Goal: Task Accomplishment & Management: Use online tool/utility

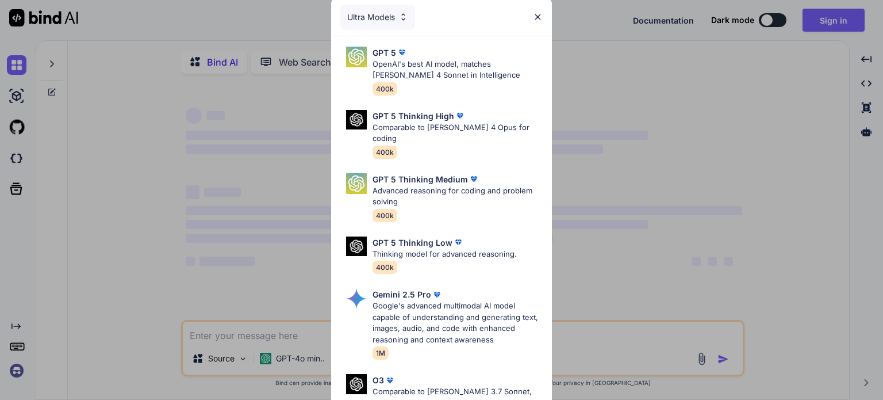
click at [536, 14] on img at bounding box center [538, 17] width 10 height 10
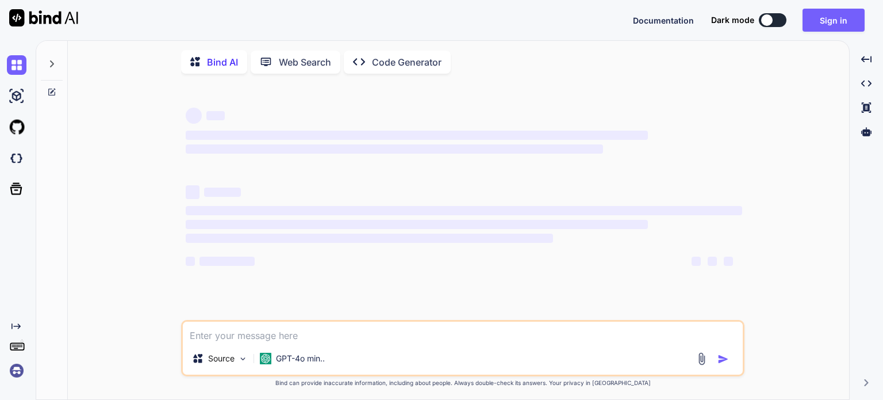
type textarea "x"
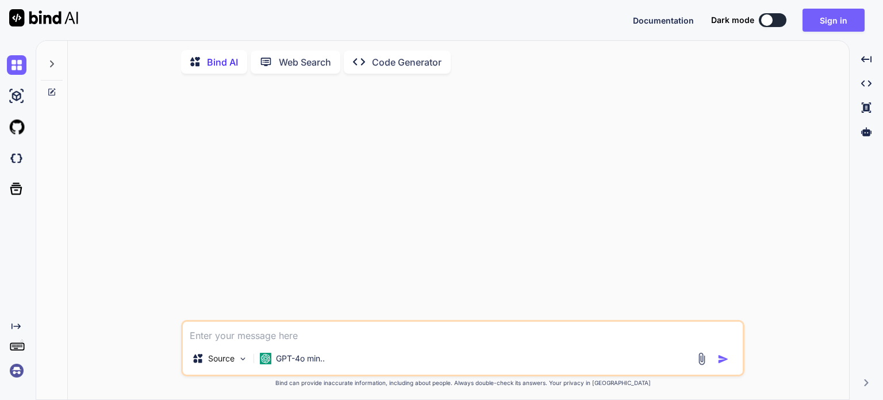
click at [17, 370] on img at bounding box center [17, 370] width 20 height 20
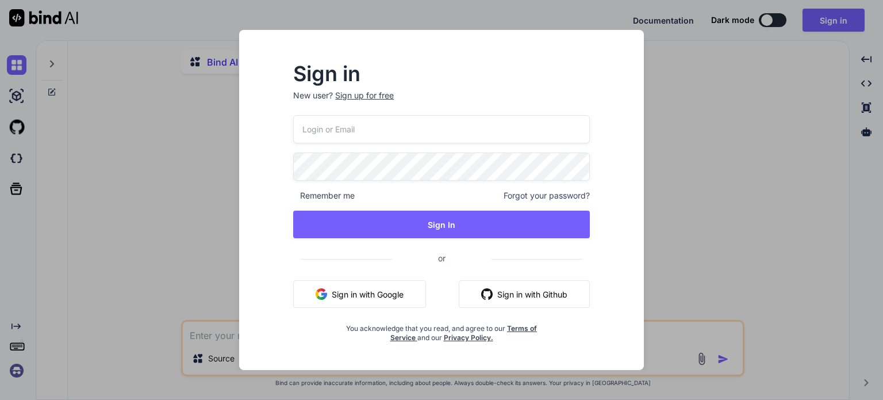
click at [352, 126] on input "email" at bounding box center [441, 129] width 297 height 28
click at [340, 129] on input "jmfaje" at bounding box center [441, 129] width 297 height 28
type input "[EMAIL_ADDRESS][DOMAIN_NAME]"
click at [329, 197] on span "Remember me" at bounding box center [324, 195] width 62 height 11
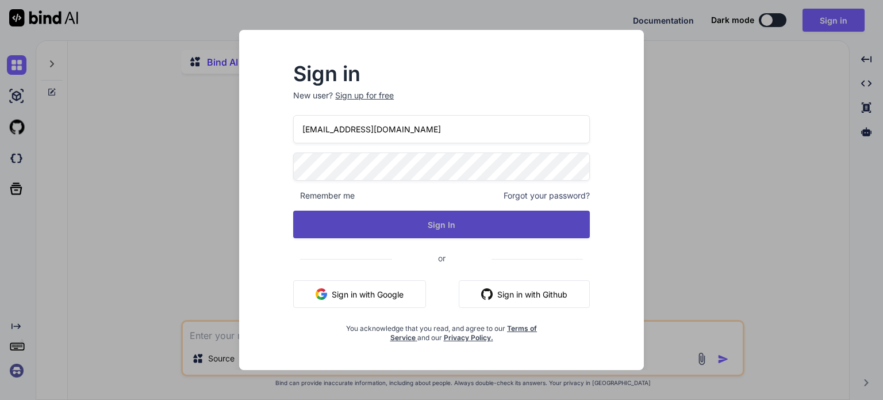
click at [423, 227] on button "Sign In" at bounding box center [441, 224] width 297 height 28
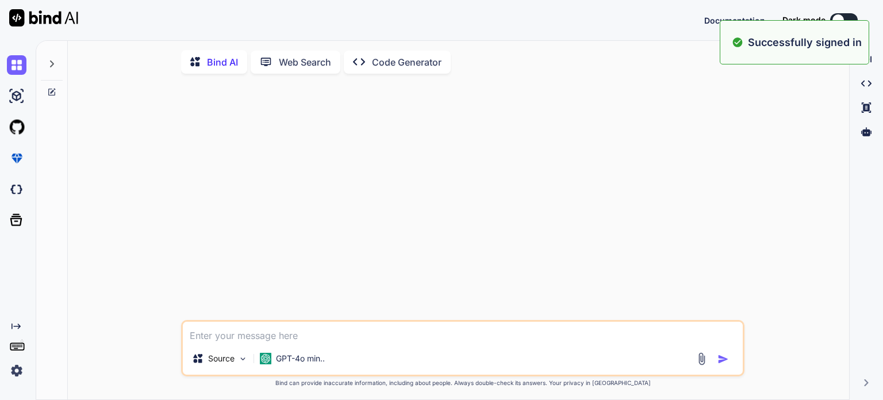
type textarea "x"
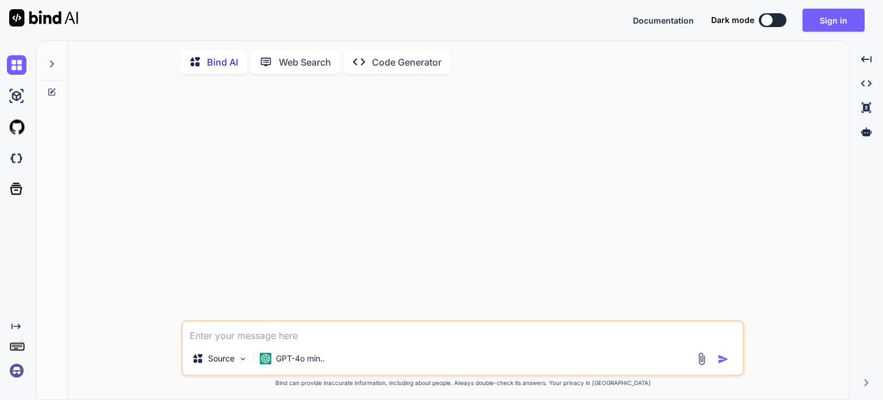
drag, startPoint x: 780, startPoint y: 0, endPoint x: 501, endPoint y: 218, distance: 354.6
click at [501, 218] on div at bounding box center [463, 201] width 561 height 237
click at [397, 216] on div at bounding box center [463, 201] width 561 height 237
click at [18, 98] on img at bounding box center [17, 96] width 20 height 20
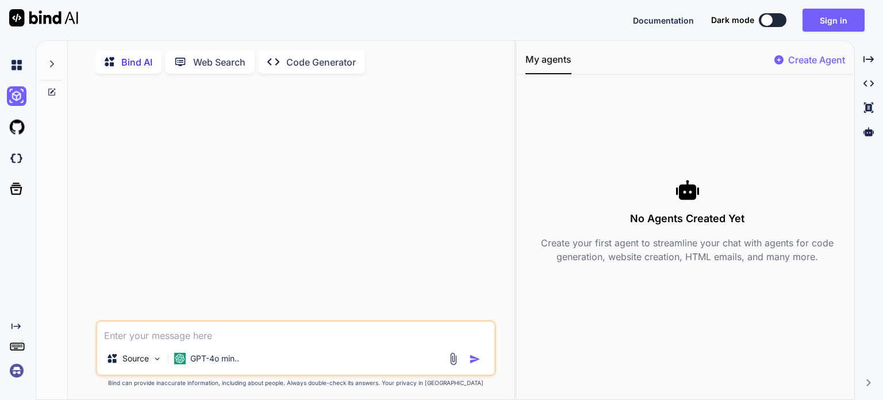
click at [801, 60] on p "Create Agent" at bounding box center [816, 60] width 57 height 14
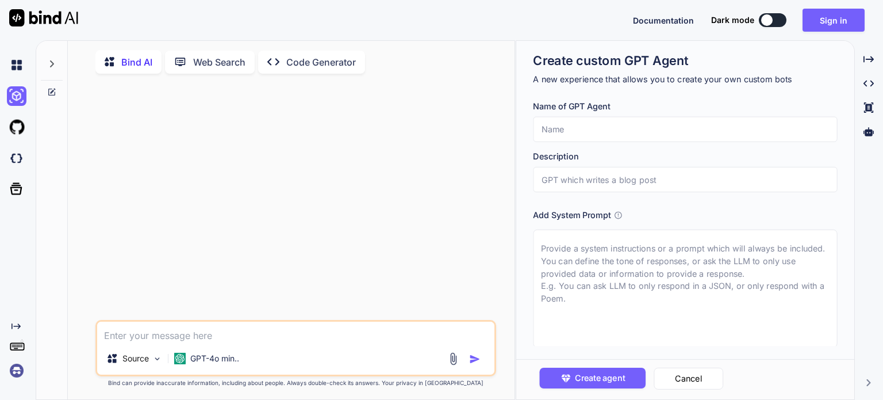
click at [605, 125] on input "text" at bounding box center [685, 129] width 304 height 25
type input "Sudoku"
click at [601, 263] on textarea at bounding box center [685, 288] width 304 height 118
paste textarea "Lor ipsumd, sitametcons adipis el seddoeiusmodt incidi 6u5 (laboree d magna, a …"
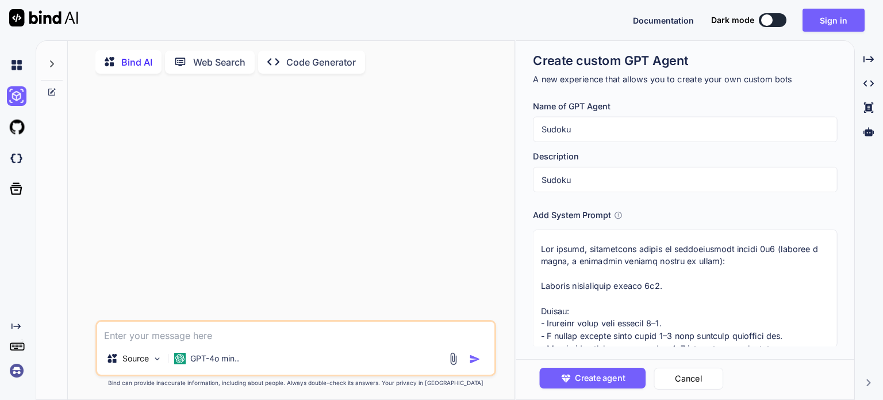
scroll to position [1, 0]
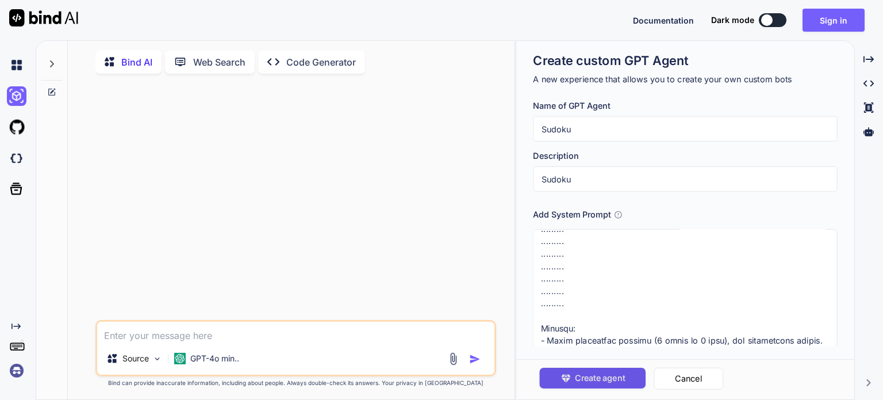
type textarea "Lor ipsumd, sitametcons adipis el seddoeiusmodt incidi 6u5 (laboree d magna, a …"
click at [585, 377] on span "Create agent" at bounding box center [600, 377] width 50 height 13
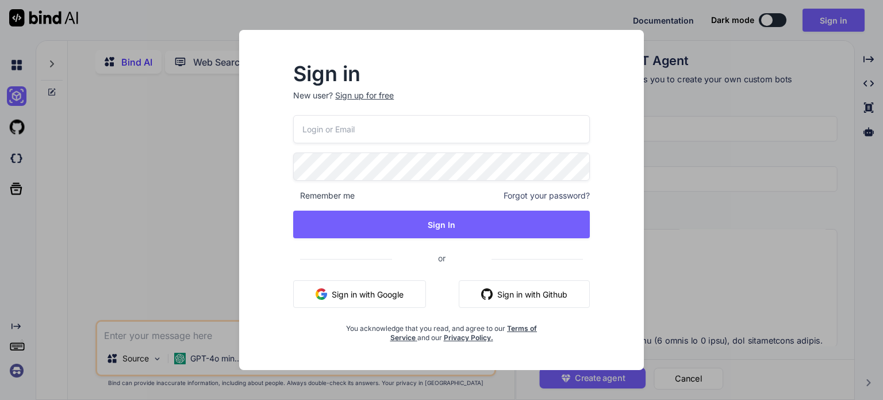
click at [355, 132] on input "email" at bounding box center [441, 129] width 297 height 28
click at [351, 133] on input "email" at bounding box center [441, 129] width 297 height 28
type input "[EMAIL_ADDRESS][DOMAIN_NAME]"
click at [312, 194] on span "Remember me" at bounding box center [324, 195] width 62 height 11
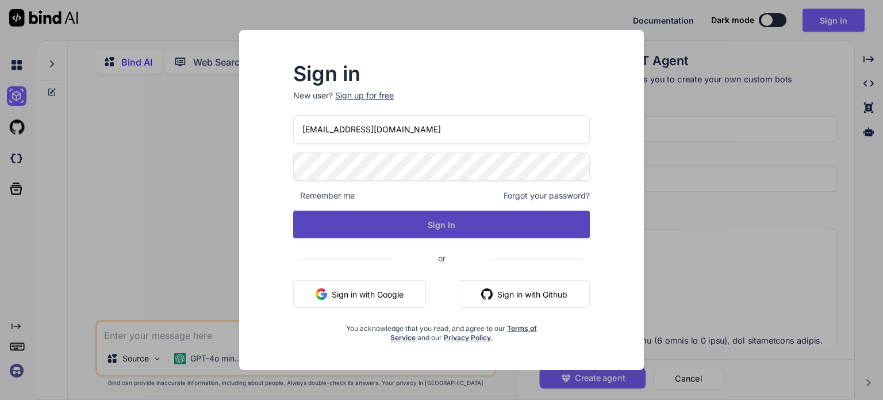
click at [444, 225] on button "Sign In" at bounding box center [441, 224] width 297 height 28
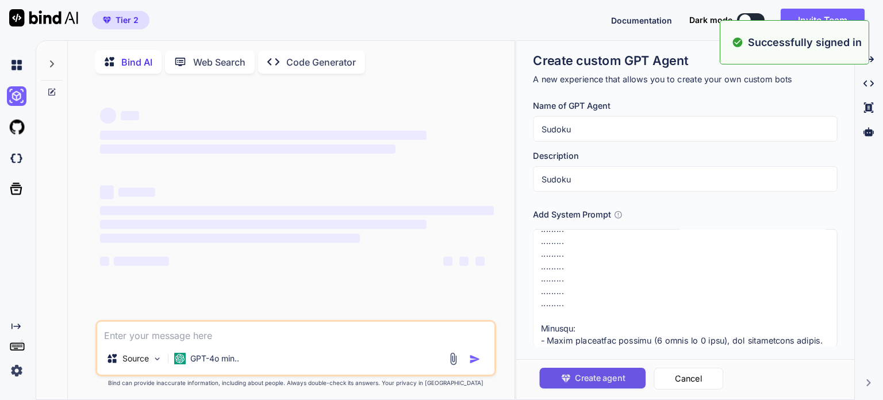
click at [589, 381] on span "Create agent" at bounding box center [600, 377] width 50 height 13
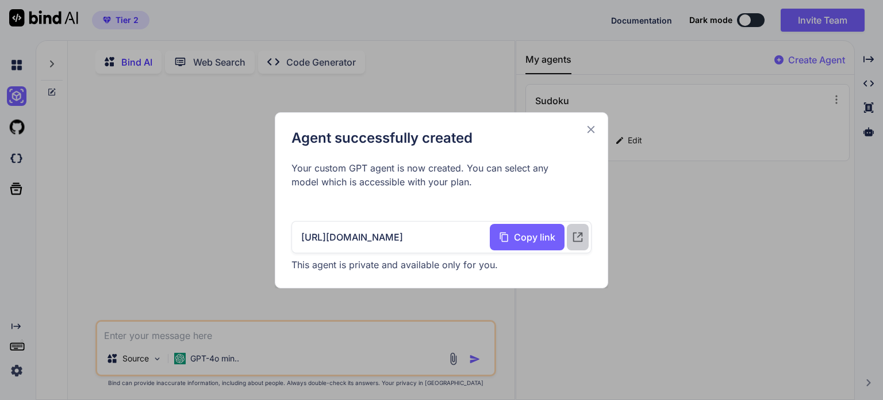
click at [578, 235] on icon at bounding box center [577, 237] width 13 height 13
click at [575, 232] on icon at bounding box center [577, 237] width 13 height 13
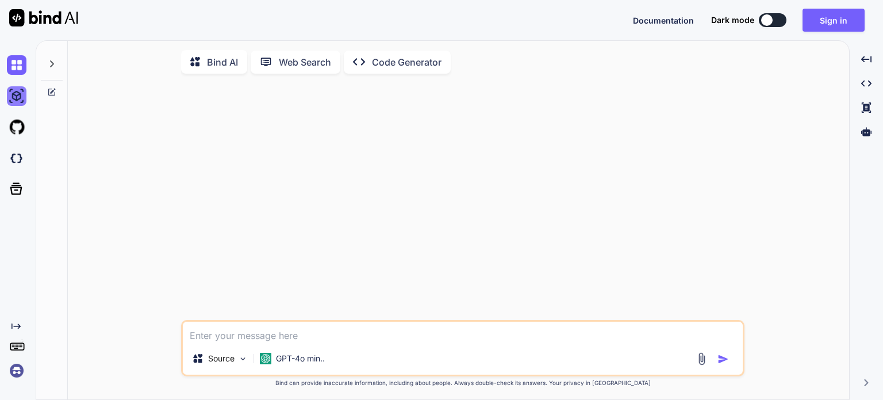
click at [16, 100] on img at bounding box center [17, 96] width 20 height 20
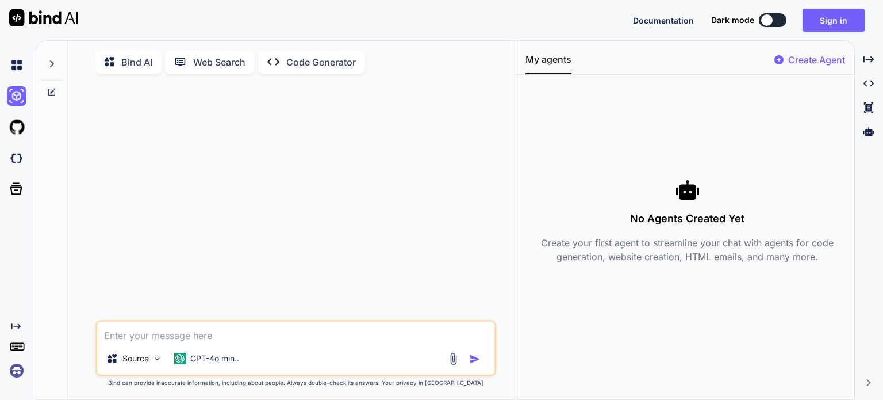
click at [50, 66] on icon at bounding box center [51, 63] width 9 height 9
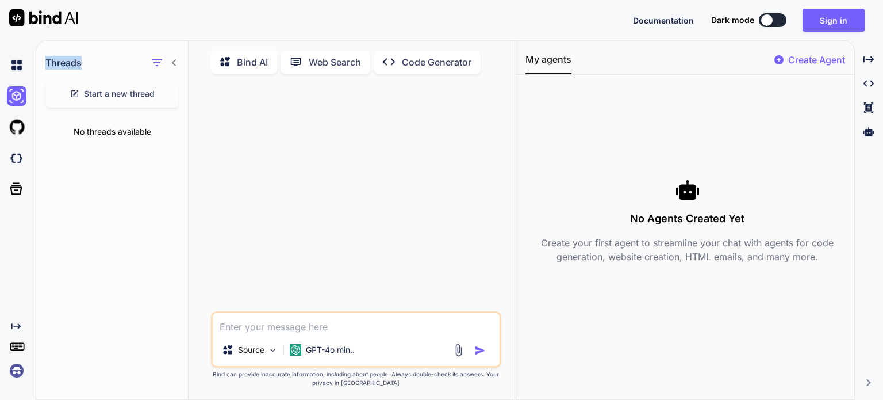
click at [50, 66] on h1 "Threads" at bounding box center [63, 63] width 36 height 14
click at [13, 66] on img at bounding box center [17, 65] width 20 height 20
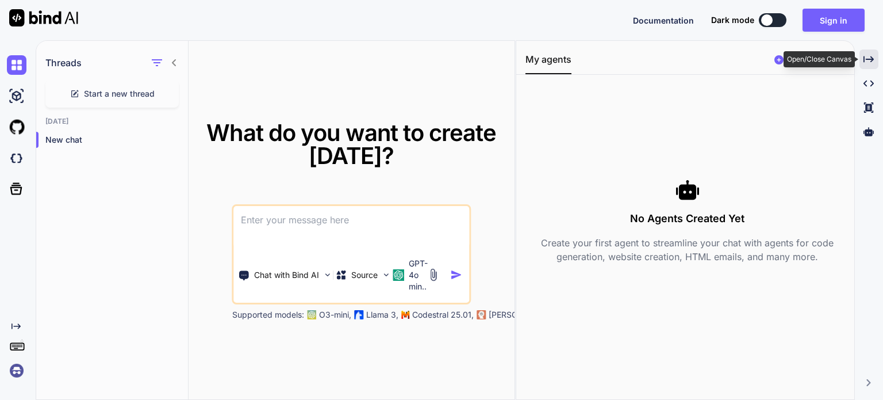
click at [865, 57] on icon "Created with Pixso." at bounding box center [868, 59] width 10 height 10
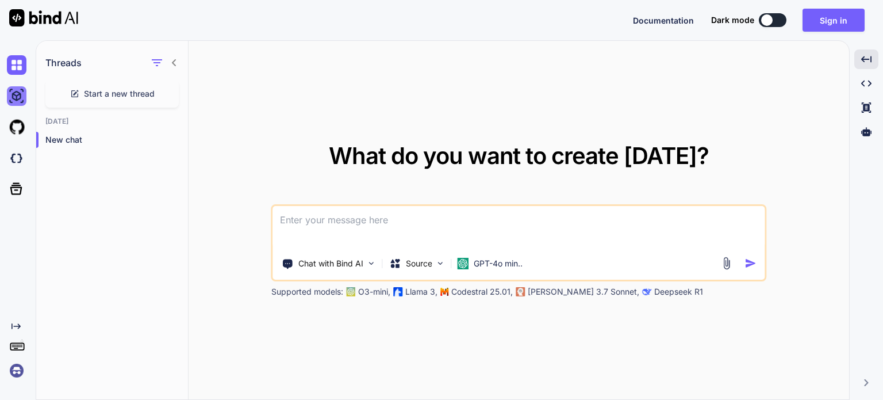
click at [10, 95] on img at bounding box center [17, 96] width 20 height 20
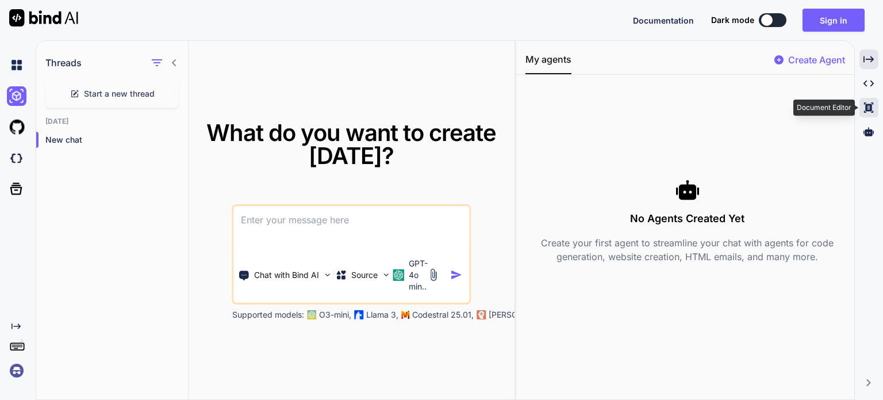
click at [871, 107] on icon at bounding box center [868, 107] width 9 height 10
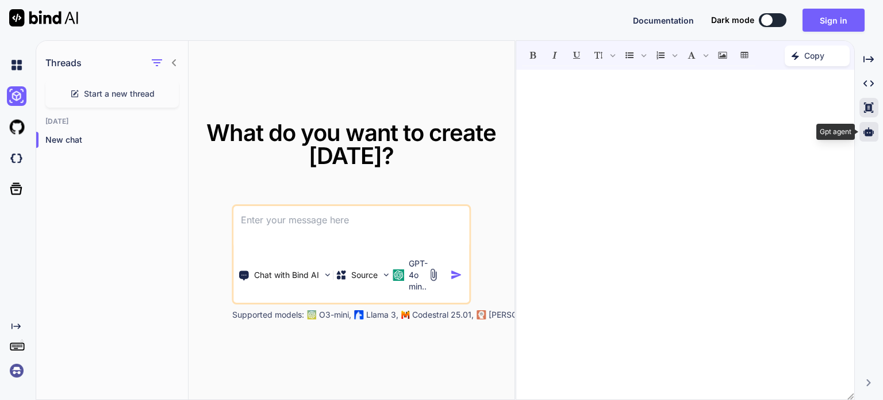
click at [869, 136] on icon at bounding box center [868, 131] width 10 height 10
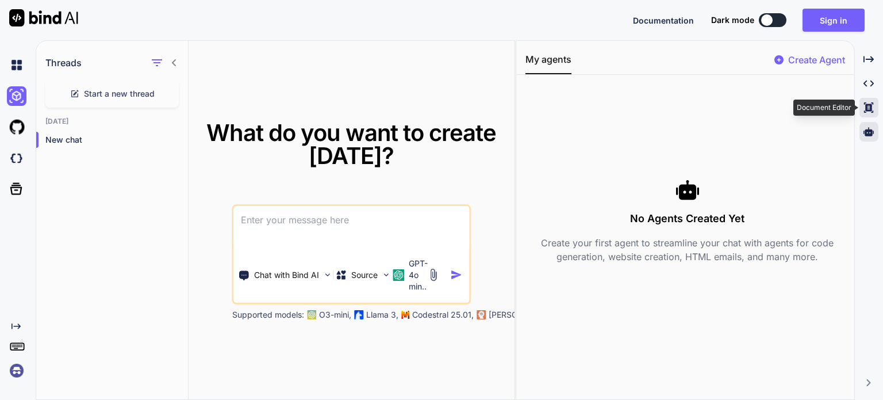
click at [869, 109] on icon "Created with Pixso." at bounding box center [868, 107] width 10 height 10
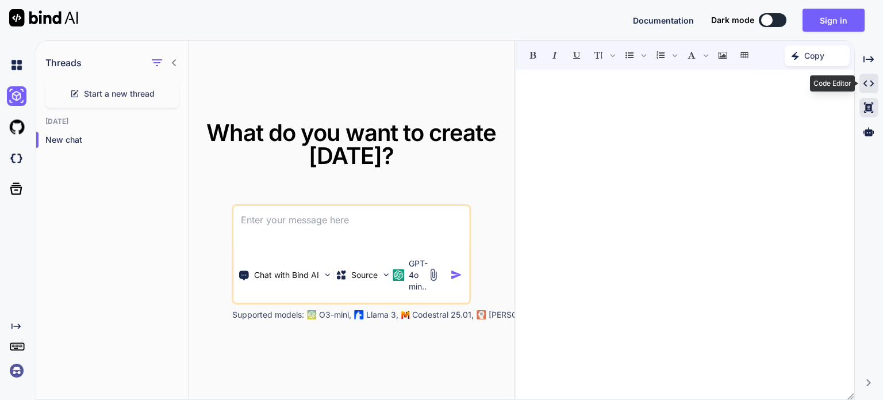
click at [864, 80] on icon "Created with Pixso." at bounding box center [868, 83] width 10 height 10
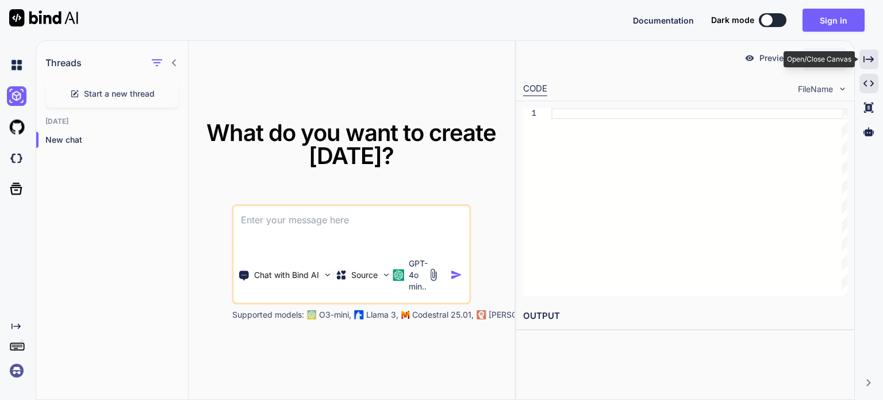
click at [861, 50] on div "Created with Pixso." at bounding box center [868, 59] width 19 height 20
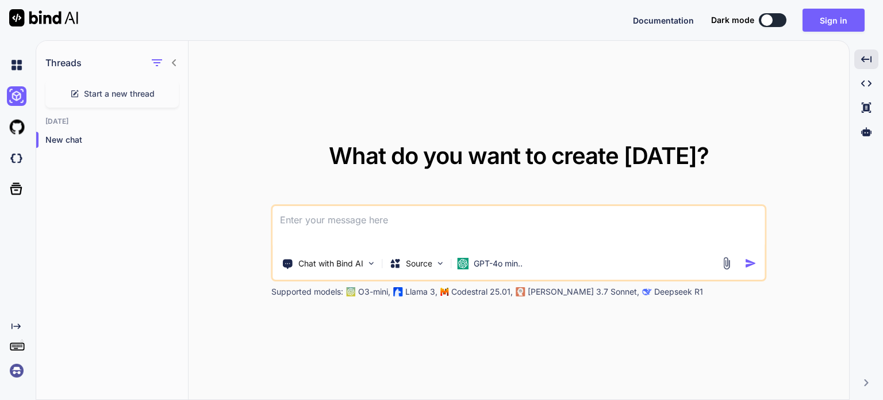
click at [8, 55] on div at bounding box center [19, 64] width 24 height 31
click at [14, 60] on img at bounding box center [17, 65] width 20 height 20
click at [321, 266] on p "Chat with Bind AI" at bounding box center [330, 263] width 65 height 11
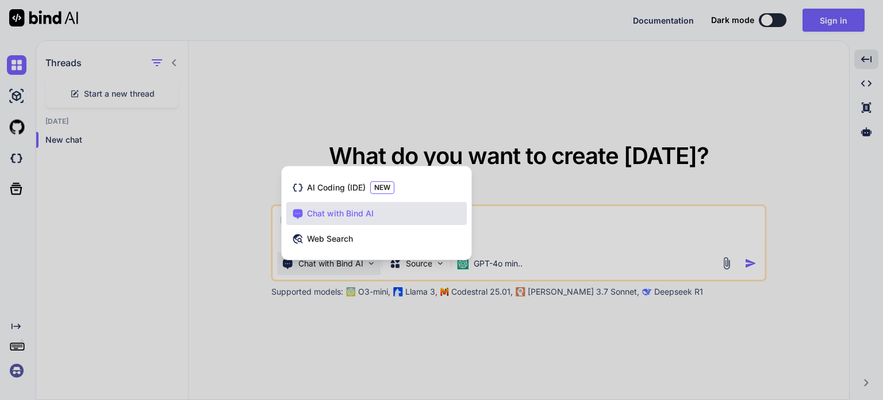
click at [333, 213] on span "Chat with Bind AI" at bounding box center [340, 213] width 67 height 11
type textarea "x"
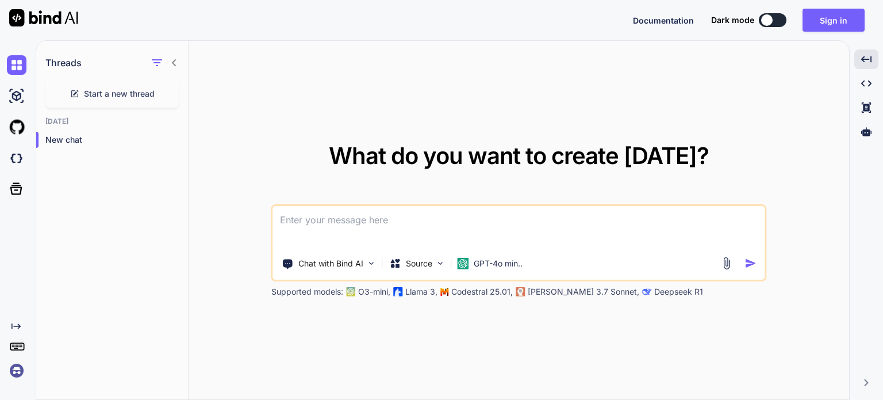
click at [367, 212] on textarea at bounding box center [518, 227] width 491 height 43
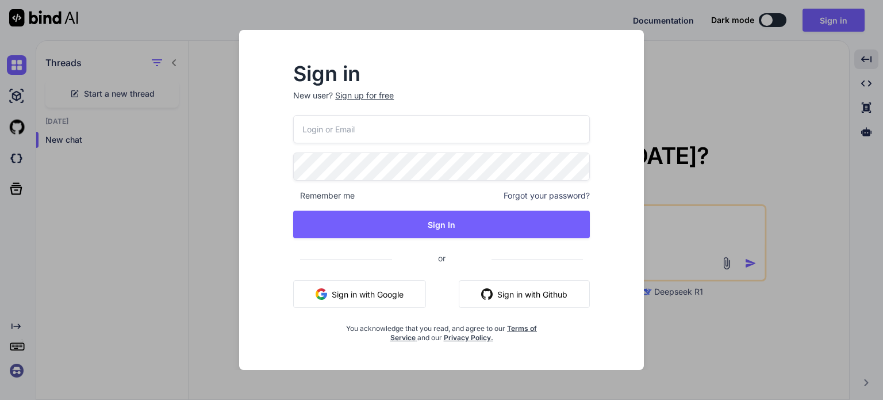
click at [363, 128] on input "email" at bounding box center [441, 129] width 297 height 28
click at [731, 115] on div "Sign in New user? Sign up for free Remember me Forgot your password? Sign In or…" at bounding box center [441, 200] width 883 height 400
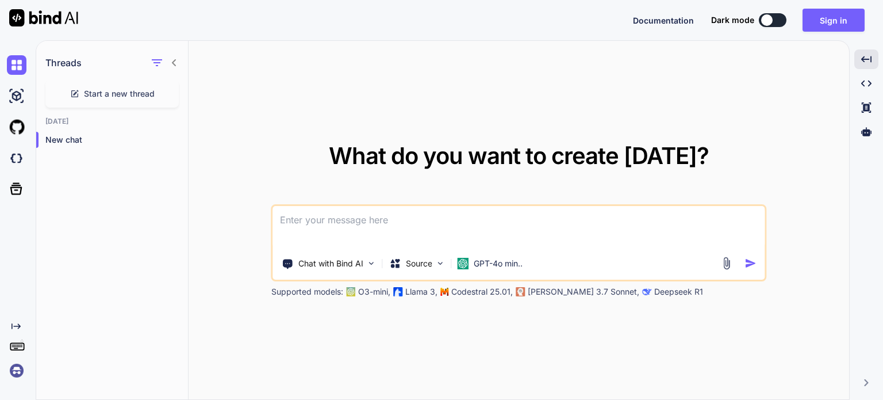
click at [13, 372] on img at bounding box center [17, 370] width 20 height 20
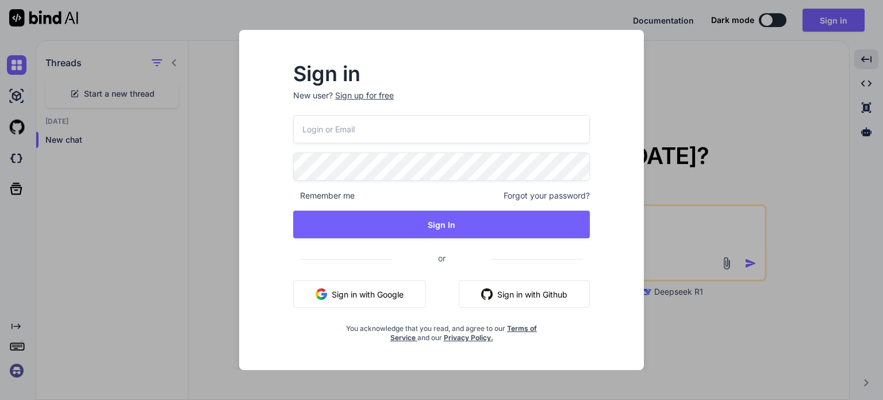
click at [117, 228] on div "Sign in New user? Sign up for free Remember me Forgot your password? Sign In or…" at bounding box center [441, 200] width 883 height 400
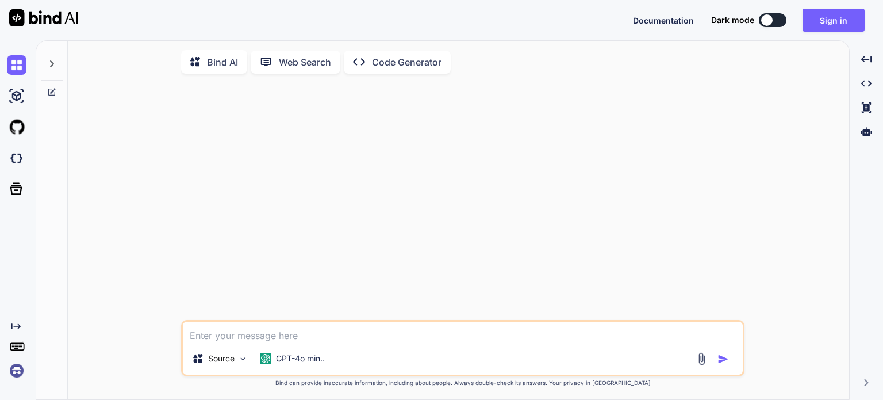
type textarea "x"
click at [22, 368] on img at bounding box center [17, 370] width 20 height 20
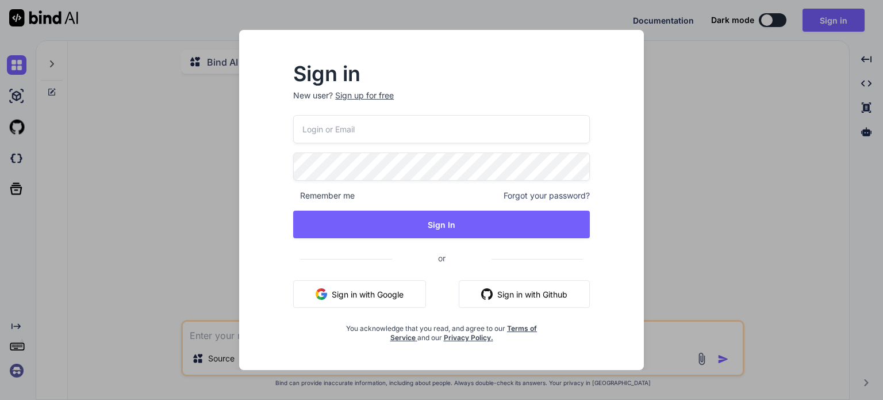
click at [356, 126] on input "email" at bounding box center [441, 129] width 297 height 28
type input "[EMAIL_ADDRESS][DOMAIN_NAME]"
click at [336, 193] on span "Remember me" at bounding box center [324, 195] width 62 height 11
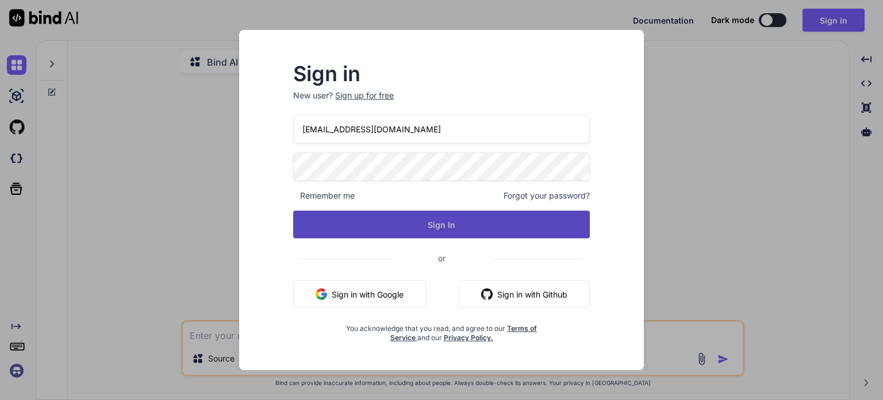
click at [460, 229] on button "Sign In" at bounding box center [441, 224] width 297 height 28
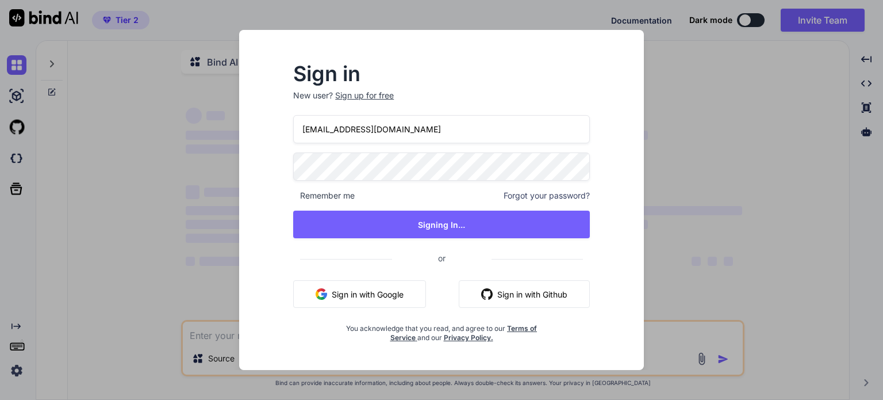
type textarea "x"
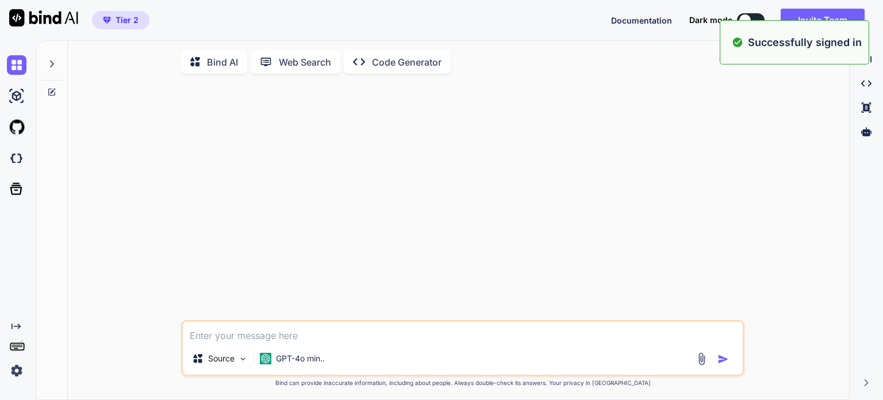
click at [793, 174] on div "Source GPT-4o min.. Created with Bind Always check its answers. Privacy in Bind…" at bounding box center [463, 242] width 772 height 318
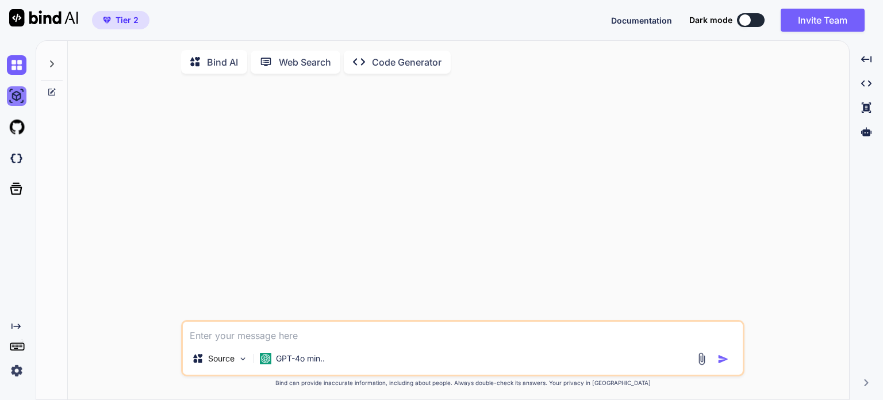
click at [16, 100] on img at bounding box center [17, 96] width 20 height 20
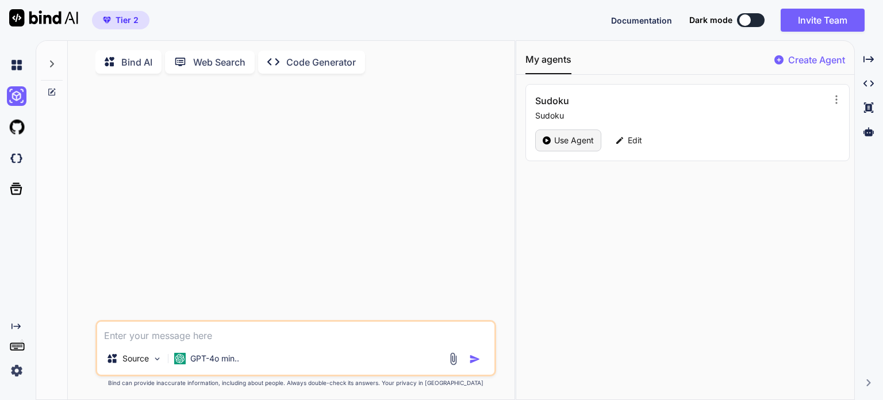
click at [567, 143] on p "Use Agent" at bounding box center [574, 140] width 40 height 11
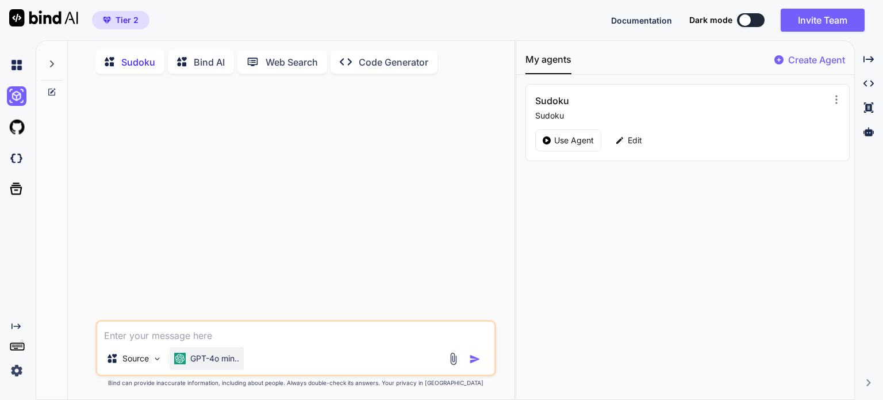
click at [212, 360] on p "GPT-4o min.." at bounding box center [214, 357] width 49 height 11
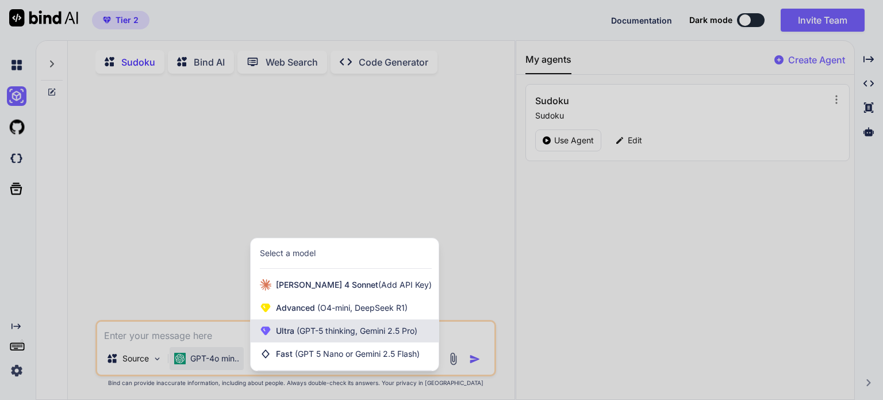
click at [329, 335] on span "(GPT-5 thinking, Gemini 2.5 Pro)" at bounding box center [355, 330] width 123 height 10
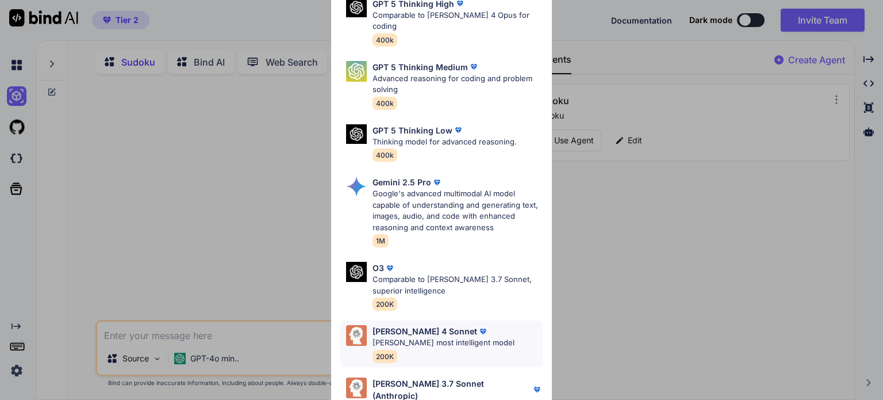
scroll to position [115, 0]
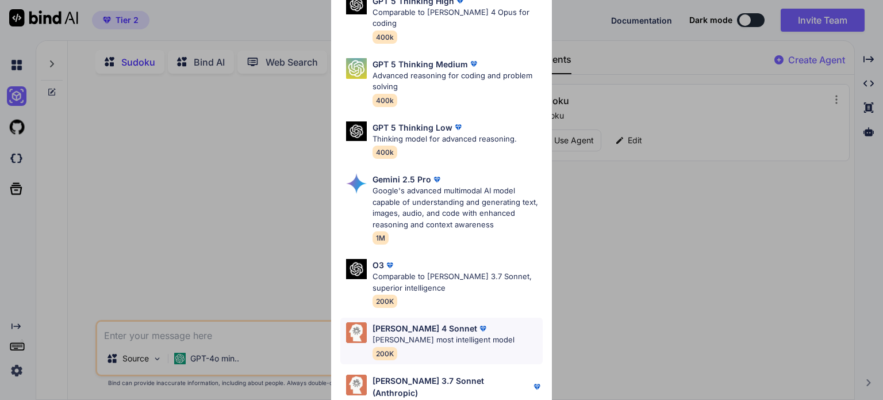
click at [418, 334] on p "[PERSON_NAME] most intelligent model" at bounding box center [444, 339] width 142 height 11
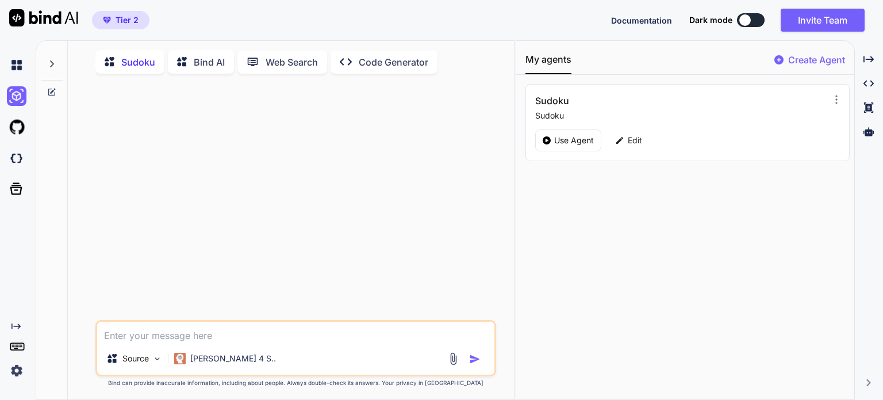
click at [53, 59] on icon at bounding box center [51, 63] width 9 height 9
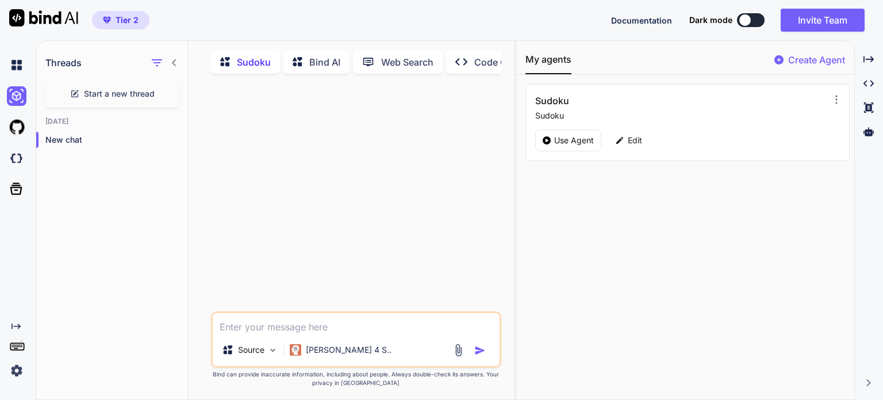
click at [322, 66] on p "Bind AI" at bounding box center [324, 62] width 31 height 14
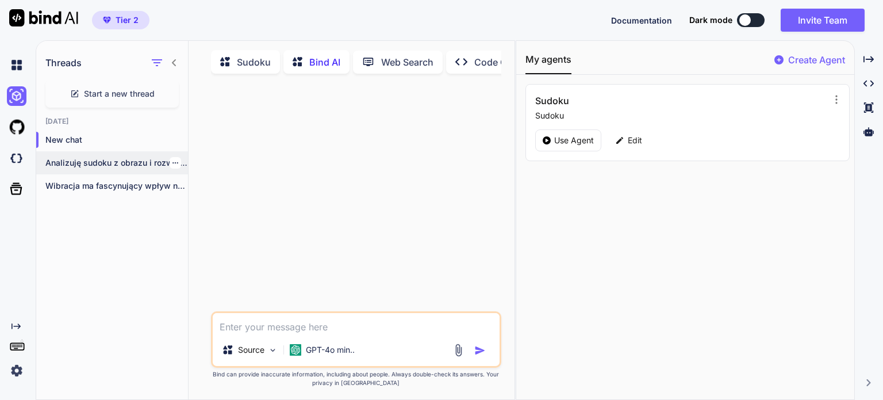
click at [77, 163] on p "Analizuję sudoku z obrazu i rozwiążę je..." at bounding box center [116, 162] width 143 height 11
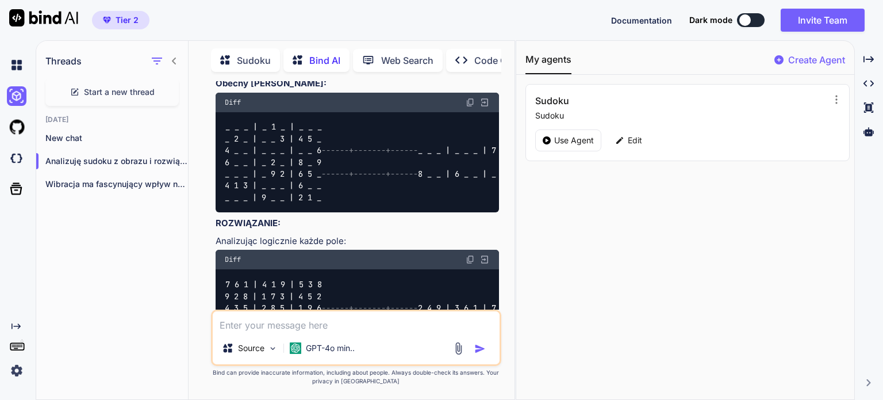
scroll to position [723, 0]
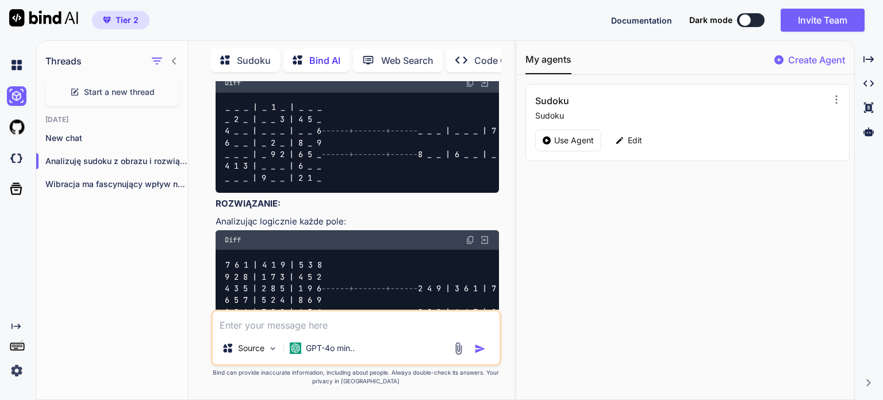
click at [471, 87] on img at bounding box center [470, 82] width 9 height 9
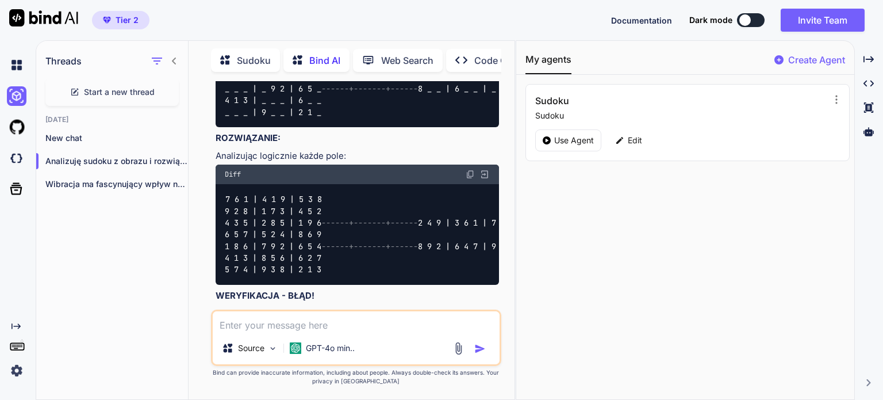
scroll to position [781, 0]
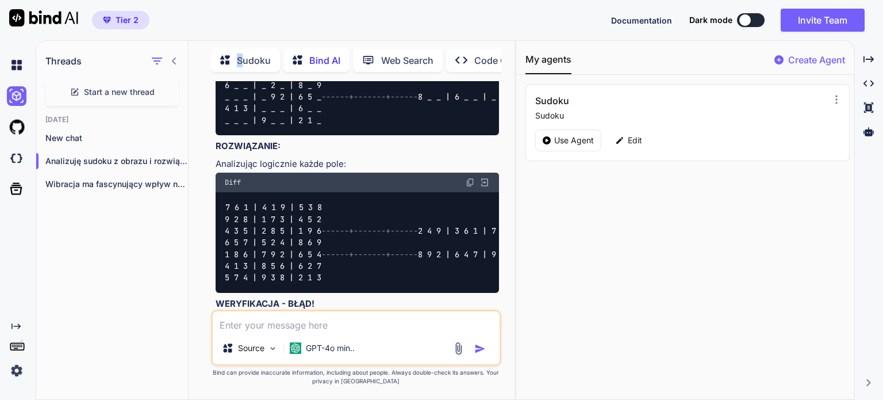
click at [239, 56] on p "Sudoku" at bounding box center [254, 60] width 34 height 14
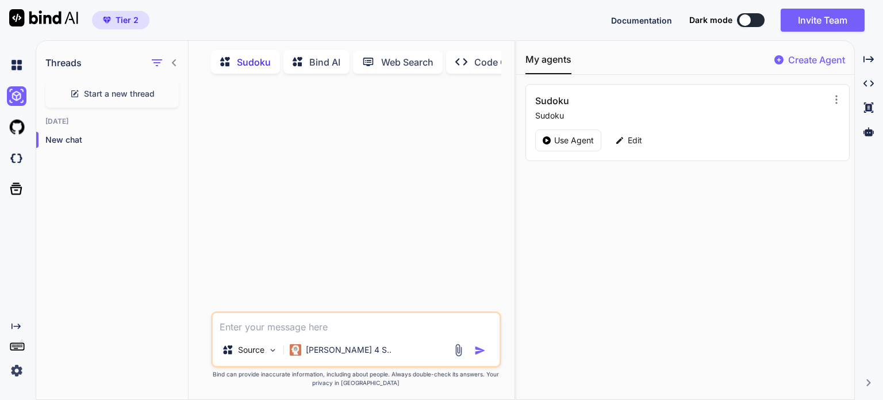
click at [316, 323] on textarea at bounding box center [356, 323] width 287 height 21
type textarea "roziwąż sudoku"
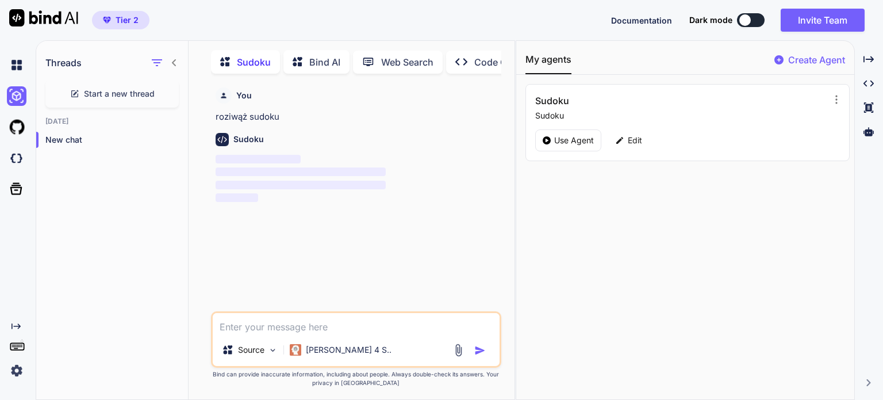
scroll to position [4, 0]
click at [304, 326] on textarea at bounding box center [356, 321] width 287 height 21
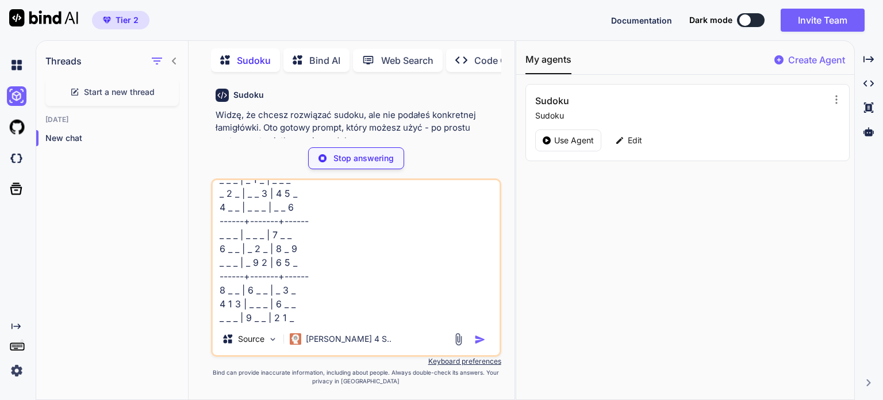
scroll to position [115, 0]
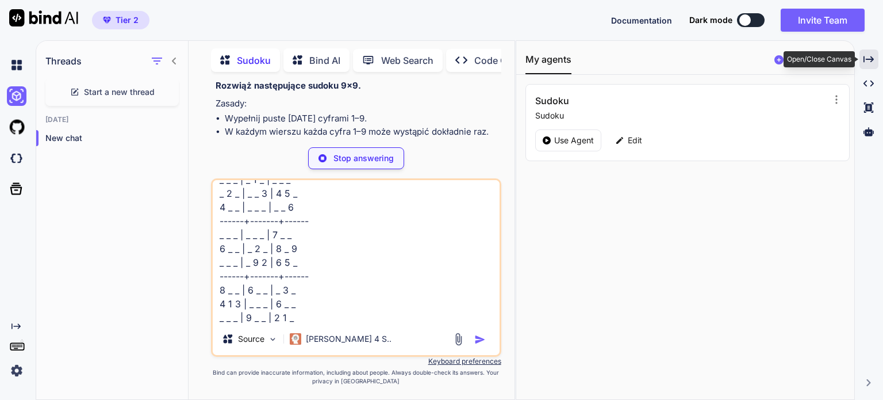
type textarea "_ _ _ | _ 1 _ | _ _ _ _ 2 _ | _ _ 3 | 4 5 _ 4 _ _ | _ _ _ | _ _ 6 ------+------…"
click at [872, 57] on icon "Created with Pixso." at bounding box center [868, 59] width 10 height 10
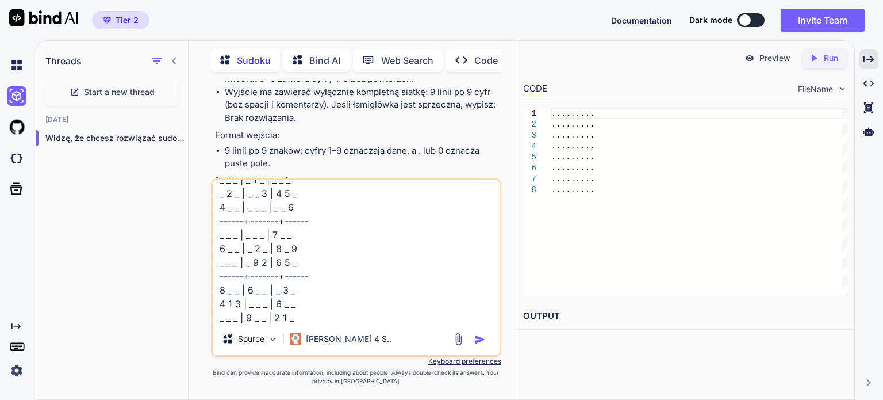
scroll to position [281, 0]
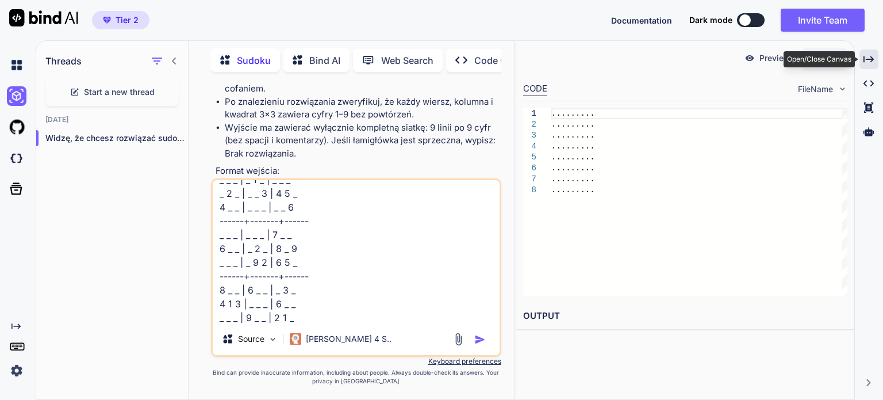
click at [869, 57] on icon "Created with Pixso." at bounding box center [868, 59] width 10 height 10
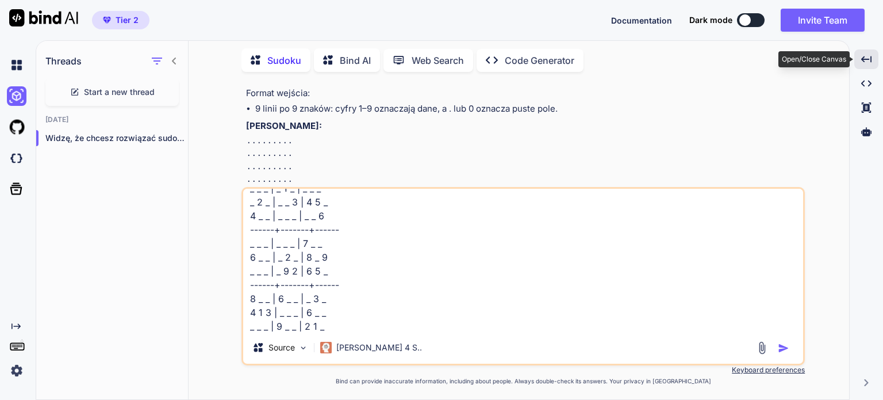
scroll to position [242, 0]
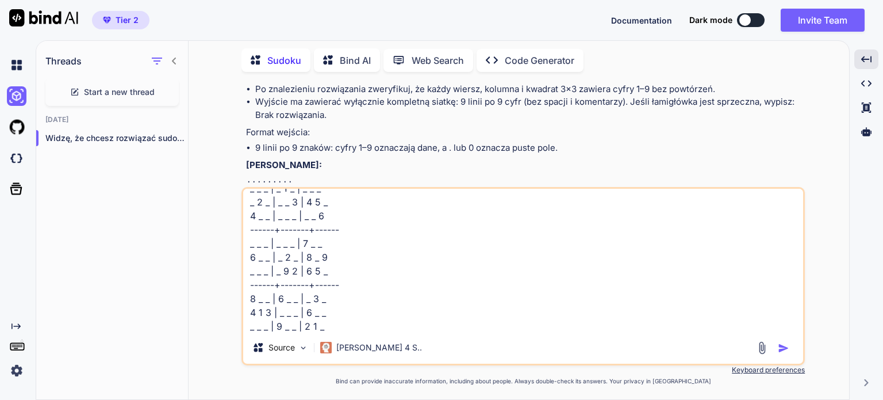
click at [782, 343] on img "button" at bounding box center [783, 347] width 11 height 11
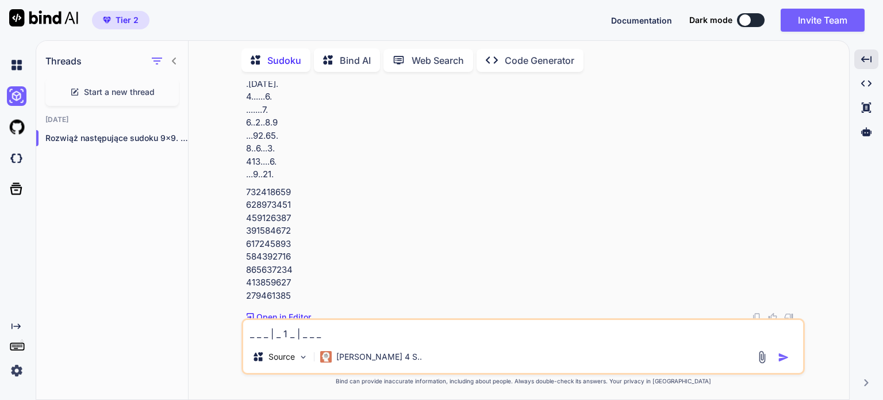
scroll to position [924, 0]
click at [322, 336] on textarea "_ _ _ | _ 1 _ | _ _ _ _ 2 _ | _ _ 3 | 4 5 _ 4 _ _ | _ _ _ | _ _ 6 ------+------…" at bounding box center [523, 330] width 560 height 21
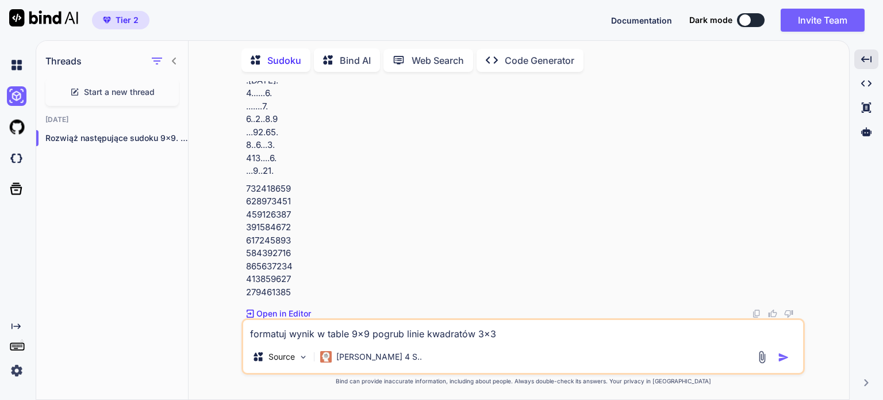
type textarea "formatuj wynik w table 9x9 pogrub linie kwadratów 3x3"
click at [778, 359] on img "button" at bounding box center [783, 356] width 11 height 11
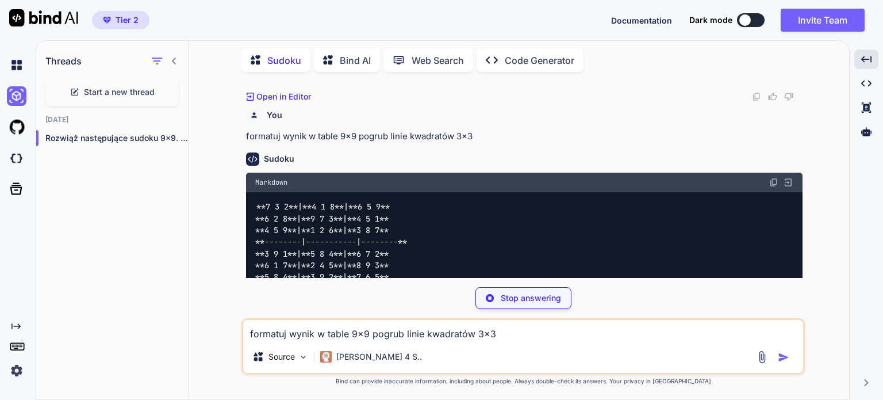
scroll to position [1313, 0]
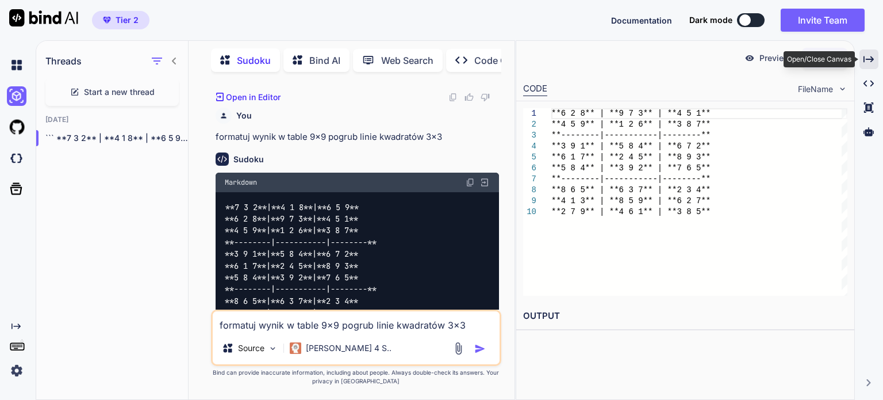
click at [867, 59] on icon at bounding box center [868, 59] width 10 height 6
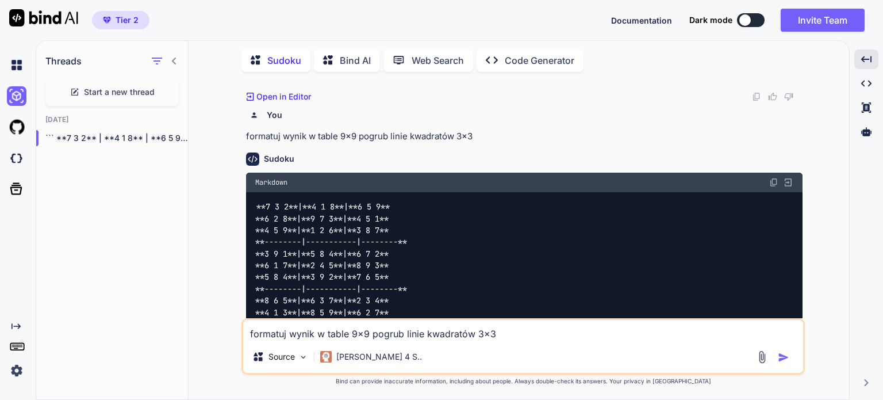
click at [774, 180] on img at bounding box center [773, 182] width 9 height 9
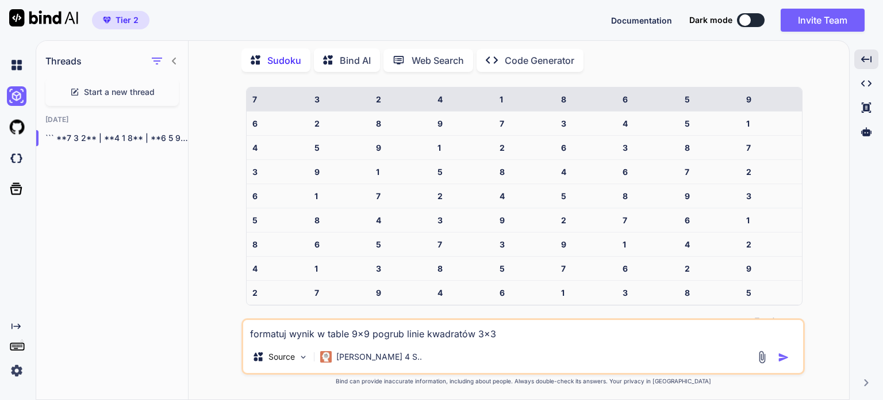
scroll to position [1951, 0]
click at [405, 329] on textarea "formatuj wynik w table 9x9 pogrub linie kwadratów 3x3" at bounding box center [523, 330] width 560 height 21
type textarea "taki wynik wystarczy ale bez pogrubienia"
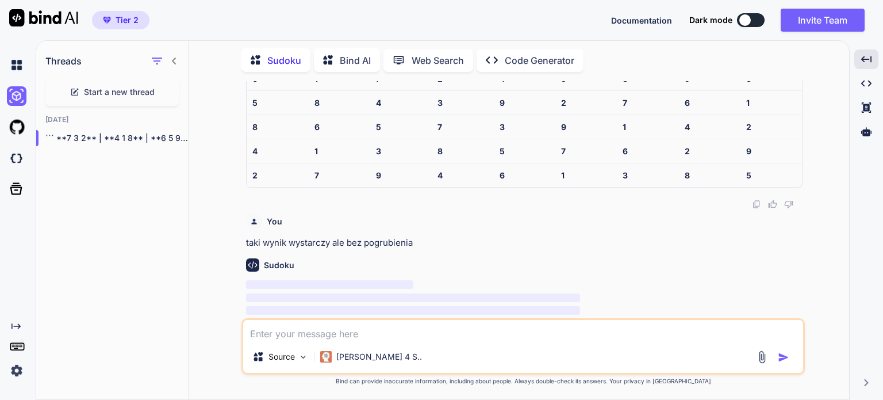
scroll to position [2072, 0]
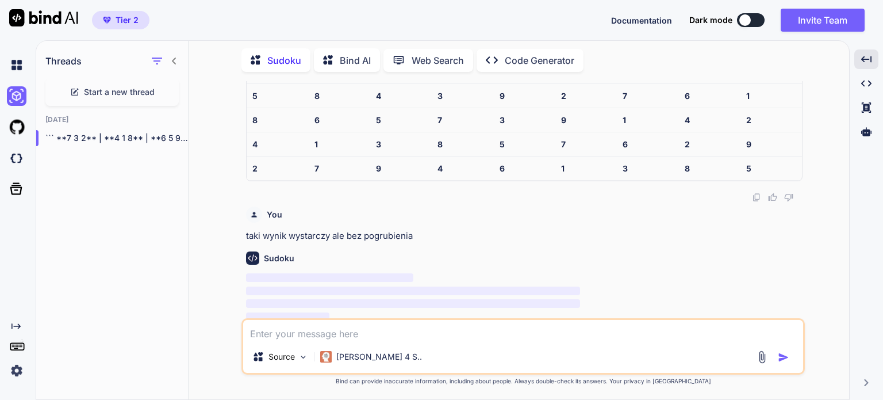
paste textarea "**7 3 2** | **4 1 8** | **6 5 9** **6 2 8** | **9 7 3** | **4 5 1** **4 5 9** |…"
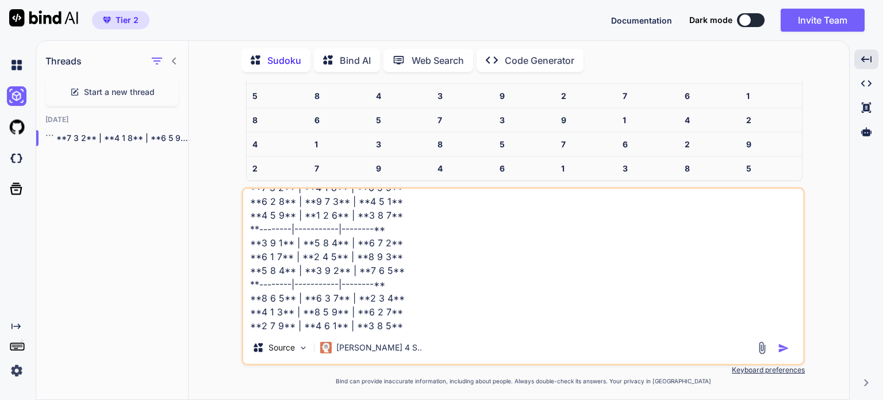
type textarea "**7 3 2** | **4 1 8** | **6 5 9** **6 2 8** | **9 7 3** | **4 5 1** **4 5 9** |…"
click at [782, 347] on img "button" at bounding box center [783, 347] width 11 height 11
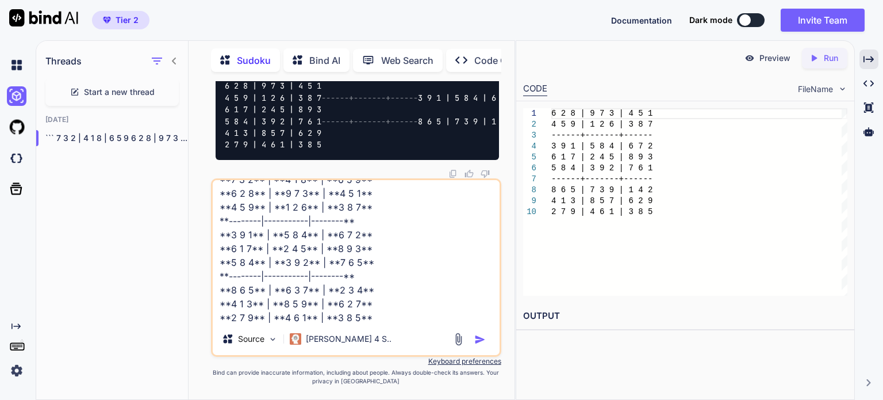
scroll to position [16, 0]
click at [873, 103] on icon at bounding box center [868, 107] width 9 height 10
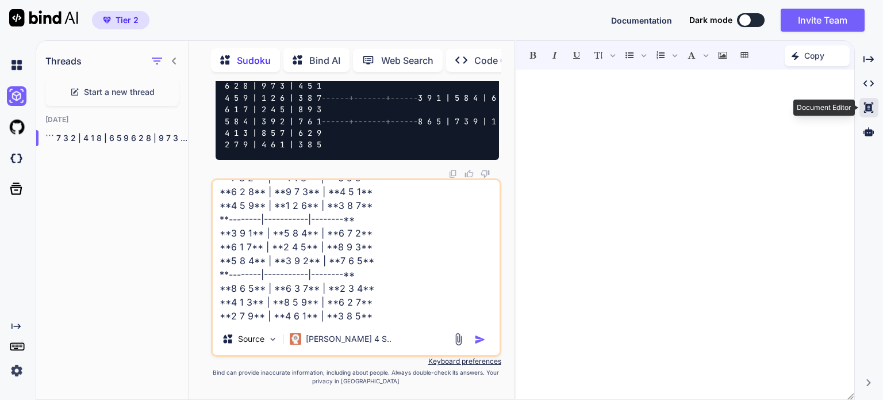
click at [873, 103] on icon at bounding box center [868, 107] width 9 height 10
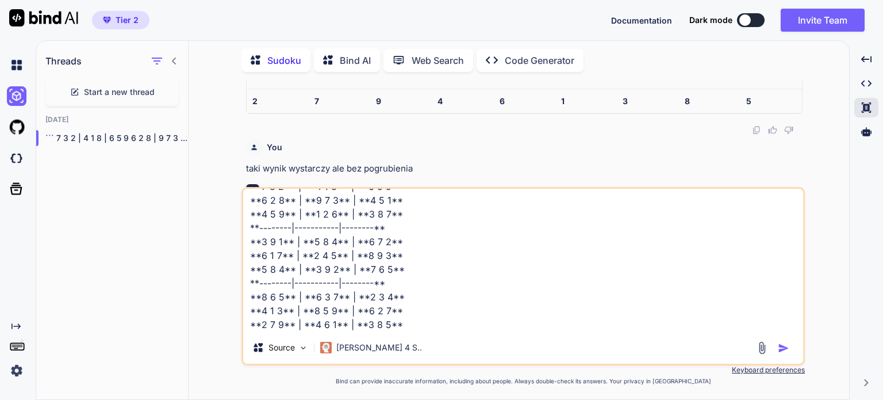
scroll to position [2107, 0]
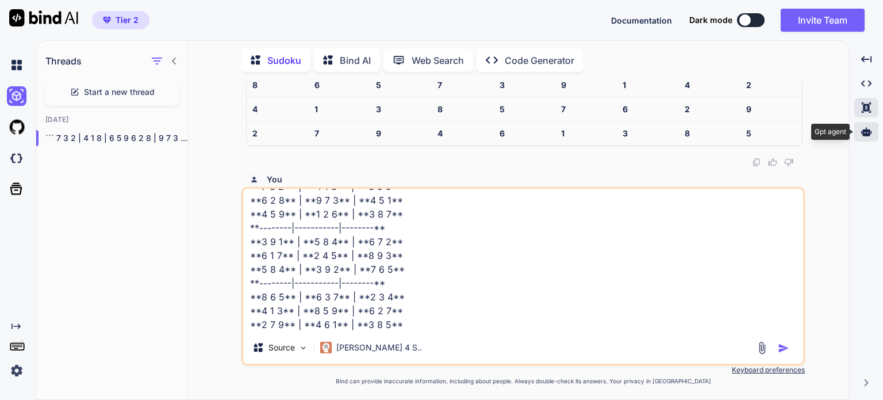
click at [859, 132] on div at bounding box center [866, 132] width 24 height 20
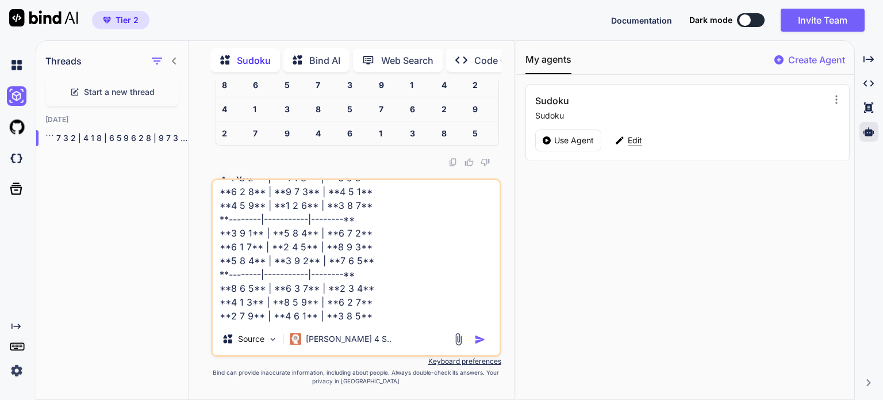
click at [623, 142] on icon at bounding box center [620, 140] width 10 height 10
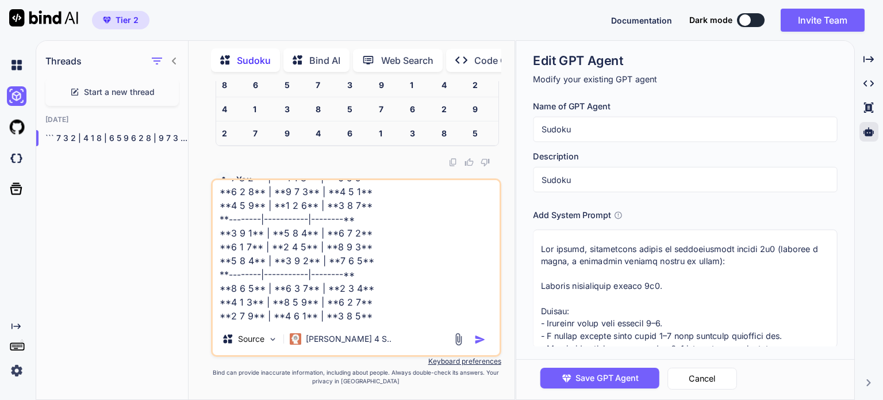
click at [627, 279] on textarea at bounding box center [685, 288] width 304 height 118
click at [393, 313] on textarea "**7 3 2** | **4 1 8** | **6 5 9** **6 2 8** | **9 7 3** | **4 5 1** **4 5 9** |…" at bounding box center [356, 251] width 287 height 143
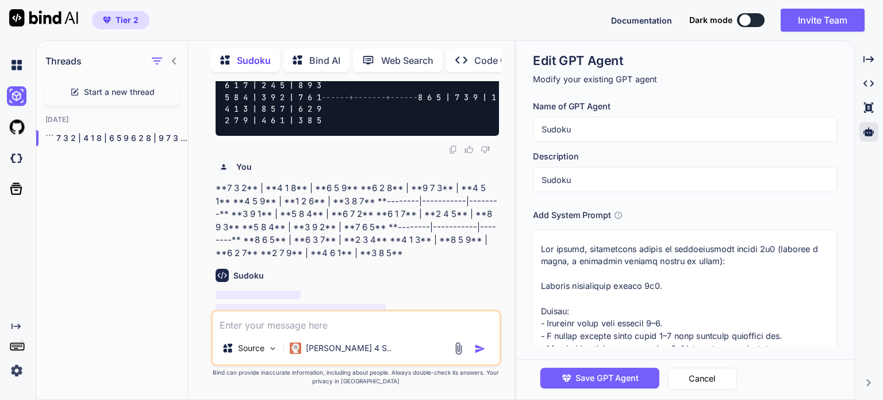
scroll to position [2586, 0]
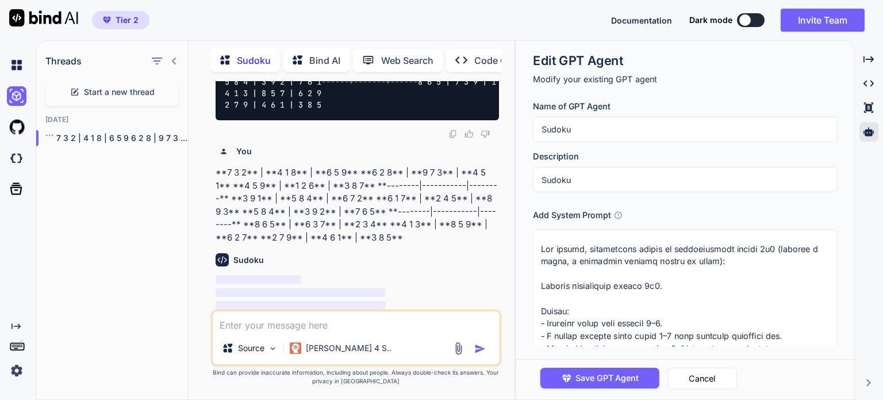
click at [274, 321] on textarea at bounding box center [356, 321] width 287 height 21
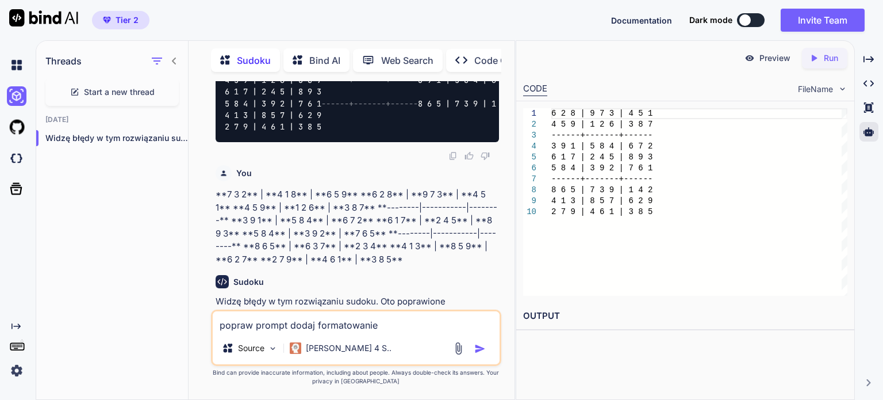
scroll to position [2471, 0]
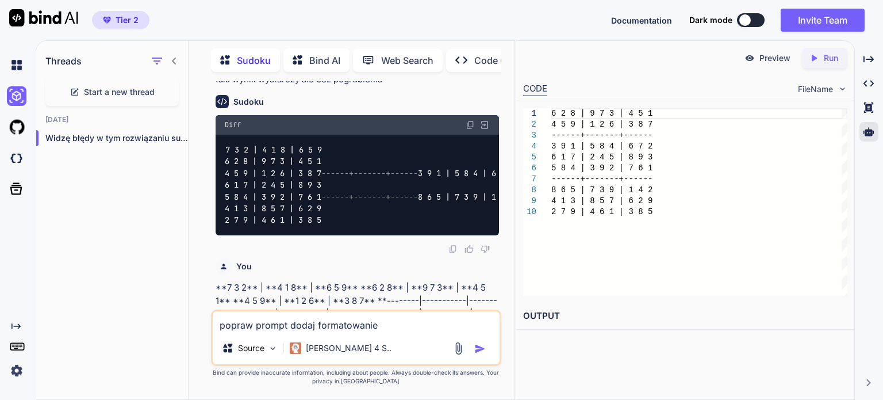
type textarea "popraw prompt dodaj formatowanie"
click at [471, 121] on img at bounding box center [470, 124] width 9 height 9
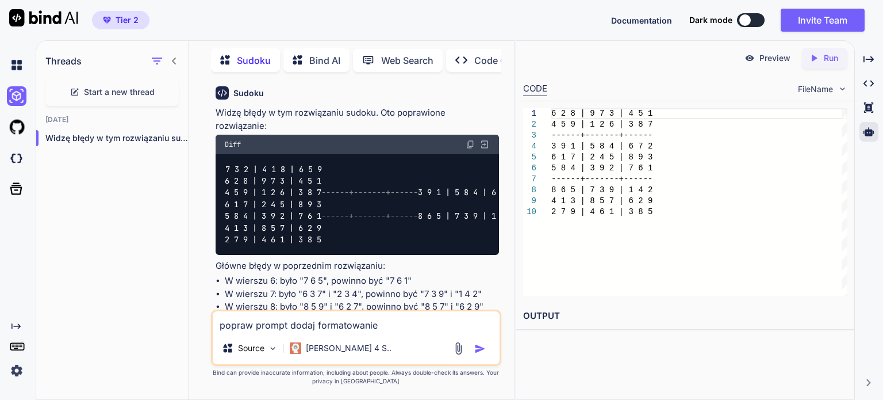
scroll to position [2759, 0]
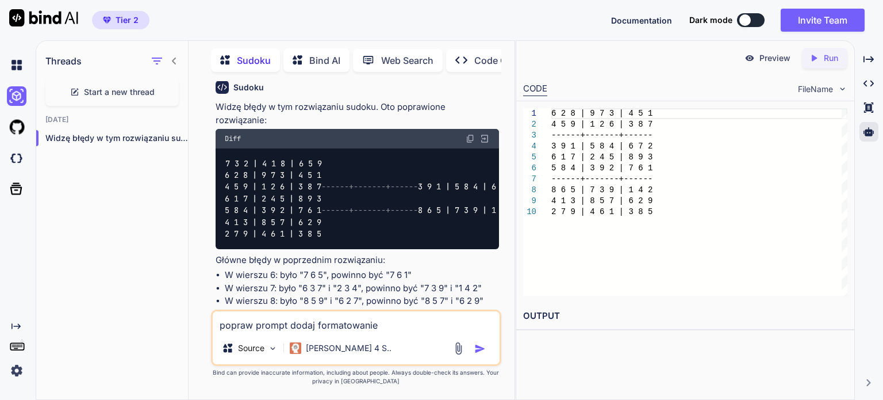
click at [386, 320] on textarea "popraw prompt dodaj formatowanie" at bounding box center [356, 321] width 287 height 21
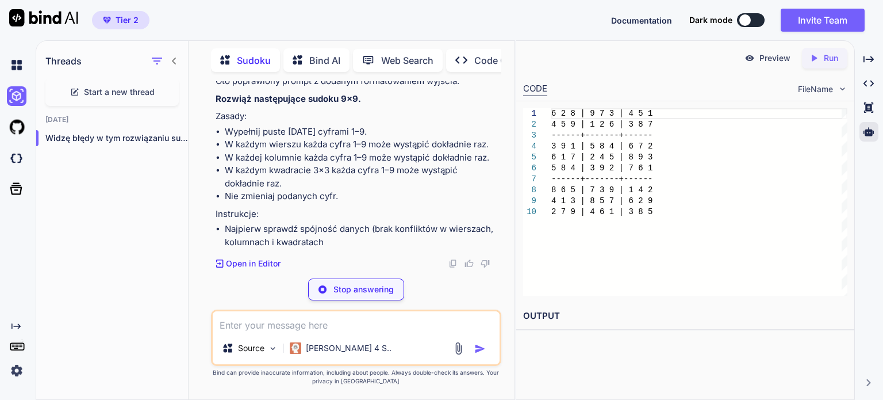
scroll to position [3155, 0]
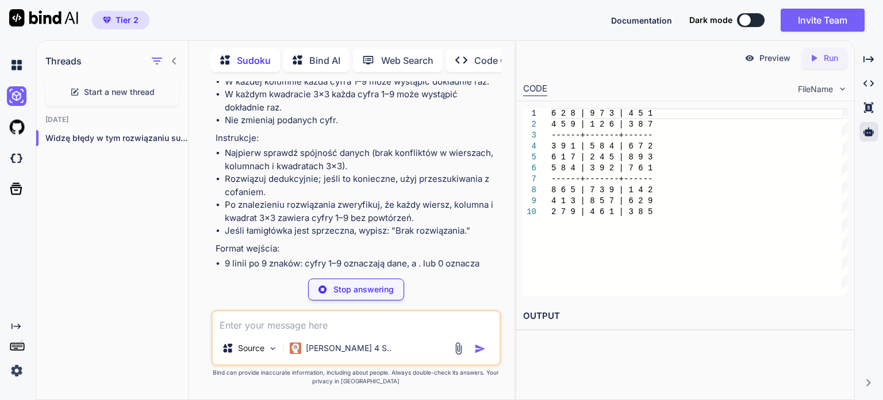
paste textarea "7 3 2 | 4 1 8 | 6 5 9 6 2 8 | 9 7 3 | 4 5 1 4 5 9 | 1 2 6 | 3 8 7 ------+------…"
type textarea "7 3 2 | 4 1 8 | 6 5 9 6 2 8 | 9 7 3 | 4 5 1 4 5 9 | 1 2 6 | 3 8 7 ------+------…"
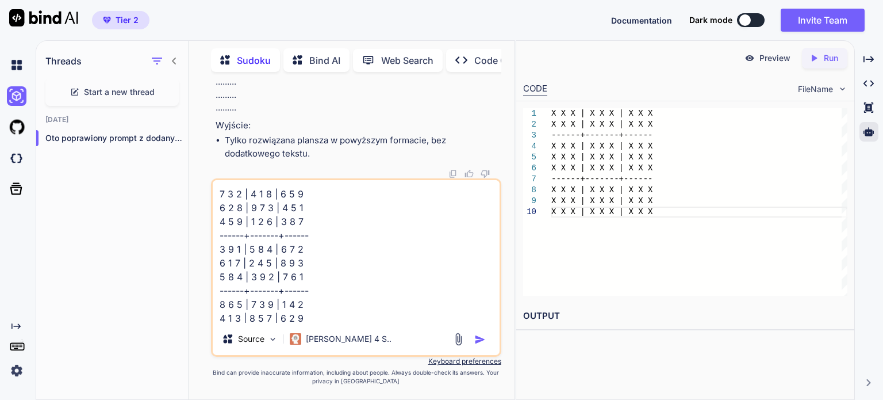
scroll to position [3785, 0]
click at [433, 265] on textarea "7 3 2 | 4 1 8 | 6 5 9 6 2 8 | 9 7 3 | 4 5 1 4 5 9 | 1 2 6 | 3 8 7 ------+------…" at bounding box center [356, 251] width 287 height 143
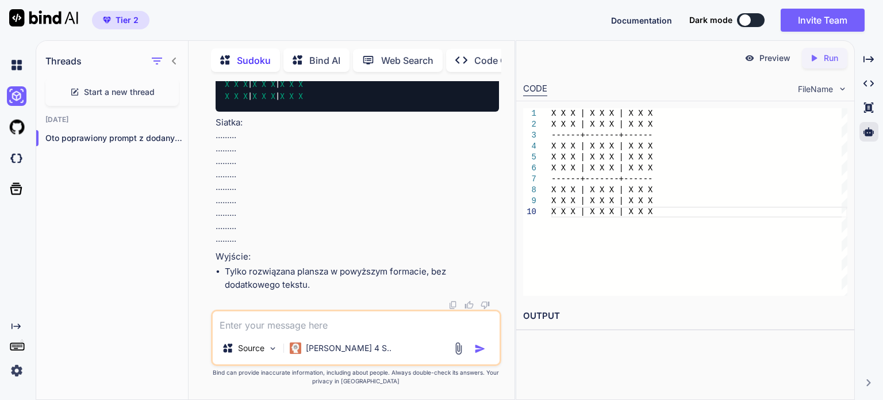
scroll to position [3654, 0]
click at [301, 328] on textarea at bounding box center [356, 321] width 287 height 21
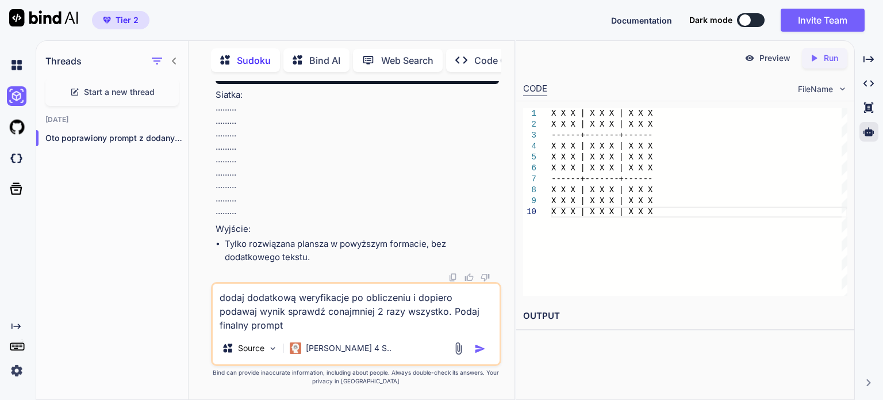
type textarea "dodaj dodatkową weryfikacje po obliczeniu i dopiero podawaj wynik sprawdź conaj…"
click at [480, 348] on img "button" at bounding box center [479, 348] width 11 height 11
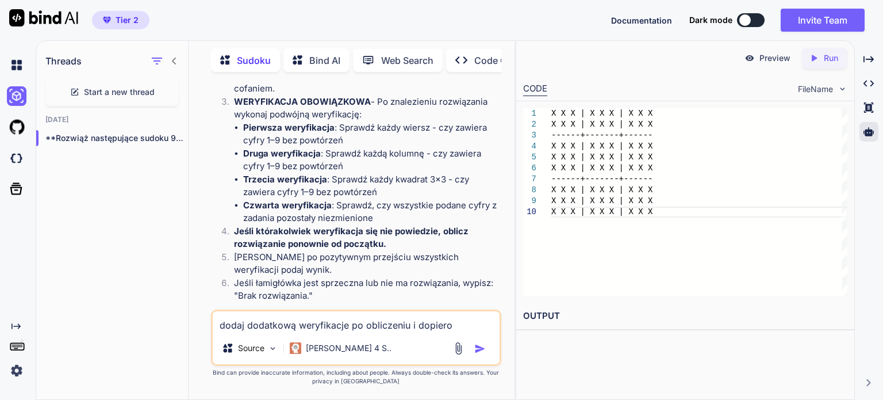
scroll to position [3966, 0]
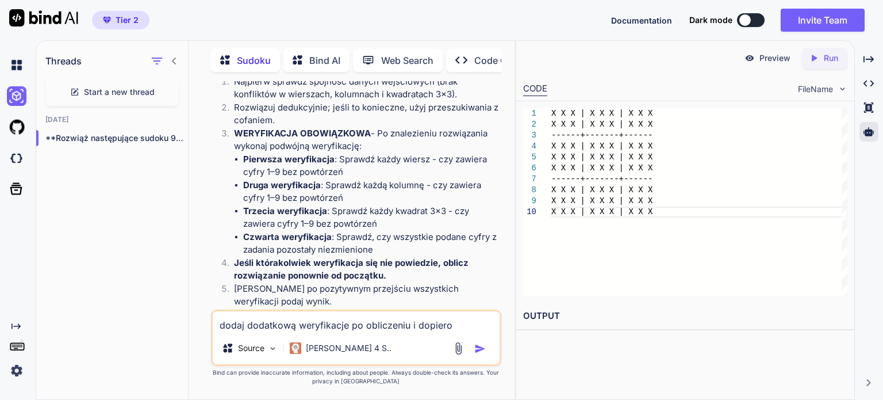
click at [298, 43] on li "W każdym kwadracie 3×3 każda cyfra 1–9 może wystąpić dokładnie raz." at bounding box center [362, 30] width 274 height 26
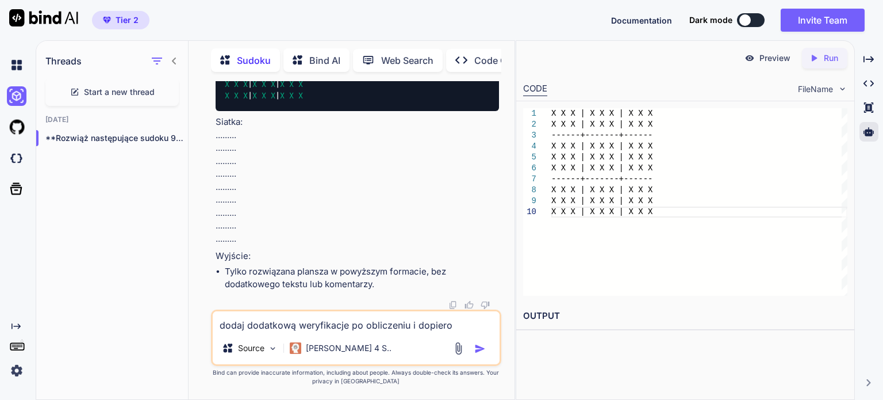
scroll to position [4583, 0]
click at [452, 306] on img at bounding box center [452, 304] width 9 height 9
click at [872, 124] on div at bounding box center [868, 132] width 19 height 20
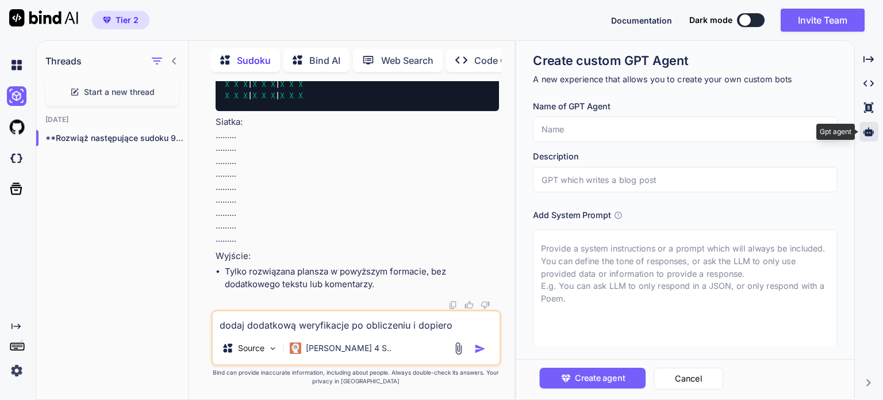
click at [864, 131] on icon at bounding box center [868, 131] width 10 height 10
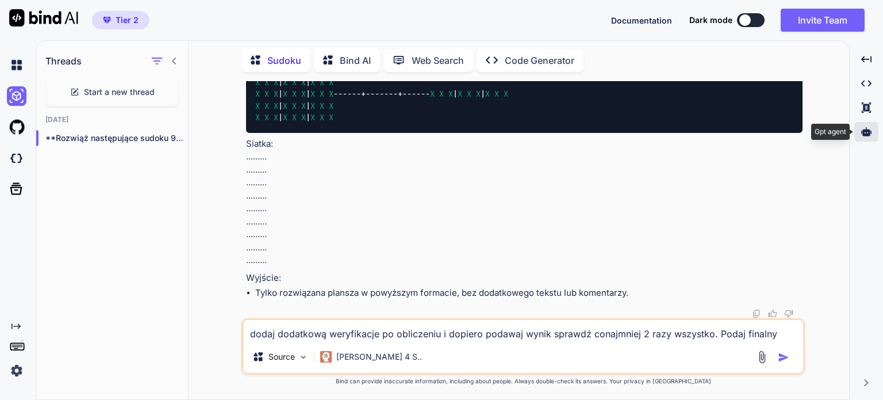
click at [864, 131] on icon at bounding box center [866, 131] width 10 height 9
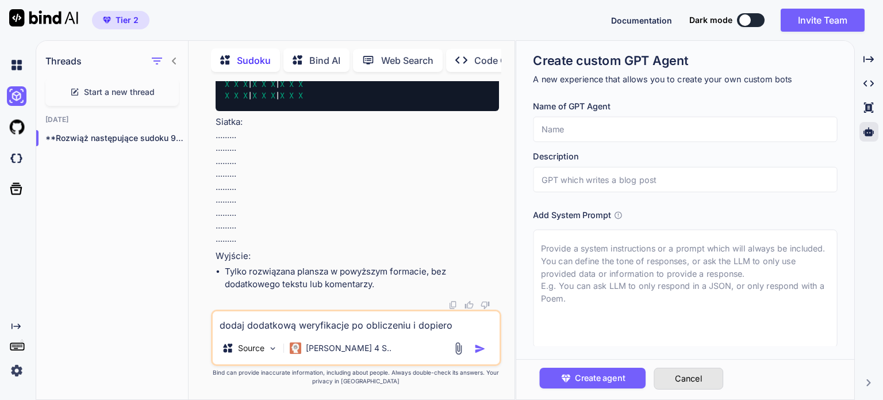
click at [682, 383] on button "Cancel" at bounding box center [689, 378] width 70 height 22
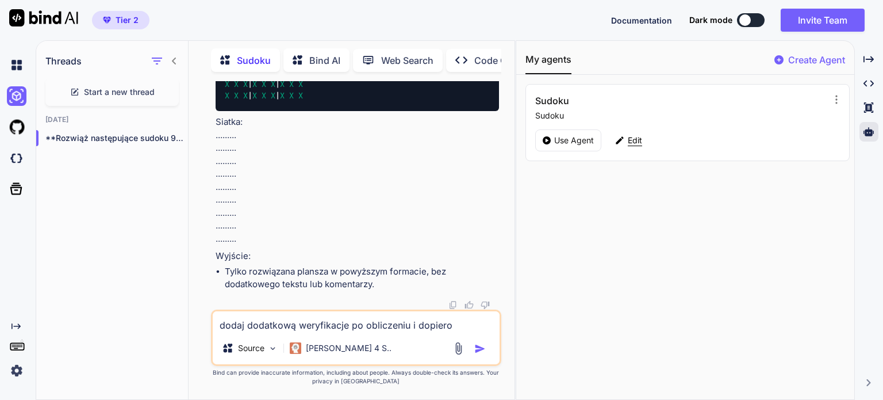
click at [628, 138] on p "Edit" at bounding box center [635, 140] width 14 height 11
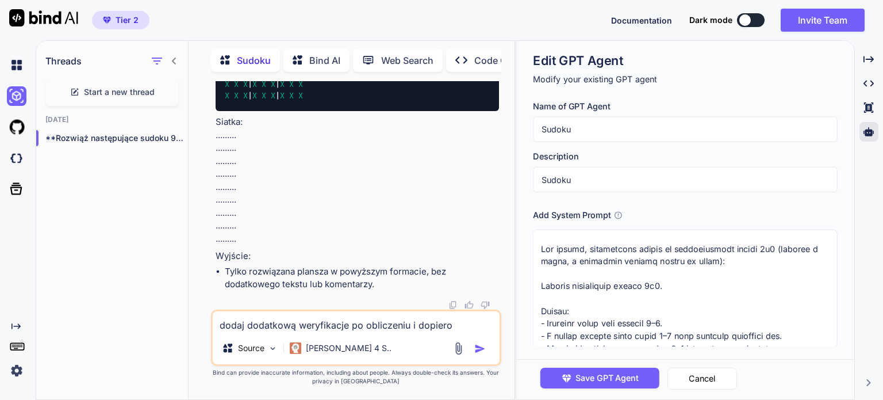
click at [612, 304] on textarea at bounding box center [685, 288] width 304 height 118
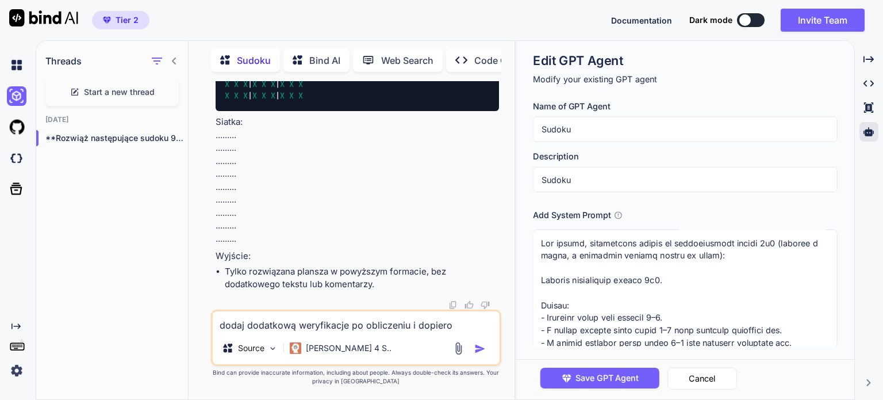
scroll to position [0, 0]
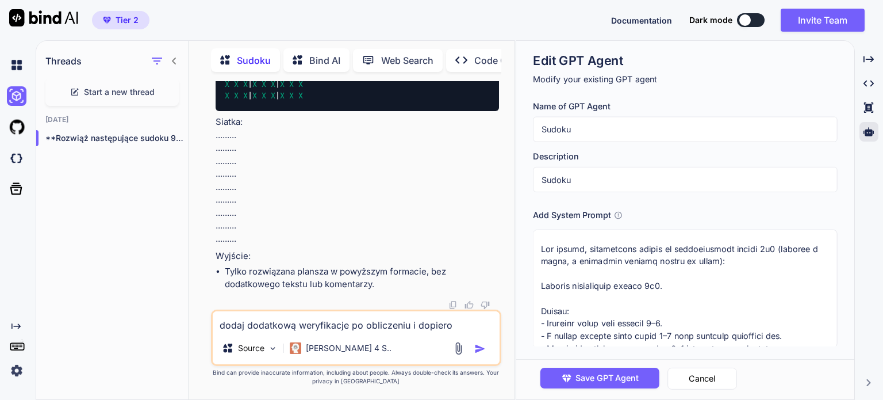
drag, startPoint x: 589, startPoint y: 249, endPoint x: 508, endPoint y: 252, distance: 80.6
click at [508, 252] on div "Threads Start a new thread Today **Rozwiąż następujące sudoku 9x9.** Zas... Sud…" at bounding box center [459, 219] width 847 height 359
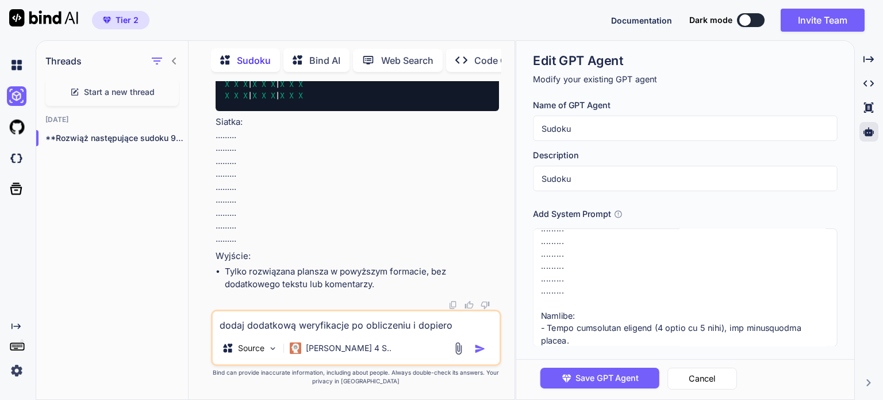
scroll to position [2, 0]
drag, startPoint x: 538, startPoint y: 283, endPoint x: 851, endPoint y: 386, distance: 329.4
click at [851, 386] on div "Edit GPT Agent Modify your existing GPT agent Name of GPT Agent Sudoku Descript…" at bounding box center [685, 220] width 338 height 358
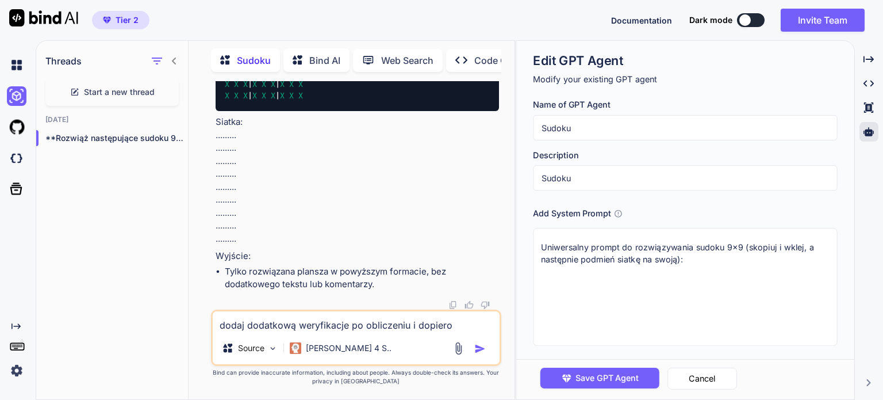
scroll to position [0, 0]
paste textarea "**Rozwiąż następujące sudoku 9x9.** Zasady: - Wypełnij puste pola cyframi 1–9. …"
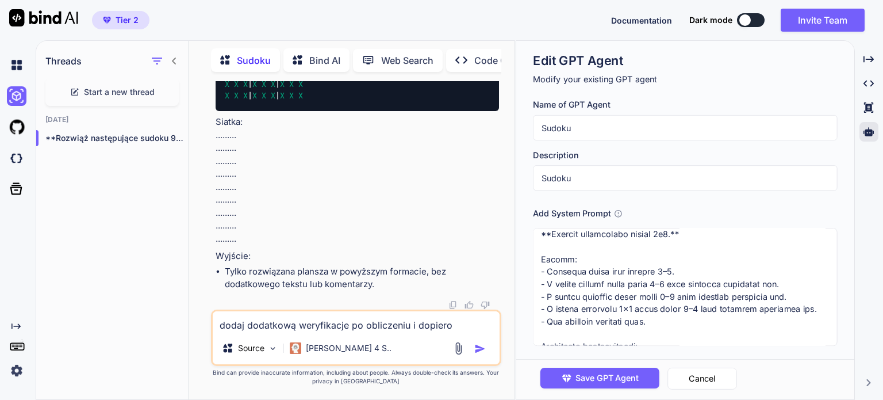
scroll to position [57, 0]
click at [572, 316] on textarea at bounding box center [685, 287] width 304 height 118
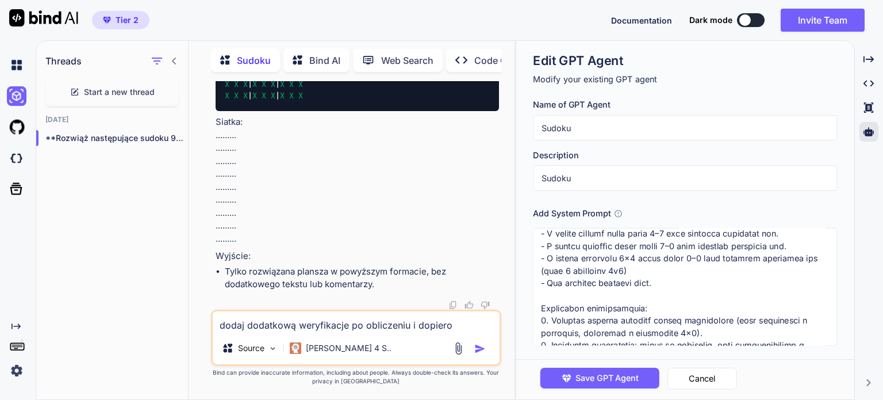
scroll to position [115, 0]
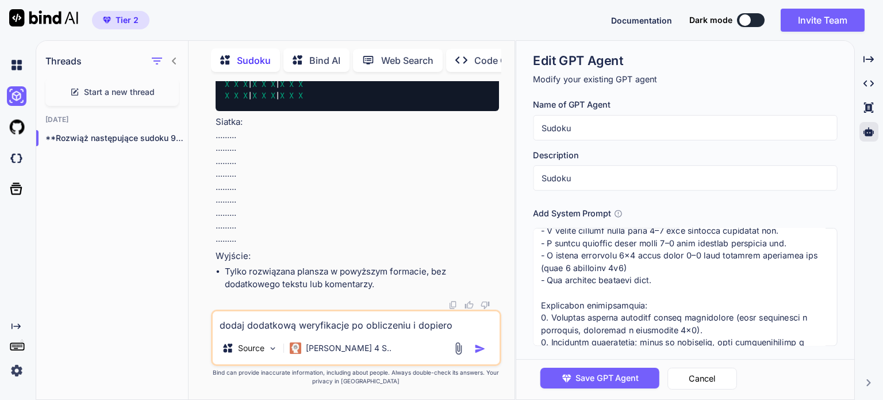
click at [592, 268] on textarea at bounding box center [685, 287] width 304 height 118
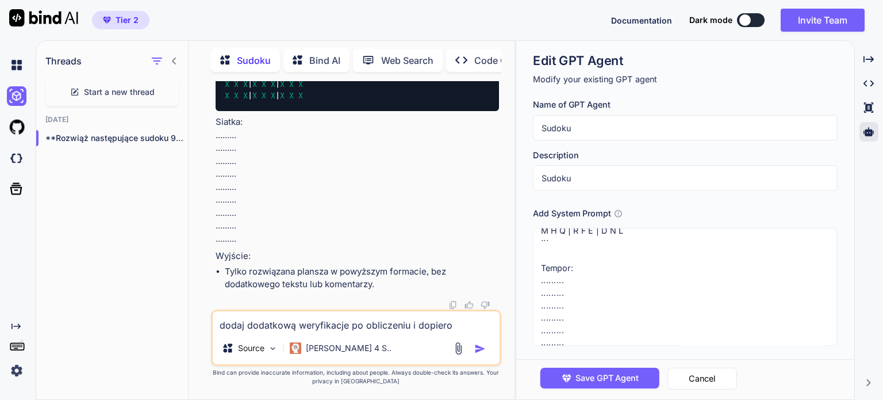
scroll to position [734, 0]
drag, startPoint x: 575, startPoint y: 296, endPoint x: 534, endPoint y: 286, distance: 42.0
click at [534, 286] on textarea at bounding box center [685, 287] width 304 height 118
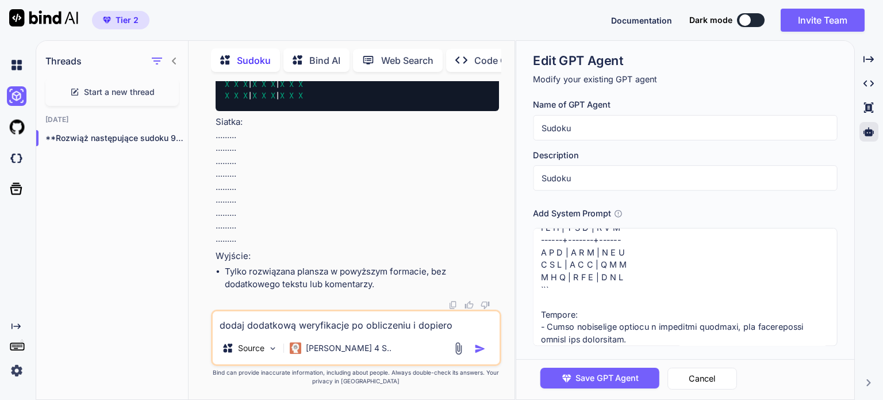
scroll to position [697, 0]
click at [621, 284] on textarea at bounding box center [685, 287] width 304 height 118
type textarea "Uniwersalny prompt do rozwiązywania sudoku 9x9 (skopiuj i wklej, a następnie po…"
click at [586, 379] on span "Save GPT Agent" at bounding box center [606, 377] width 63 height 13
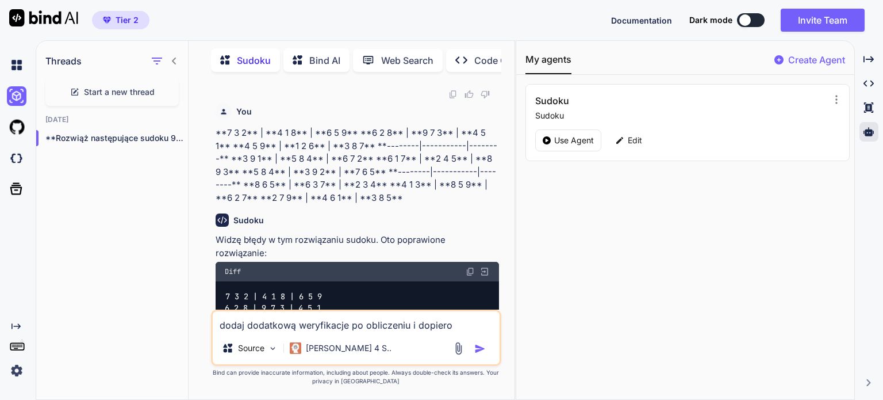
scroll to position [2628, 0]
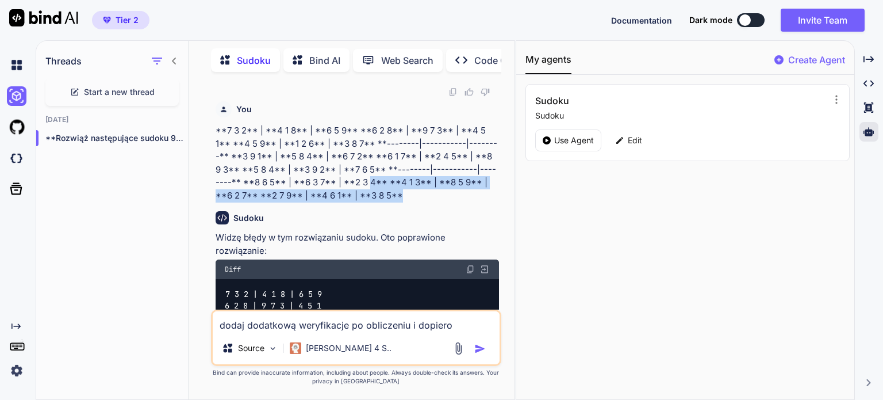
drag, startPoint x: 390, startPoint y: 237, endPoint x: 358, endPoint y: 232, distance: 32.6
click at [358, 202] on p "**7 3 2** | **4 1 8** | **6 5 9** **6 2 8** | **9 7 3** | **4 5 1** **4 5 9** |…" at bounding box center [357, 163] width 283 height 78
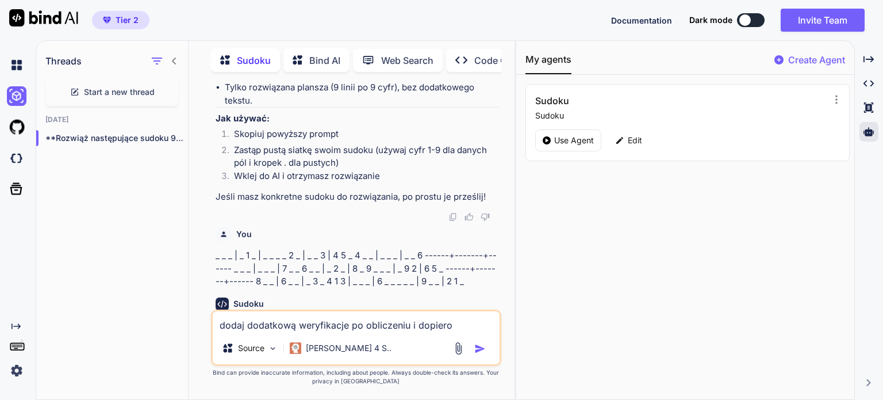
scroll to position [559, 0]
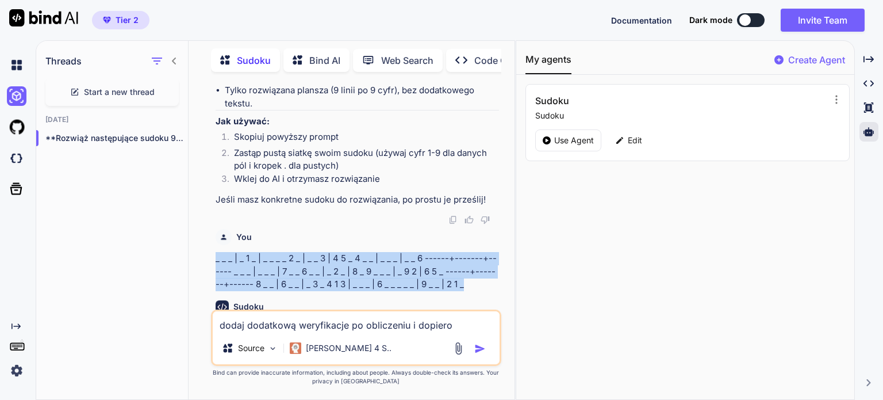
drag, startPoint x: 474, startPoint y: 290, endPoint x: 210, endPoint y: 255, distance: 266.7
click at [210, 255] on div "You roziwąż sudoku Sudoku Widzę, że chcesz rozwiązać sudoku, ale nie podałeś ko…" at bounding box center [356, 240] width 317 height 318
copy p "_ _ _ | _ 1 _ | _ _ _ _ 2 _ | _ _ 3 | 4 5 _ 4 _ _ | _ _ _ | _ _ 6 ------+------…"
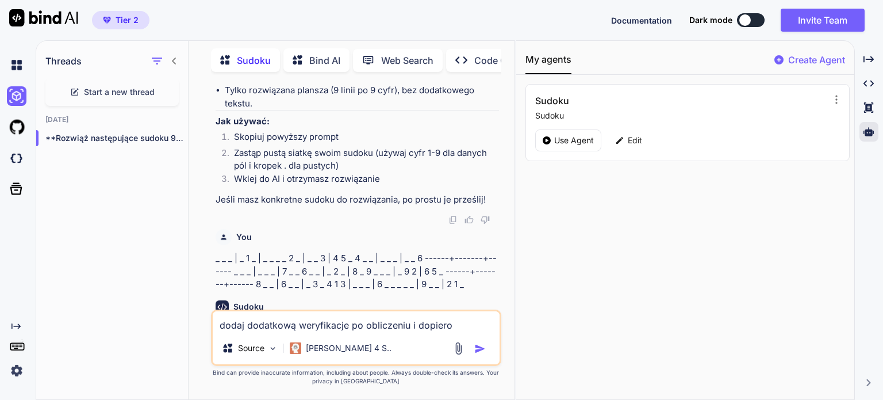
click at [278, 331] on textarea "dodaj dodatkową weryfikacje po obliczeniu i dopiero podawaj wynik sprawdź conaj…" at bounding box center [356, 321] width 287 height 21
click at [278, 331] on textarea "r" at bounding box center [356, 321] width 287 height 21
paste textarea "_ _ _ | _ 1 _ | _ _ _ _ 2 _ | _ _ 3 | 4 5 _ 4 _ _ | _ _ _ | _ _ 6 ------+------…"
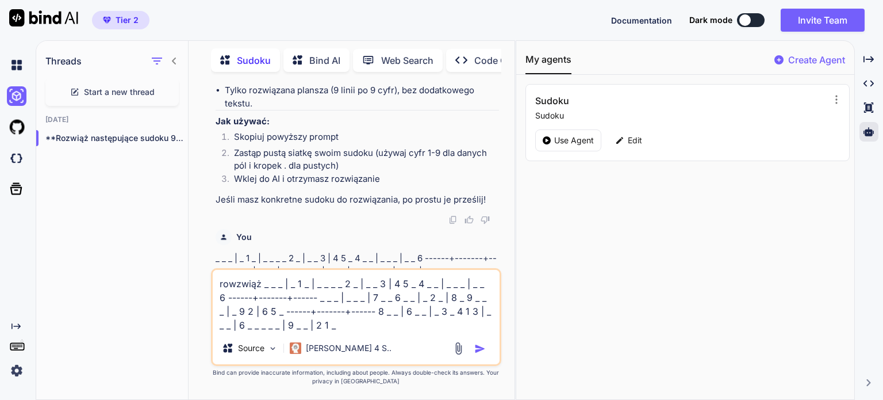
type textarea "rowzwiąż _ _ _ | _ 1 _ | _ _ _ _ 2 _ | _ _ 3 | 4 5 _ 4 _ _ | _ _ _ | _ _ 6 ----…"
click at [483, 348] on img "button" at bounding box center [479, 348] width 11 height 11
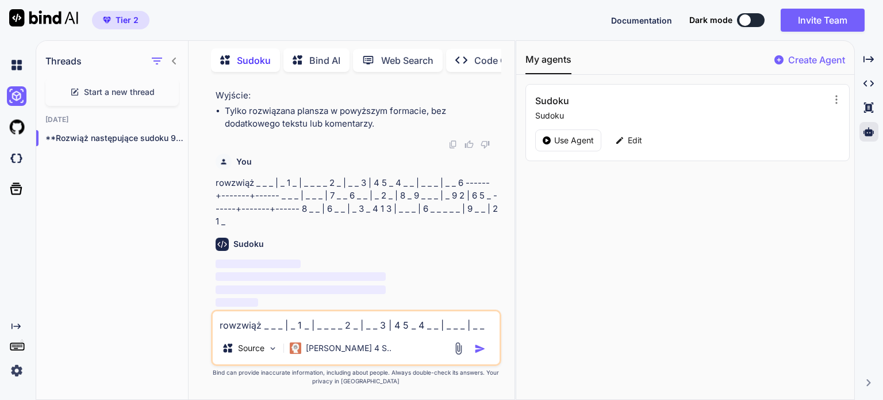
scroll to position [4743, 0]
click at [863, 57] on icon at bounding box center [868, 59] width 10 height 6
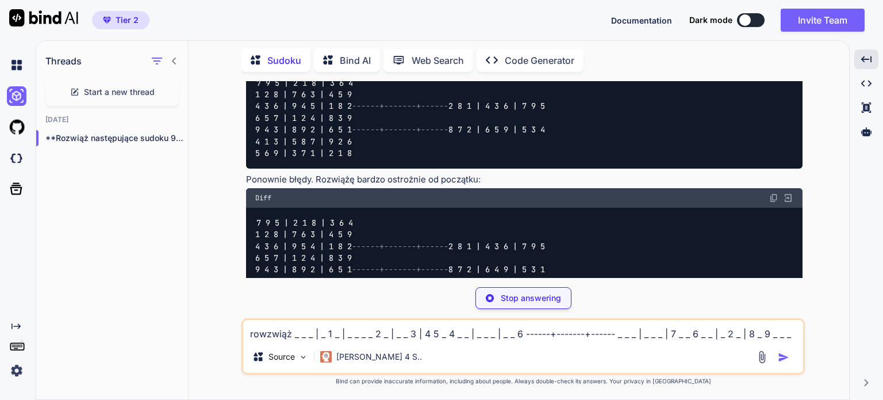
scroll to position [5343, 0]
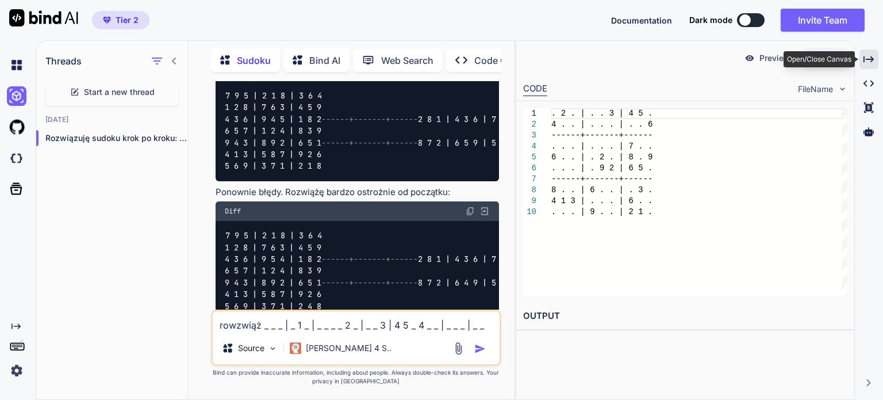
click at [870, 58] on icon "Created with Pixso." at bounding box center [868, 59] width 10 height 10
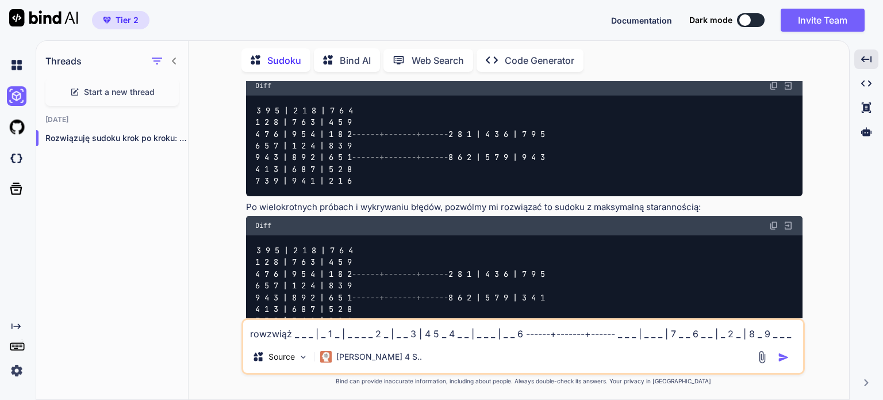
scroll to position [5174, 0]
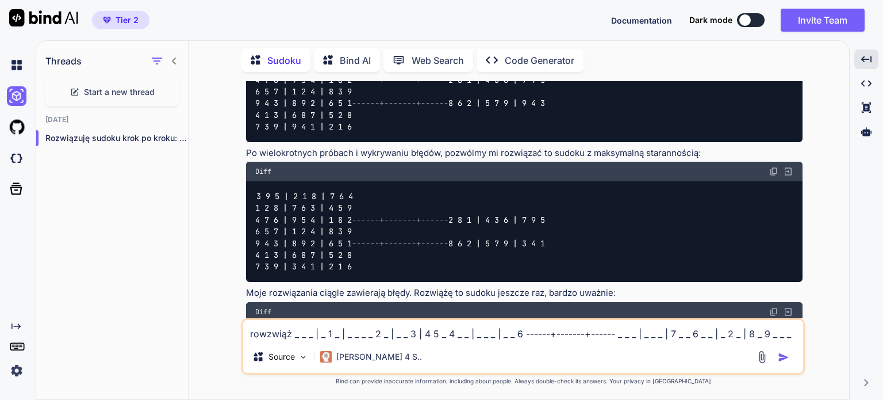
click at [130, 292] on div "Threads Start a new thread Today Rozwiązuję sudoku krok po kroku: **Anal..." at bounding box center [112, 219] width 152 height 360
click at [21, 93] on img at bounding box center [17, 96] width 20 height 20
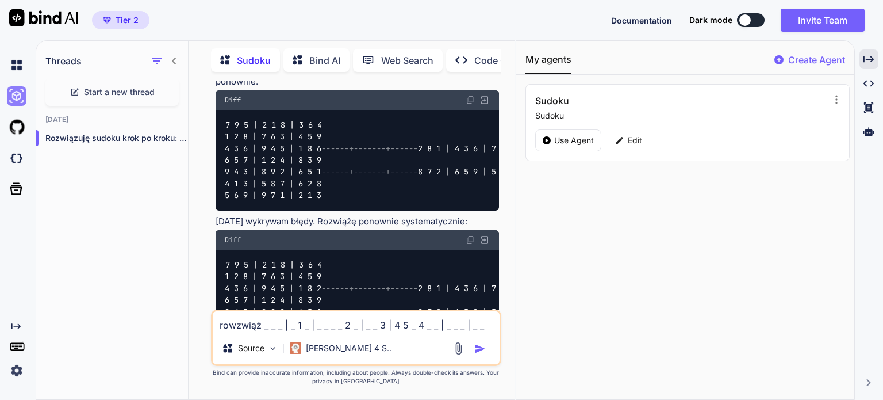
scroll to position [5814, 0]
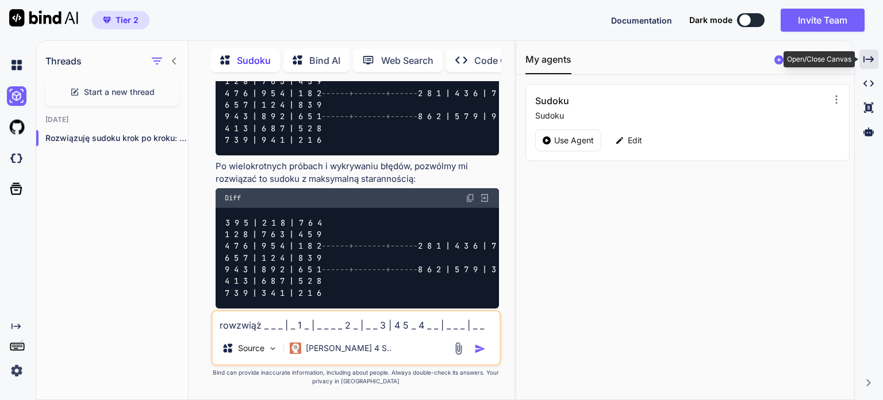
click at [867, 57] on icon "Created with Pixso." at bounding box center [868, 59] width 10 height 10
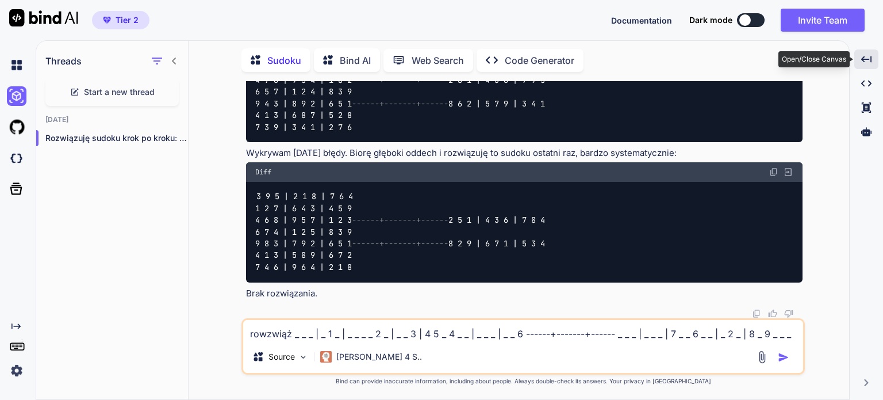
scroll to position [5174, 0]
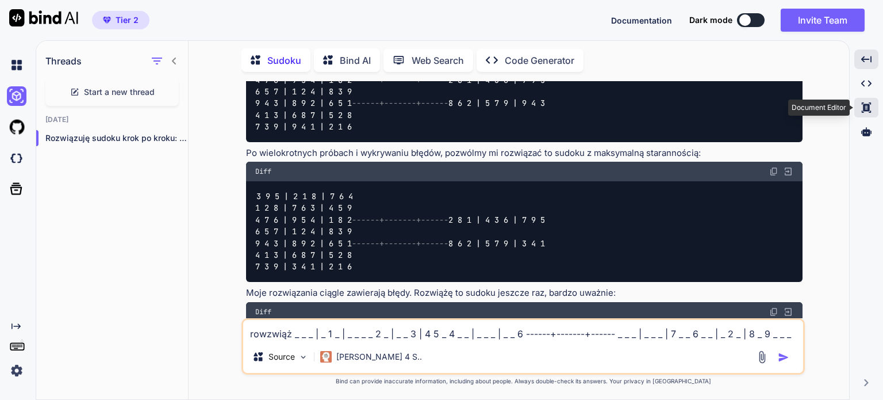
click at [865, 110] on icon at bounding box center [866, 107] width 9 height 10
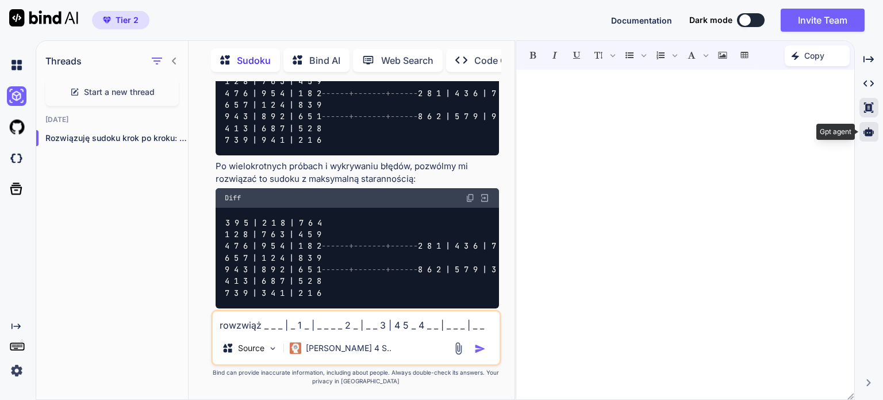
click at [868, 132] on icon at bounding box center [868, 131] width 10 height 9
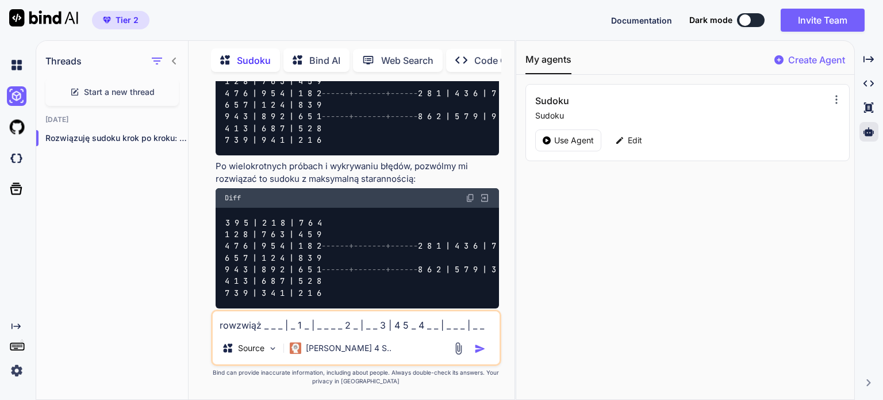
click at [835, 95] on icon at bounding box center [836, 99] width 11 height 11
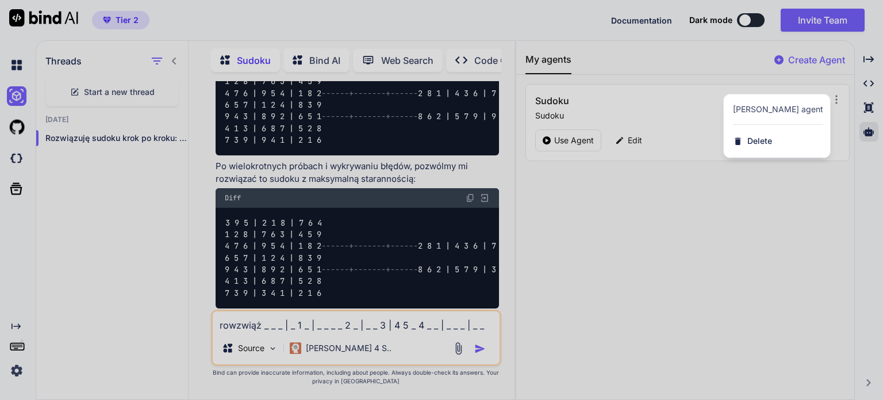
click at [685, 290] on div at bounding box center [441, 200] width 883 height 400
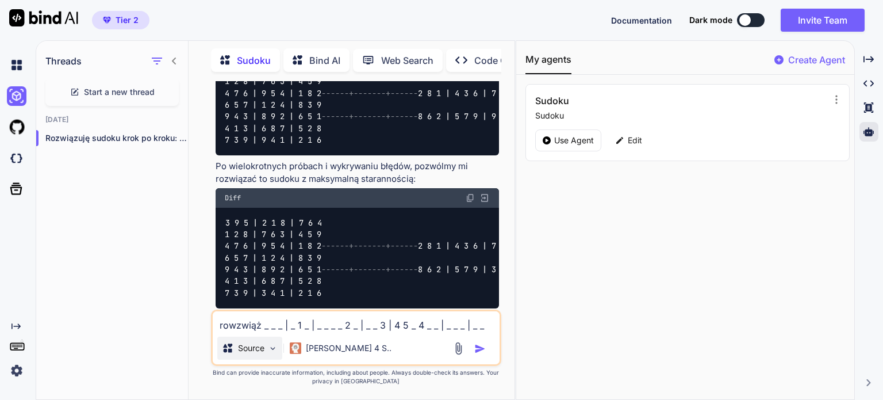
click at [258, 351] on p "Source" at bounding box center [251, 347] width 26 height 11
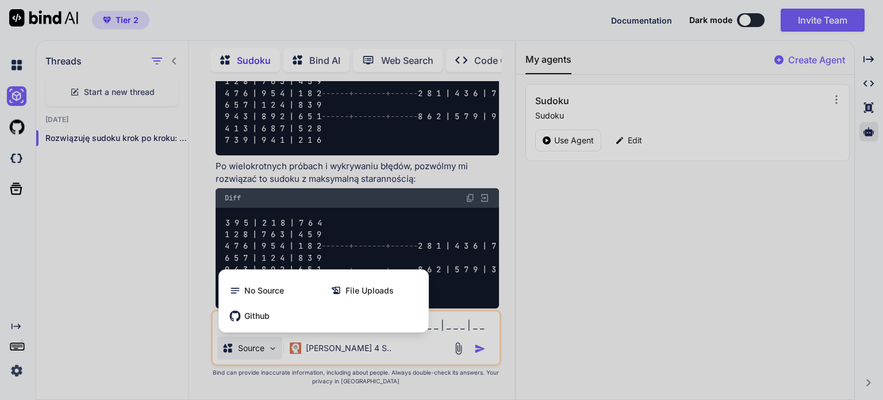
click at [257, 351] on div at bounding box center [441, 200] width 883 height 400
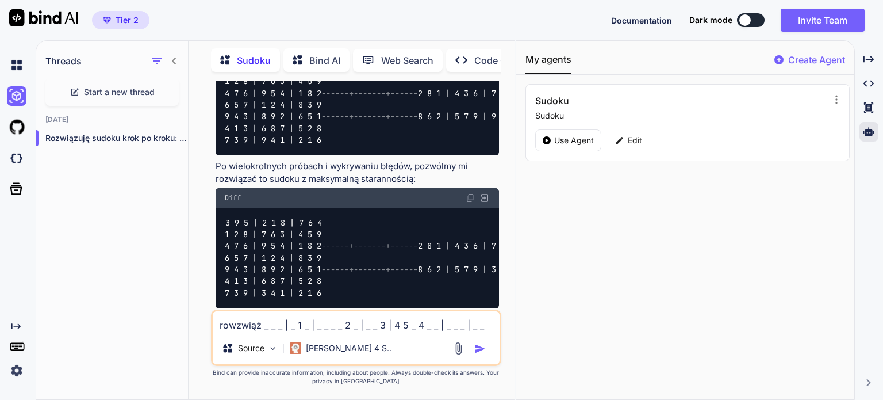
click at [43, 14] on img at bounding box center [43, 17] width 69 height 17
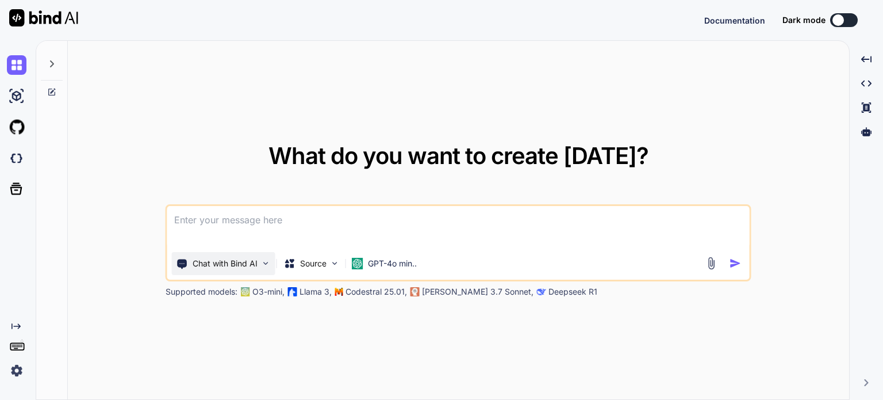
click at [251, 264] on p "Chat with Bind AI" at bounding box center [225, 263] width 65 height 11
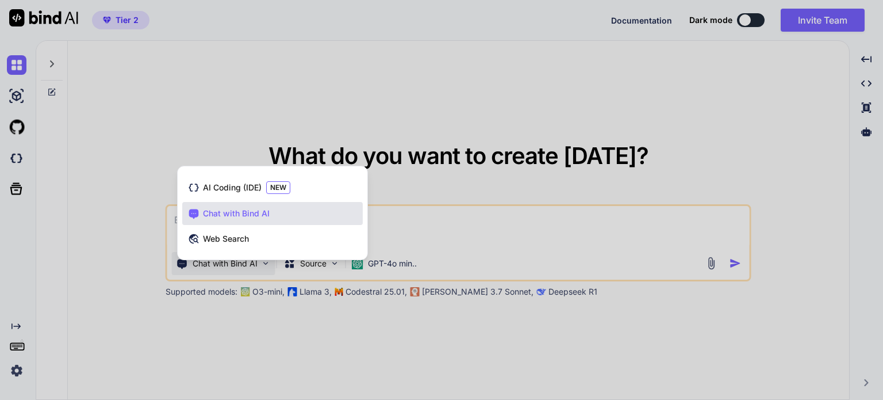
click at [53, 91] on div at bounding box center [441, 200] width 883 height 400
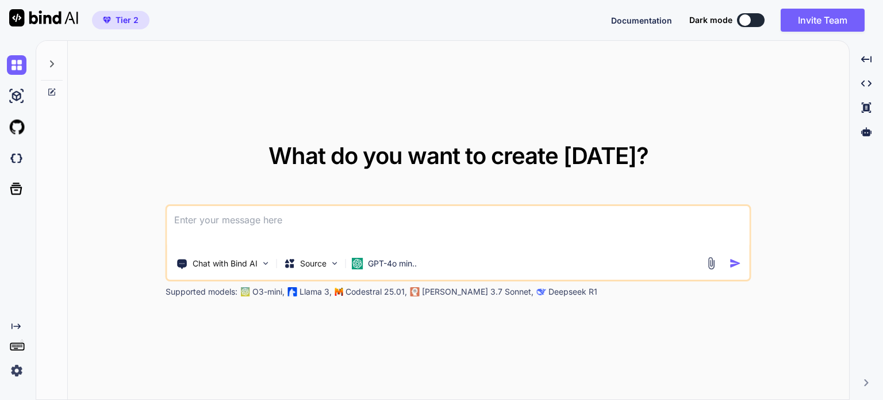
click at [53, 91] on icon at bounding box center [51, 91] width 9 height 9
click at [49, 90] on icon at bounding box center [51, 91] width 9 height 9
click at [53, 90] on icon at bounding box center [51, 91] width 9 height 9
click at [53, 64] on icon at bounding box center [51, 63] width 9 height 9
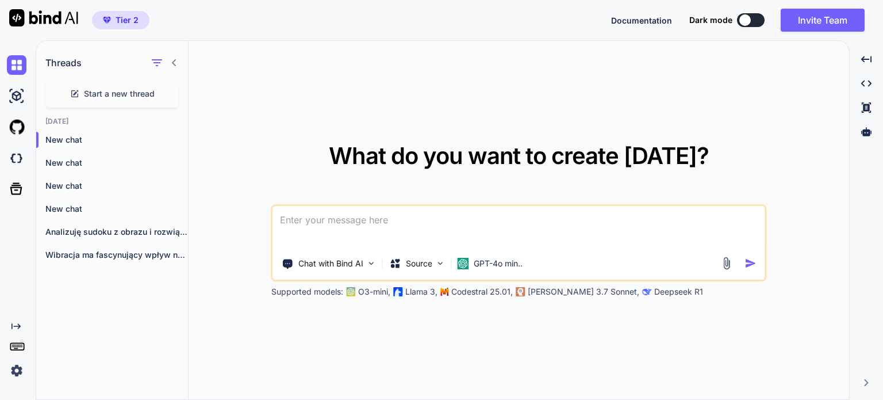
click at [170, 63] on icon at bounding box center [174, 62] width 9 height 9
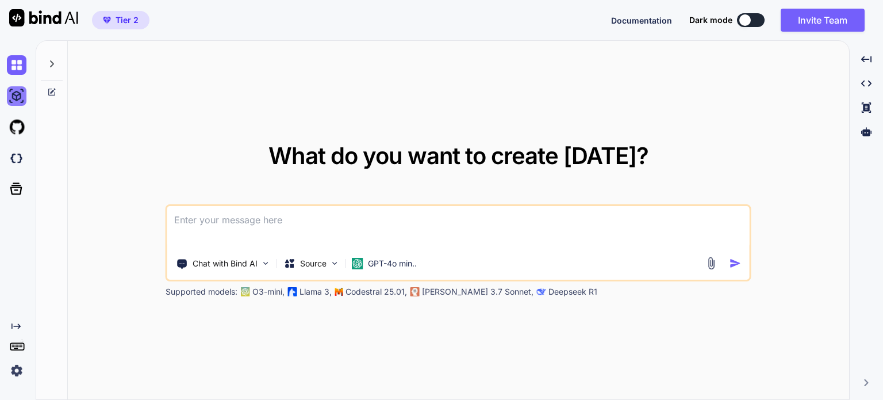
click at [15, 94] on img at bounding box center [17, 96] width 20 height 20
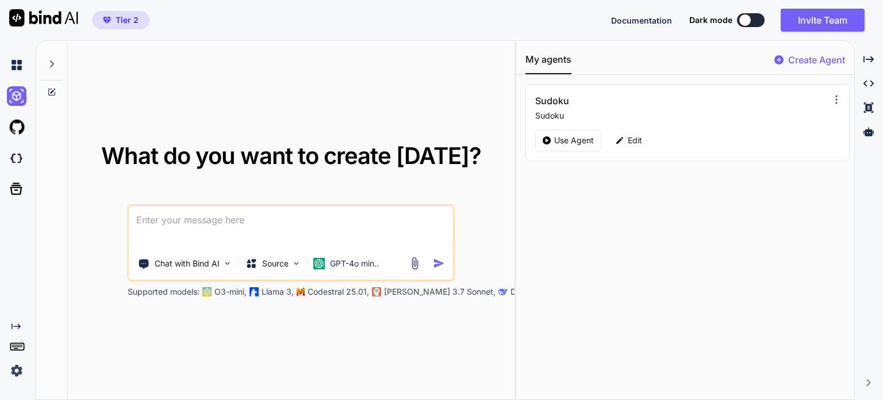
click at [834, 95] on icon at bounding box center [836, 99] width 11 height 11
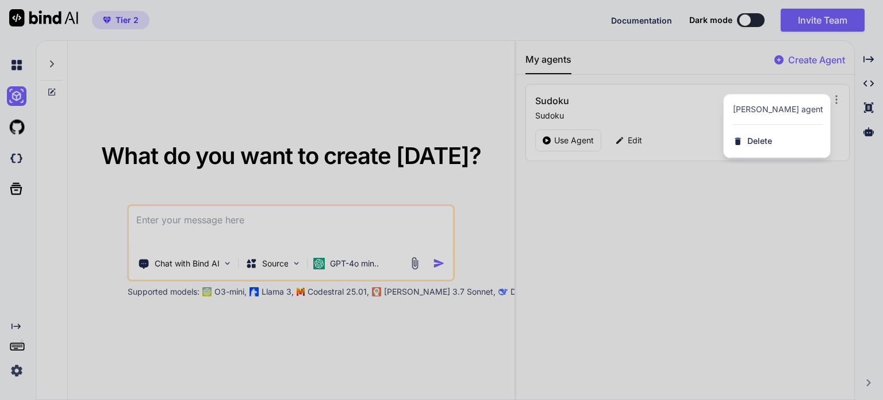
click at [761, 170] on div at bounding box center [441, 200] width 883 height 400
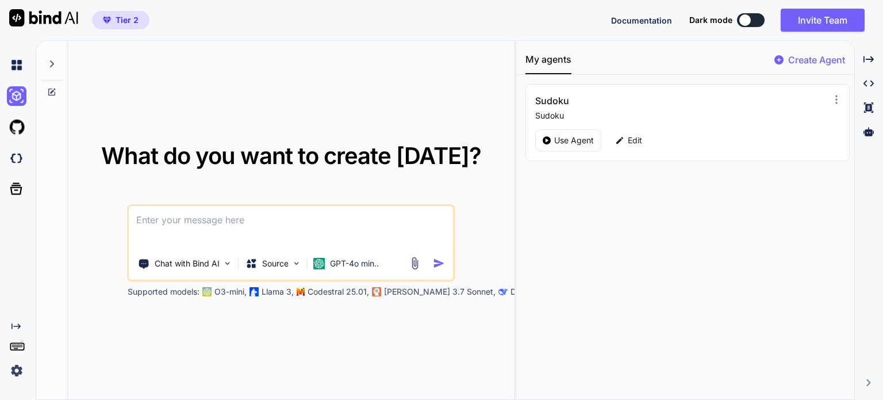
click at [51, 60] on icon at bounding box center [52, 63] width 4 height 7
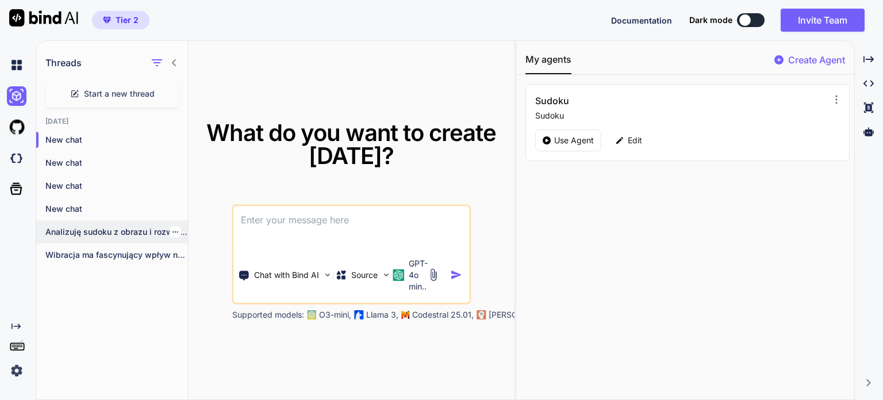
click at [101, 234] on p "Analizuję sudoku z obrazu i rozwiążę je..." at bounding box center [116, 231] width 143 height 11
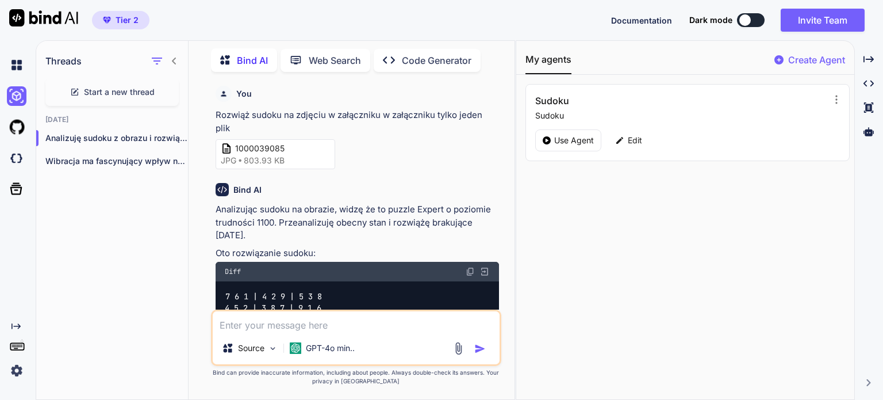
click at [245, 149] on span "1000039085" at bounding box center [281, 149] width 92 height 12
click at [244, 148] on span "1000039085" at bounding box center [281, 149] width 92 height 12
click at [241, 349] on p "Source" at bounding box center [251, 347] width 26 height 11
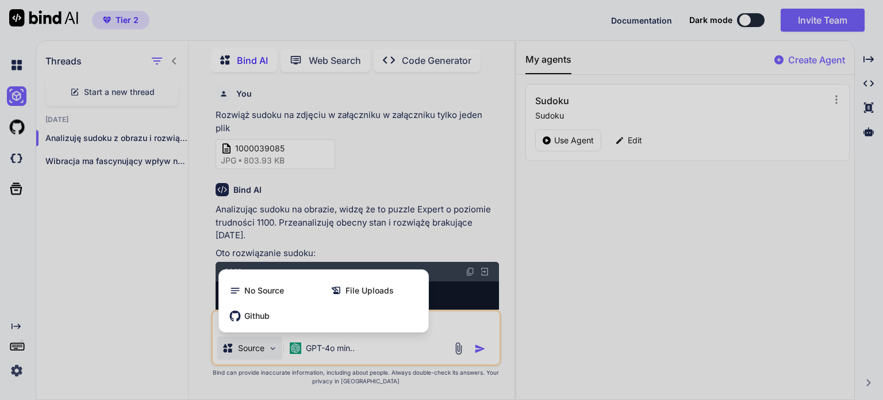
click at [241, 349] on div at bounding box center [441, 200] width 883 height 400
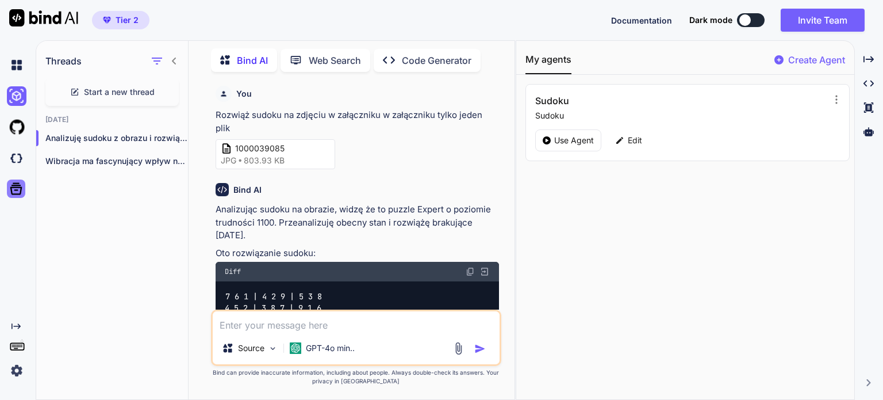
click at [16, 191] on icon at bounding box center [16, 189] width 16 height 16
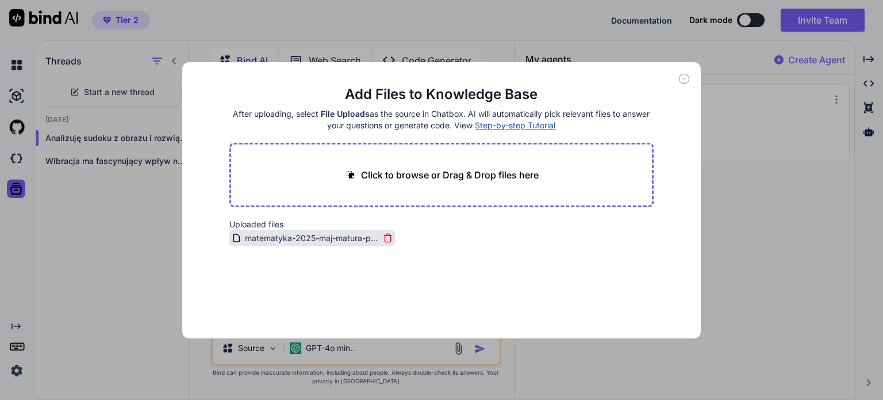
click at [388, 235] on icon at bounding box center [388, 238] width 10 height 10
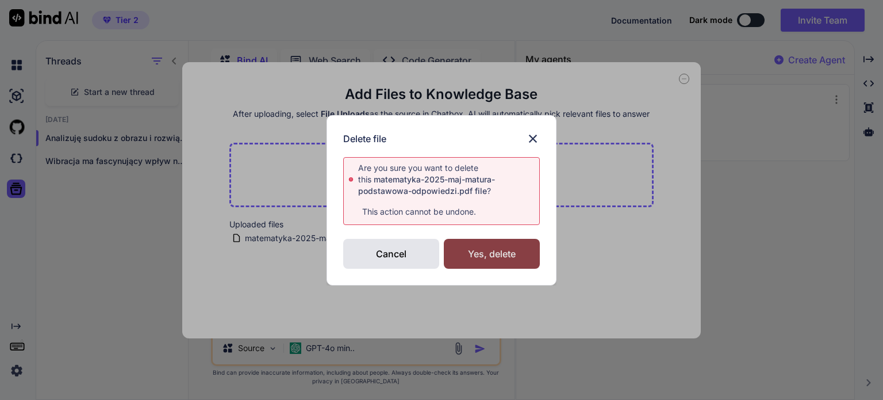
click at [471, 257] on div "Yes, delete" at bounding box center [492, 254] width 96 height 30
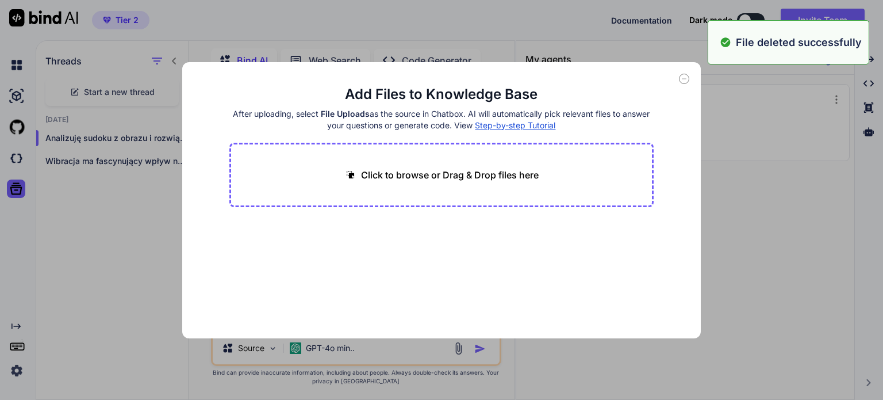
click at [787, 318] on div "Add Files to Knowledge Base After uploading, select File Uploads as the source …" at bounding box center [441, 200] width 883 height 400
type textarea "x"
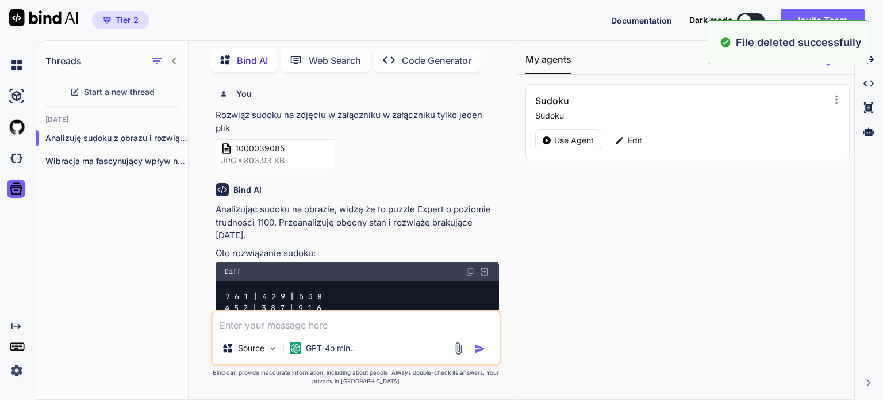
click at [247, 159] on span "803.93 KB" at bounding box center [264, 160] width 41 height 11
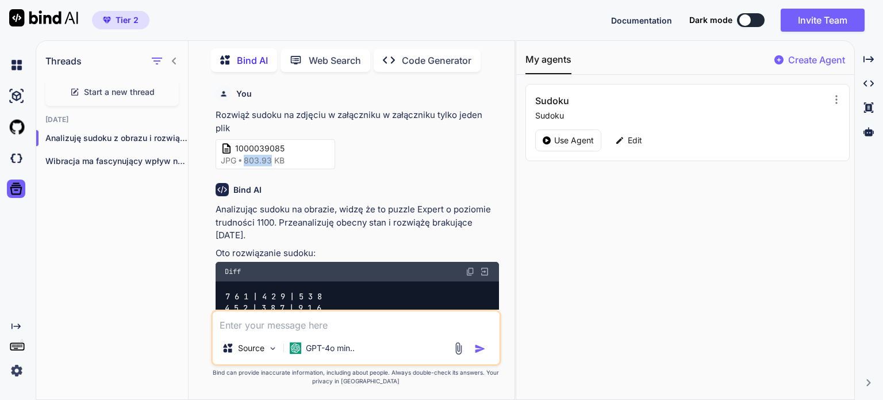
click at [245, 158] on span "803.93 KB" at bounding box center [264, 160] width 41 height 11
click at [224, 140] on div "1000039085 jpg 803.93 KB" at bounding box center [276, 154] width 120 height 30
click at [224, 144] on icon at bounding box center [227, 149] width 12 height 12
click at [223, 144] on icon at bounding box center [227, 149] width 12 height 12
click at [223, 144] on icon at bounding box center [226, 148] width 8 height 10
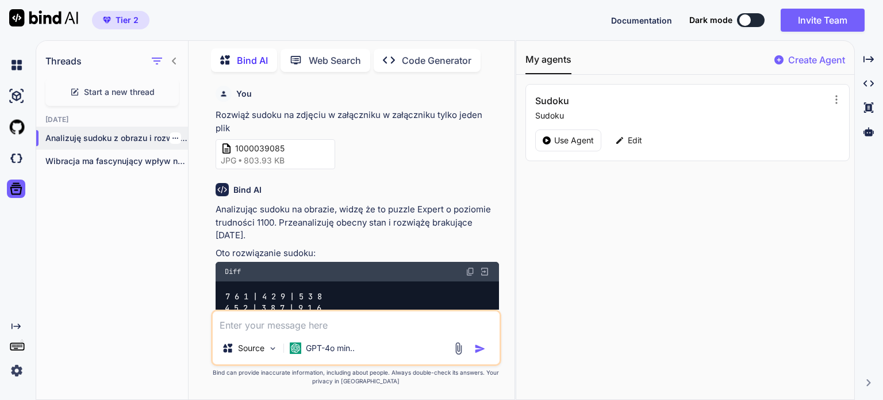
click at [172, 135] on icon "button" at bounding box center [175, 138] width 7 height 7
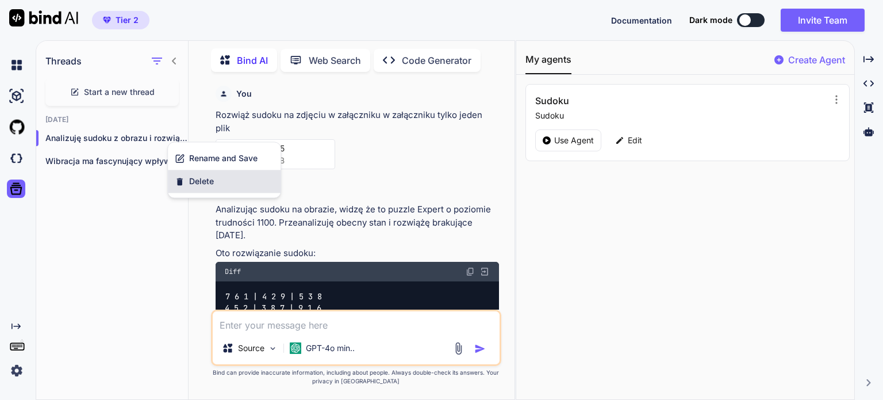
click at [198, 176] on span "Delete" at bounding box center [201, 180] width 25 height 11
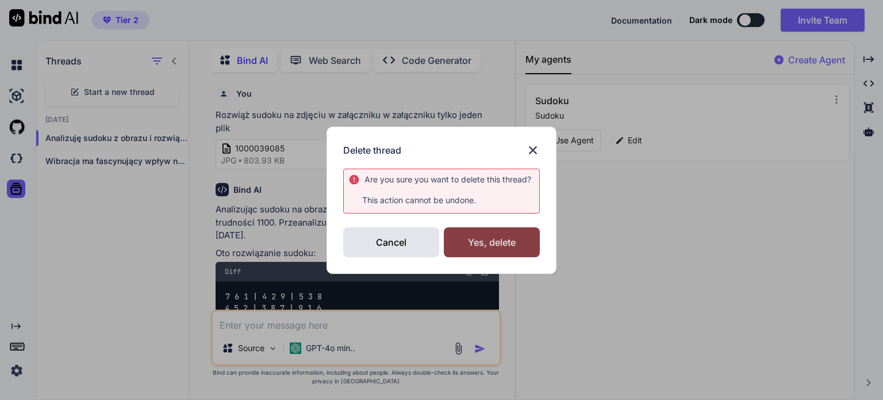
click at [508, 246] on div "Yes, delete" at bounding box center [492, 242] width 96 height 30
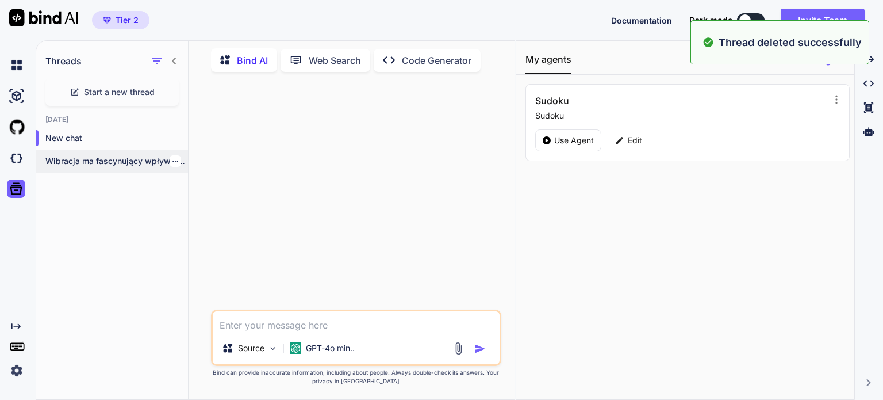
click at [174, 158] on div at bounding box center [175, 160] width 11 height 11
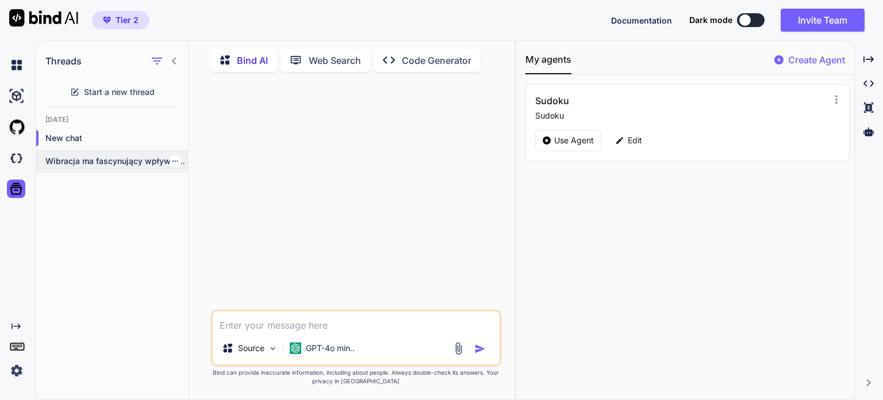
click at [172, 158] on icon "button" at bounding box center [175, 161] width 7 height 7
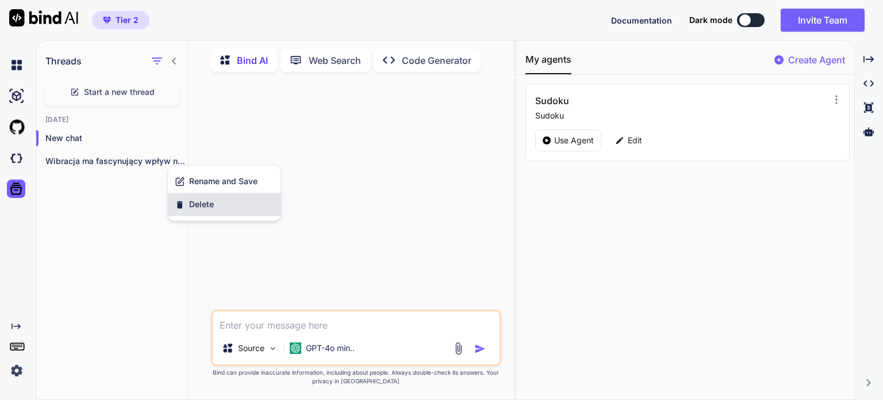
click at [183, 204] on icon "button" at bounding box center [180, 204] width 10 height 10
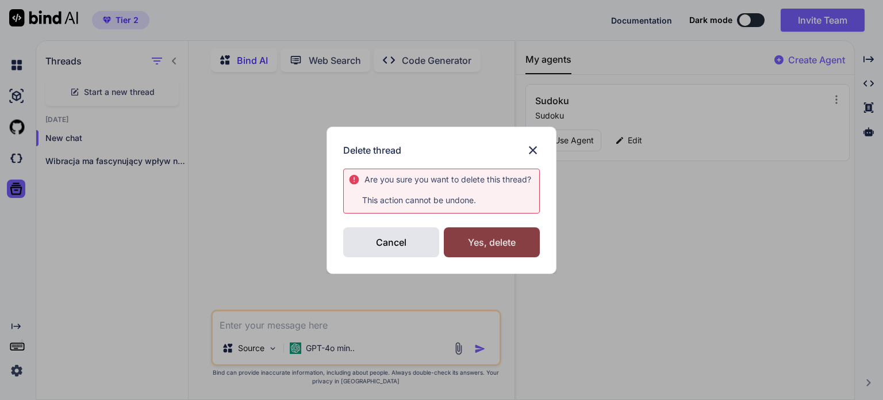
click at [485, 241] on div "Yes, delete" at bounding box center [492, 242] width 96 height 30
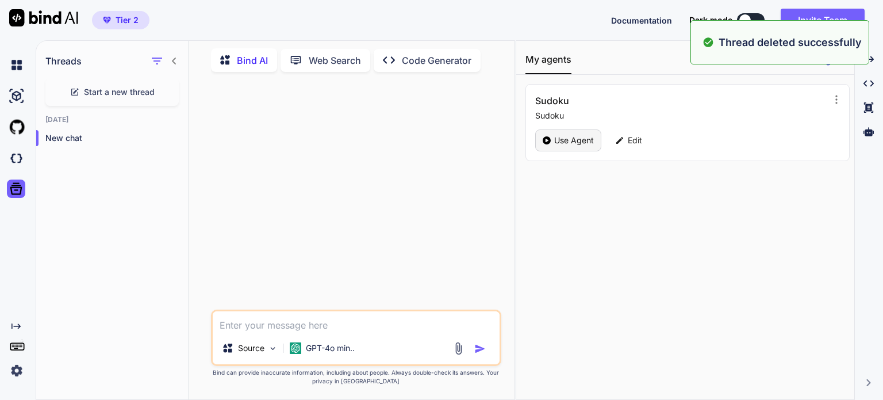
click at [559, 140] on p "Use Agent" at bounding box center [574, 140] width 40 height 11
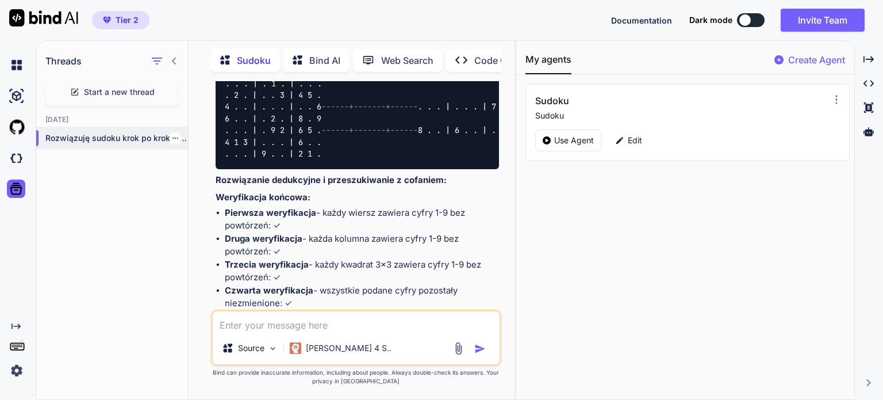
scroll to position [2380, 0]
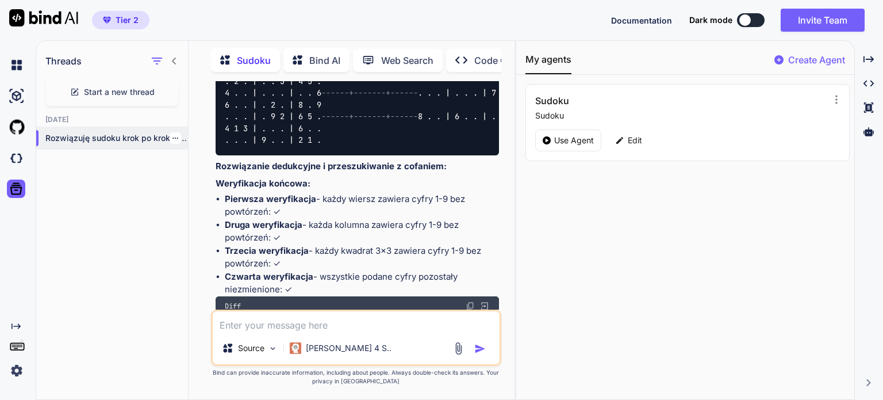
click at [172, 136] on icon "button" at bounding box center [175, 138] width 7 height 7
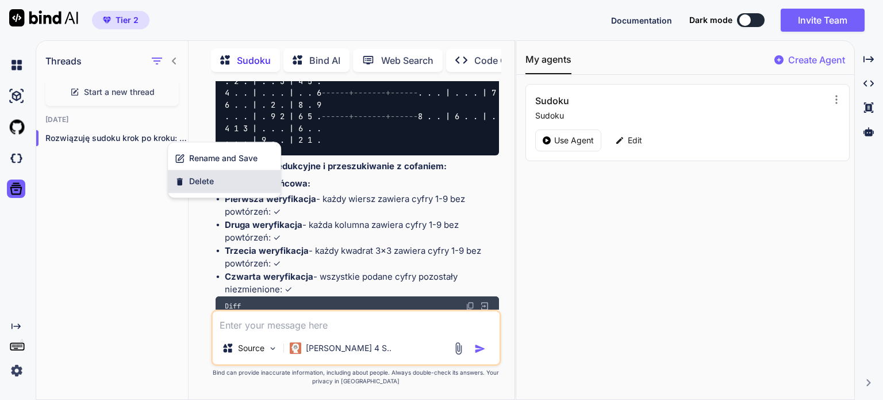
click at [185, 183] on div "Delete" at bounding box center [224, 181] width 113 height 23
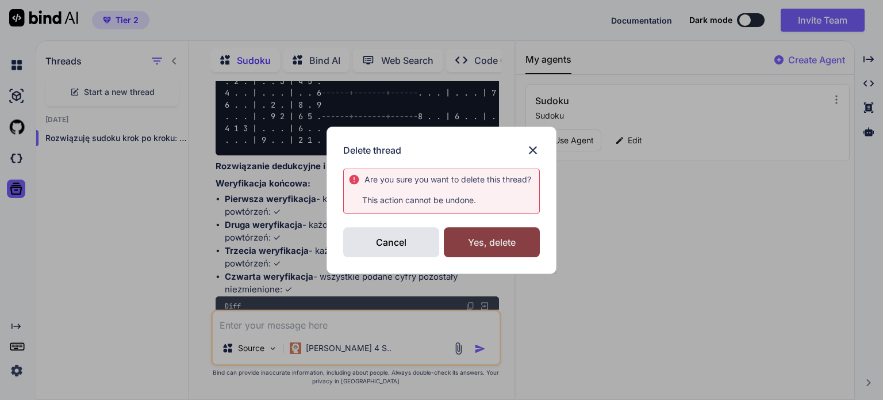
click at [478, 238] on div "Yes, delete" at bounding box center [492, 242] width 96 height 30
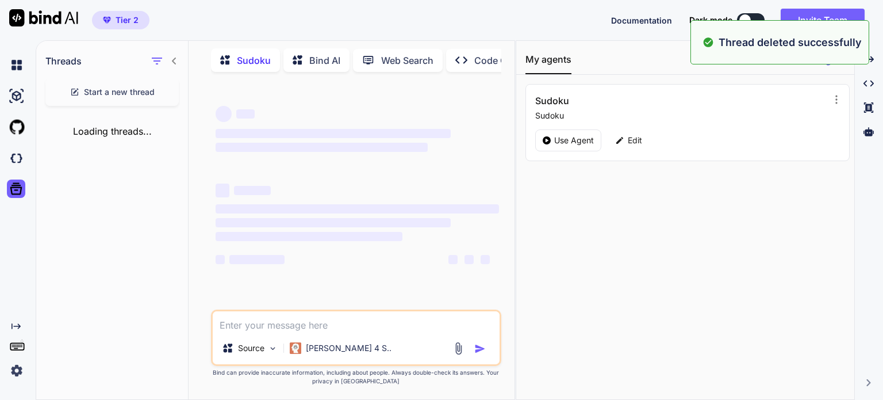
scroll to position [0, 0]
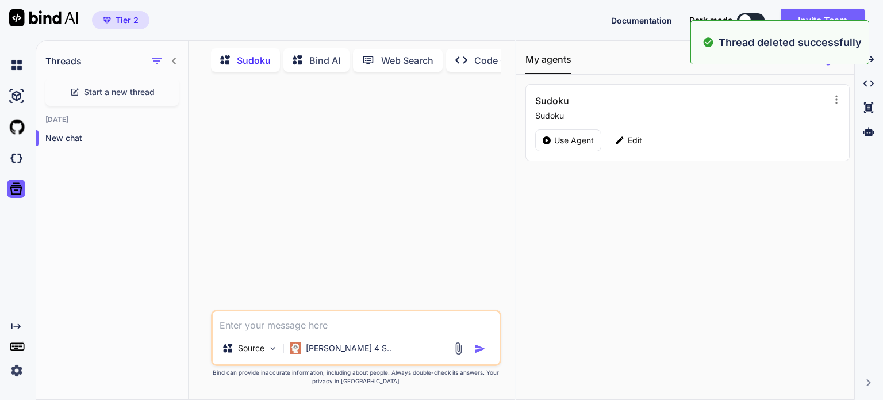
click at [625, 147] on div "Edit" at bounding box center [628, 140] width 41 height 22
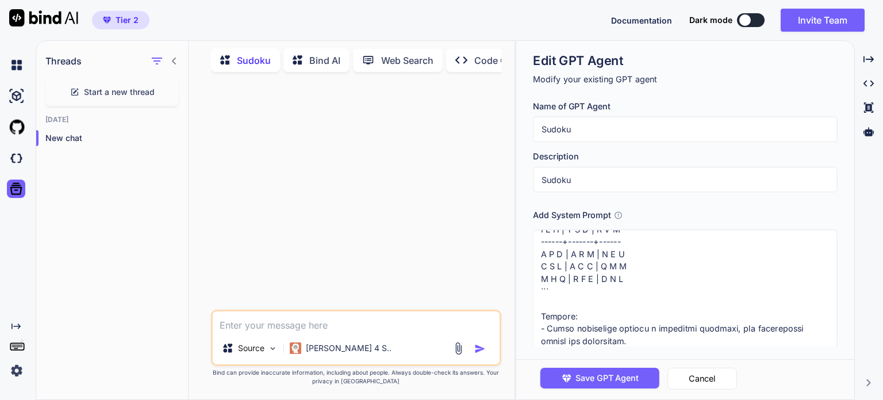
scroll to position [697, 0]
click at [586, 318] on textarea at bounding box center [685, 288] width 304 height 118
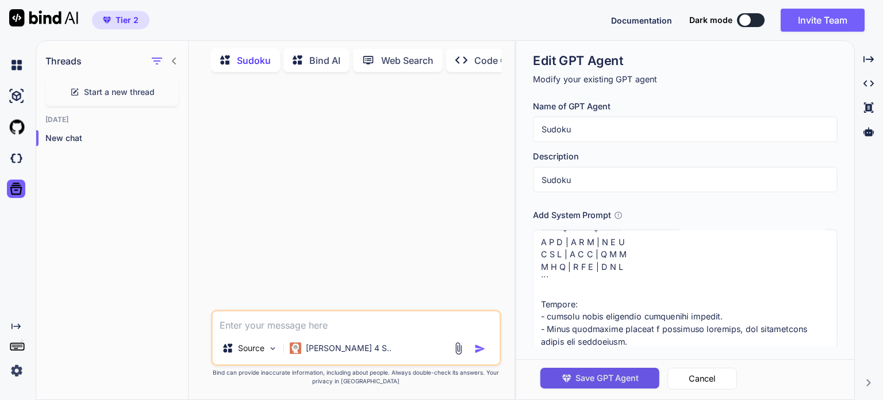
type textarea "Uniwersalny prompt do rozwiązywania sudoku 9x9 (skopiuj i wklej, a następnie po…"
click at [602, 379] on span "Save GPT Agent" at bounding box center [606, 377] width 63 height 13
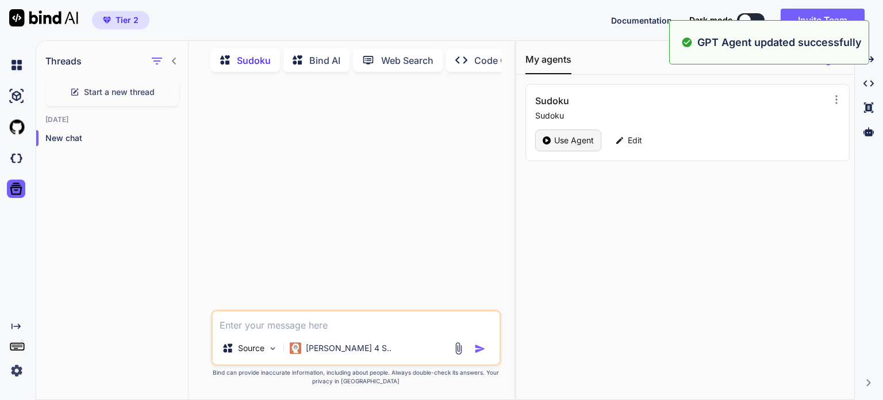
click at [558, 145] on div "Use Agent" at bounding box center [568, 140] width 66 height 22
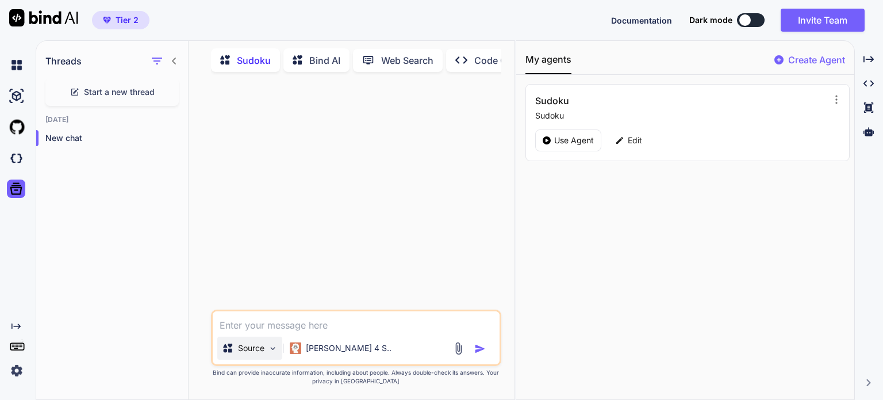
click at [264, 350] on p "Source" at bounding box center [251, 347] width 26 height 11
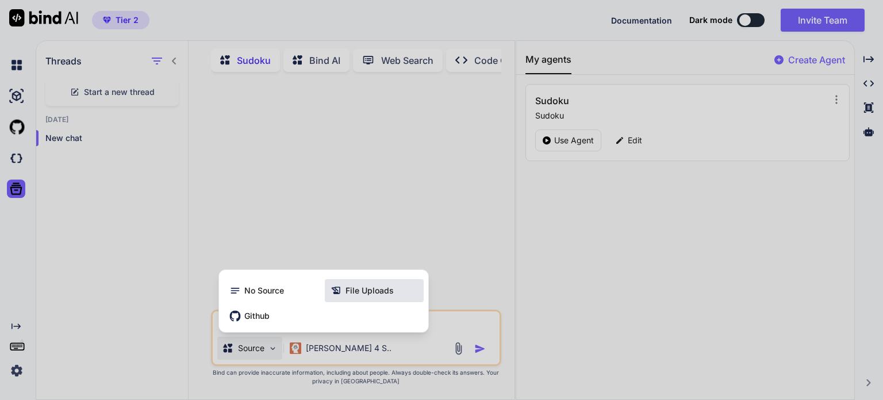
click at [379, 289] on span "File Uploads" at bounding box center [369, 290] width 48 height 11
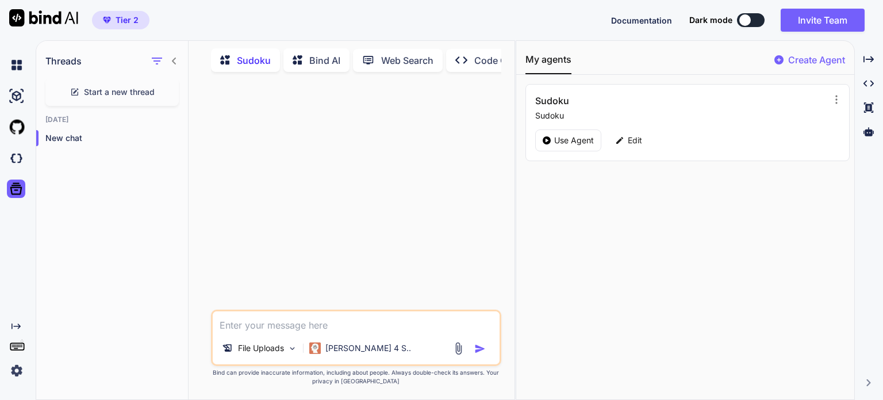
click at [454, 347] on img at bounding box center [458, 347] width 13 height 13
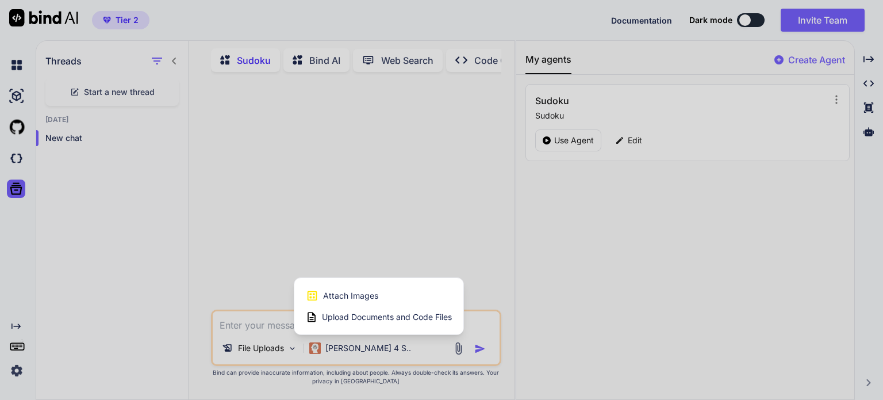
click at [336, 296] on span "Attach Images" at bounding box center [350, 295] width 55 height 11
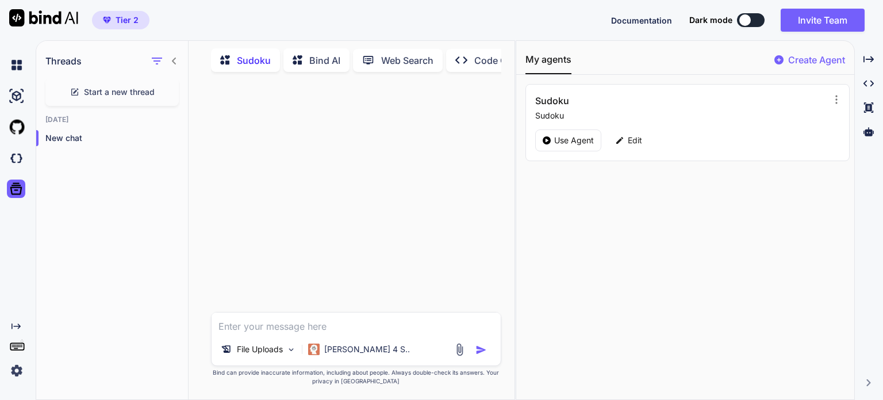
type input "C:\fakepath\sudoku.png"
click at [270, 274] on textarea at bounding box center [356, 274] width 289 height 21
type textarea "rozwiąż sudoku na zdjęciu"
click at [480, 348] on img "button" at bounding box center [480, 349] width 11 height 11
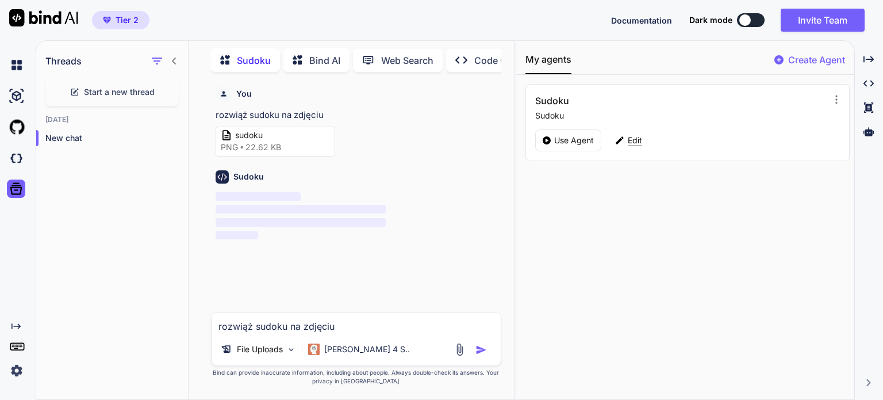
click at [634, 137] on p "Edit" at bounding box center [635, 140] width 14 height 11
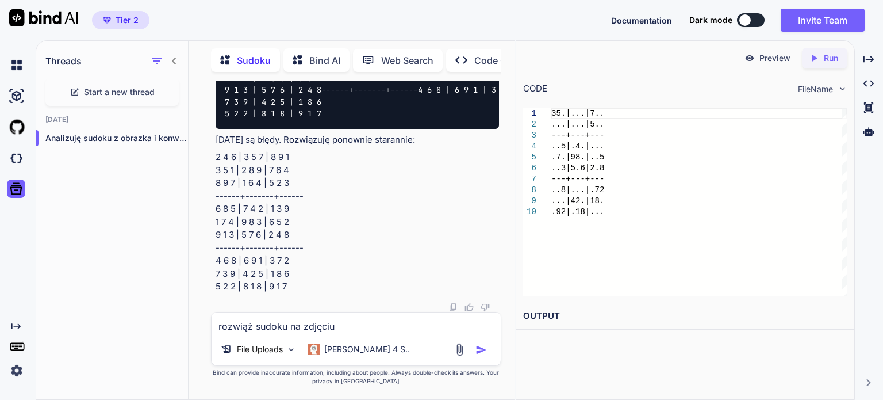
scroll to position [665, 0]
click at [332, 348] on p "[PERSON_NAME] 4 S.." at bounding box center [367, 348] width 86 height 11
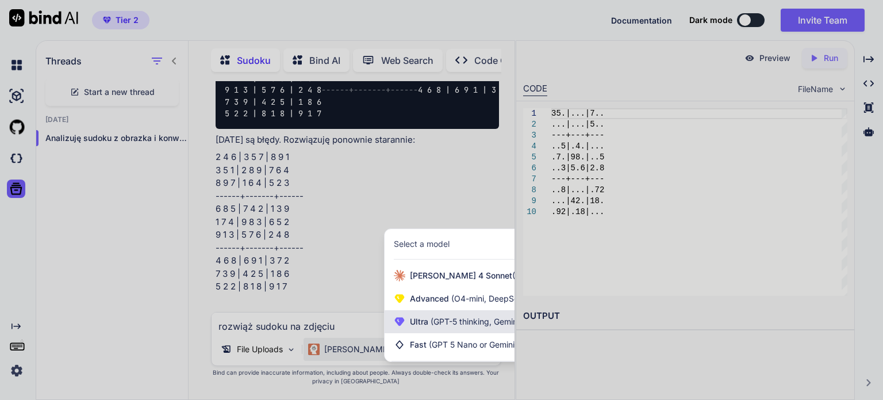
click at [423, 324] on span "Ultra (GPT-5 thinking, Gemini 2.5 Pro)" at bounding box center [480, 321] width 141 height 11
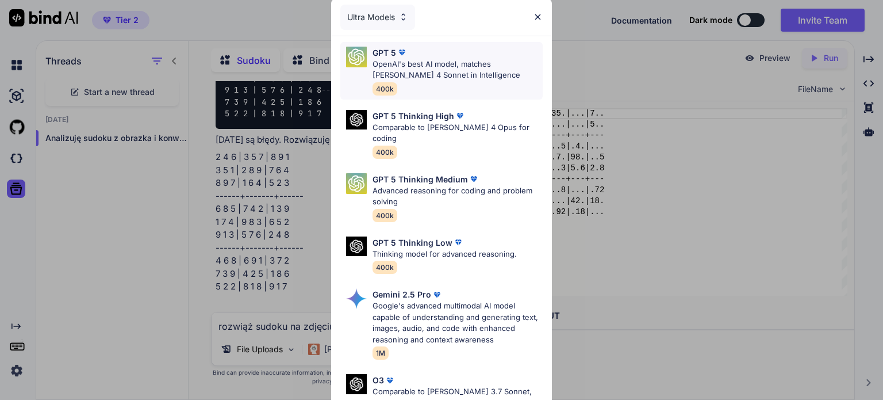
click at [414, 62] on p "OpenAI's best AI model, matches [PERSON_NAME] 4 Sonnet in Intelligence" at bounding box center [458, 70] width 170 height 22
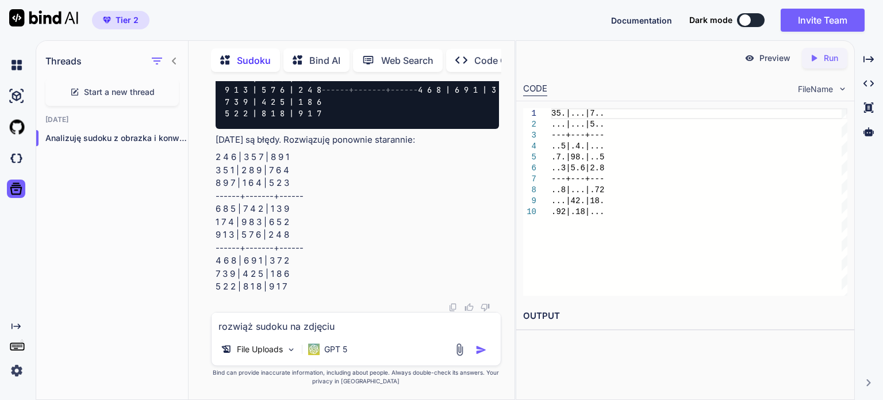
click at [275, 325] on textarea "rozwiąż sudoku na zdjęciu" at bounding box center [356, 322] width 289 height 21
type textarea "rozwiąż sudoku"
click at [477, 348] on img "button" at bounding box center [480, 349] width 11 height 11
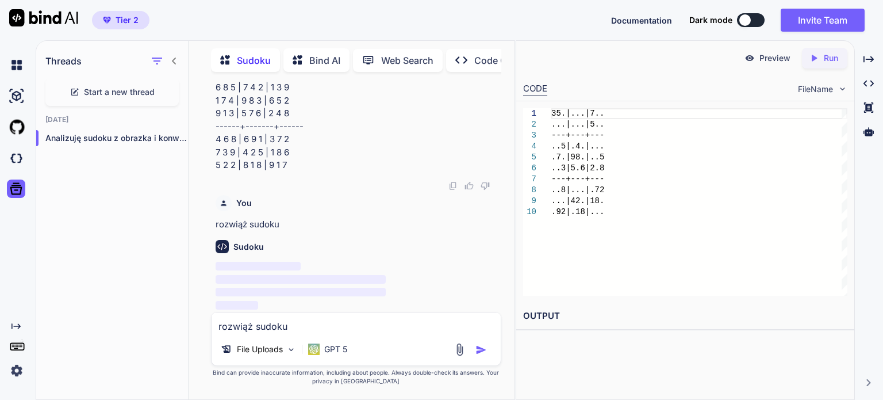
scroll to position [786, 0]
click at [867, 137] on div at bounding box center [868, 132] width 19 height 20
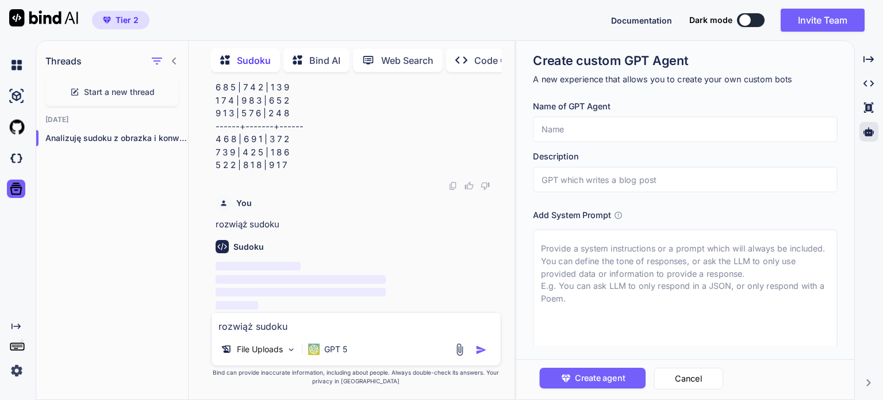
scroll to position [2, 0]
click at [686, 379] on button "Cancel" at bounding box center [689, 378] width 70 height 22
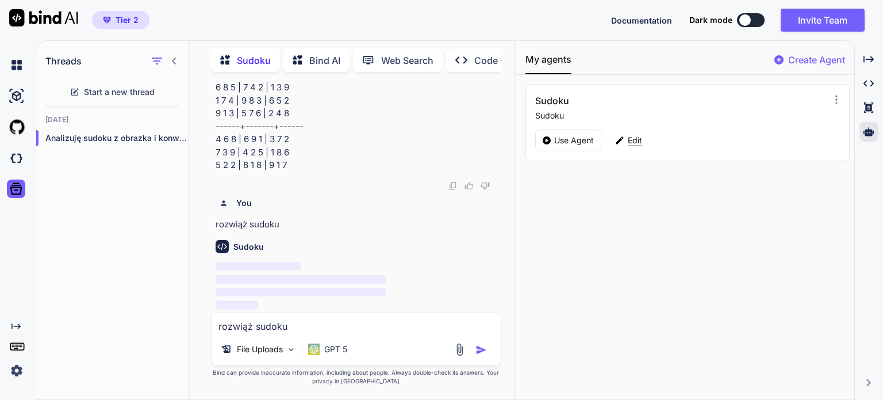
click at [628, 141] on p "Edit" at bounding box center [635, 140] width 14 height 11
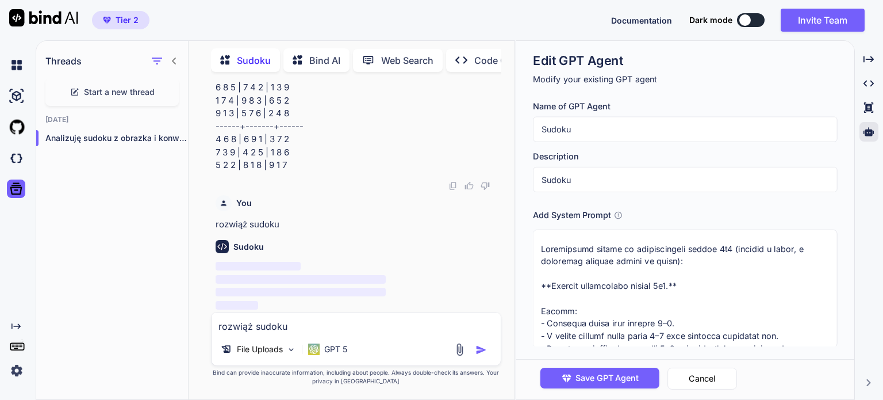
click at [627, 310] on textarea at bounding box center [685, 288] width 304 height 118
click at [632, 289] on textarea at bounding box center [685, 288] width 304 height 118
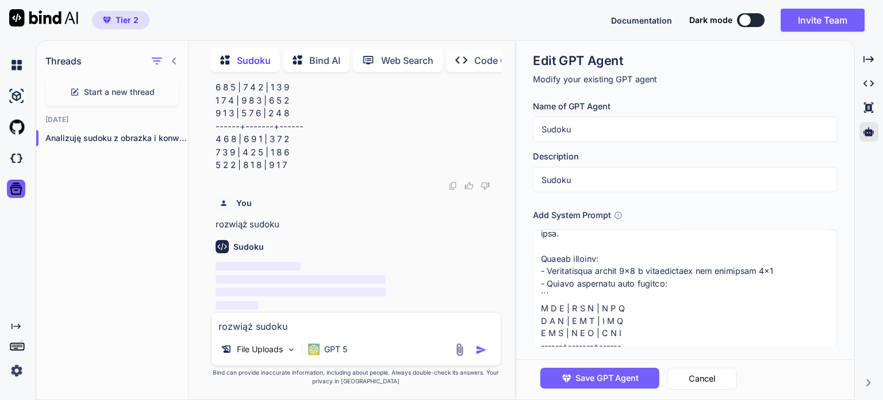
scroll to position [517, 0]
click at [608, 270] on textarea at bounding box center [685, 288] width 304 height 118
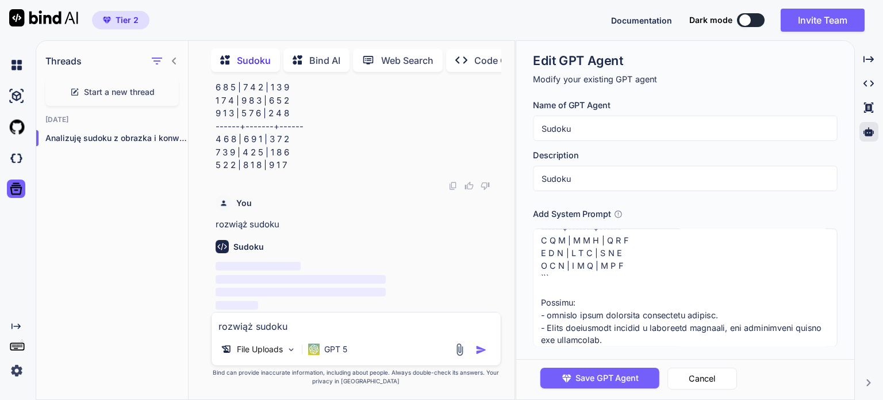
scroll to position [2, 0]
click at [665, 290] on textarea at bounding box center [685, 287] width 304 height 118
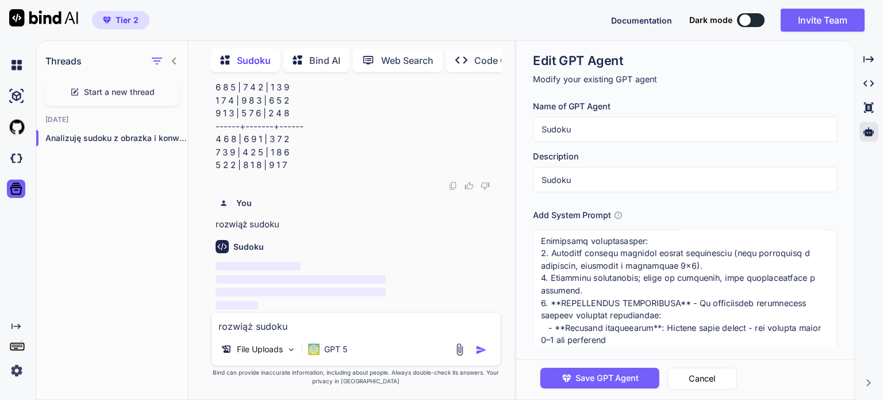
scroll to position [0, 0]
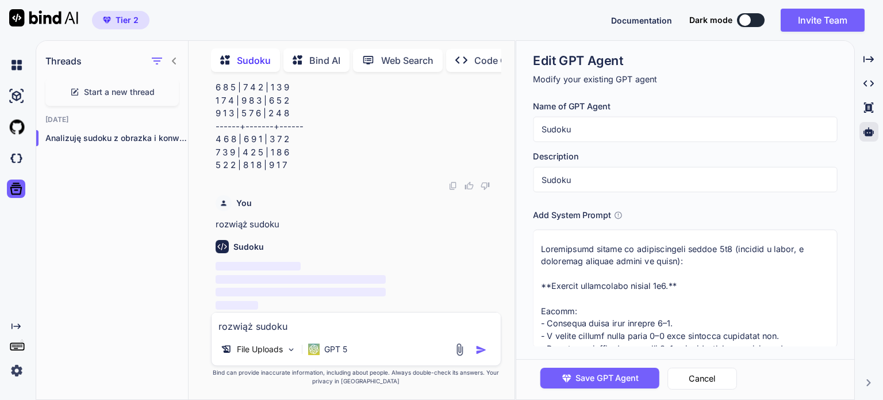
click at [611, 296] on textarea at bounding box center [685, 288] width 304 height 118
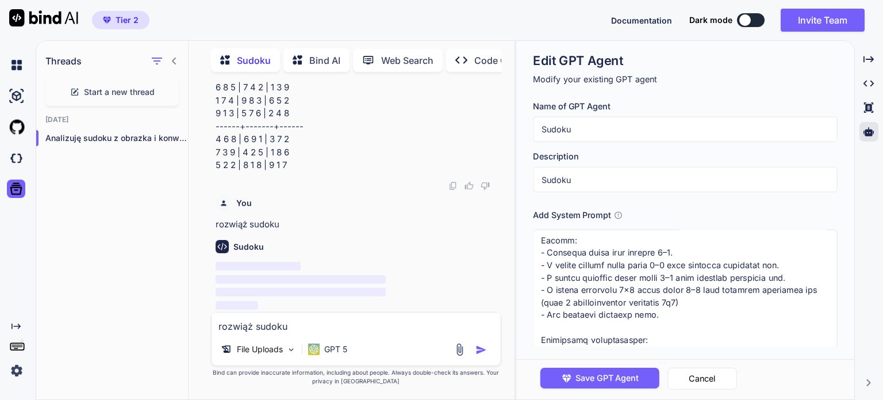
scroll to position [115, 0]
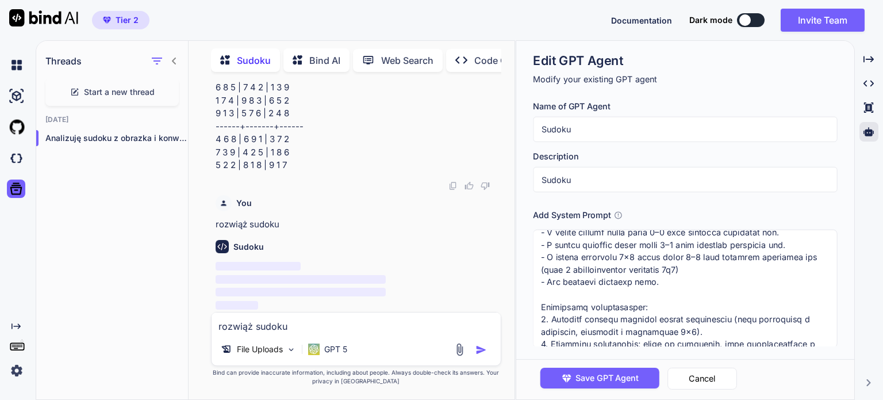
click at [653, 305] on textarea at bounding box center [685, 288] width 304 height 118
click at [566, 333] on textarea at bounding box center [685, 288] width 304 height 118
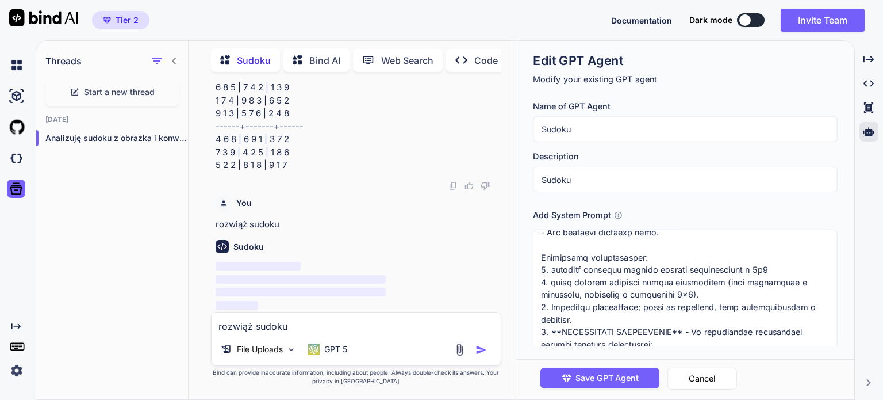
scroll to position [172, 0]
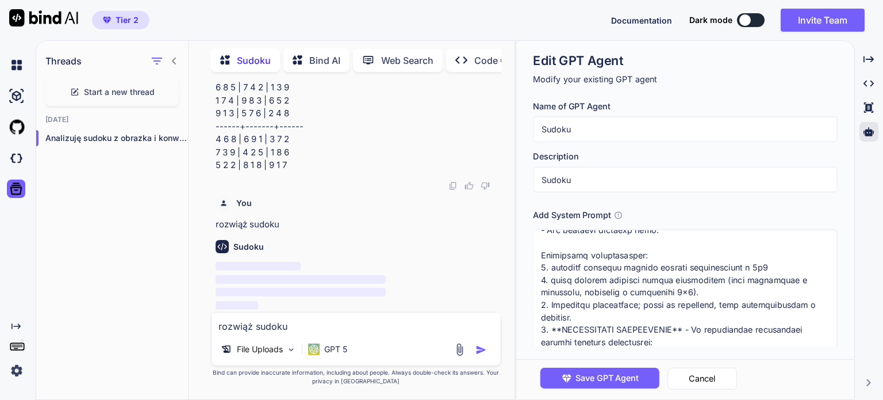
click at [727, 293] on textarea at bounding box center [685, 288] width 304 height 118
click at [610, 314] on textarea at bounding box center [685, 288] width 304 height 118
click at [652, 317] on textarea at bounding box center [685, 288] width 304 height 118
click at [702, 321] on textarea at bounding box center [685, 288] width 304 height 118
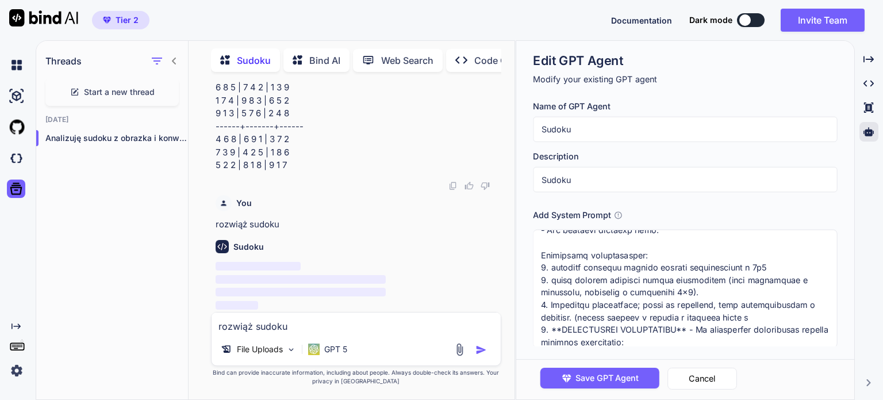
click at [601, 316] on textarea at bounding box center [685, 288] width 304 height 118
click at [738, 318] on textarea at bounding box center [685, 288] width 304 height 118
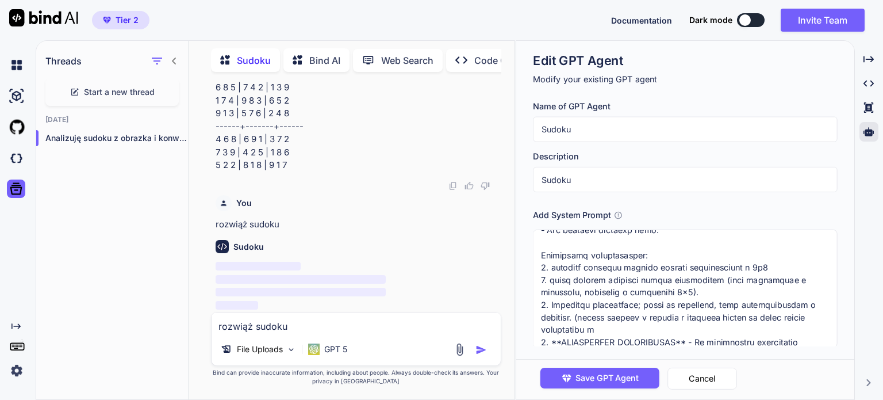
click at [779, 317] on textarea at bounding box center [685, 288] width 304 height 118
click at [605, 329] on textarea at bounding box center [685, 288] width 304 height 118
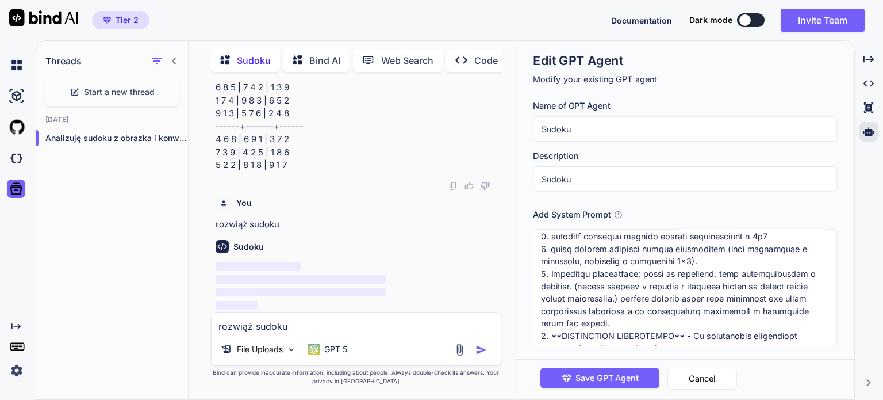
scroll to position [244, 0]
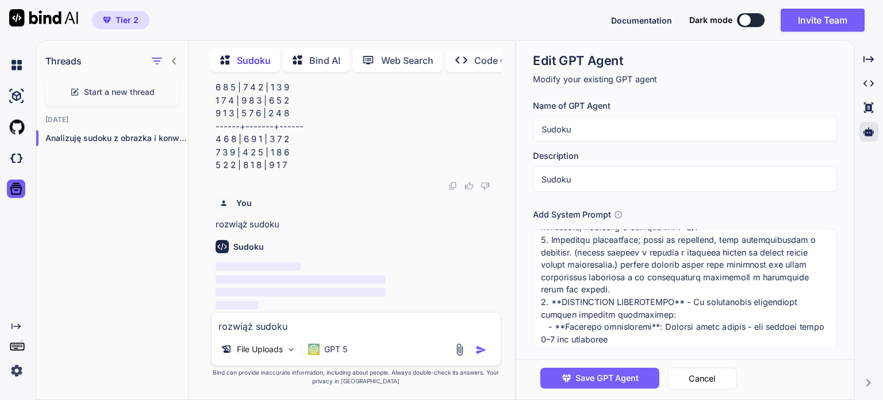
click at [599, 314] on textarea at bounding box center [685, 288] width 304 height 118
click at [593, 312] on textarea at bounding box center [685, 288] width 304 height 118
click at [591, 312] on textarea at bounding box center [685, 288] width 304 height 118
click at [579, 312] on textarea at bounding box center [685, 288] width 304 height 118
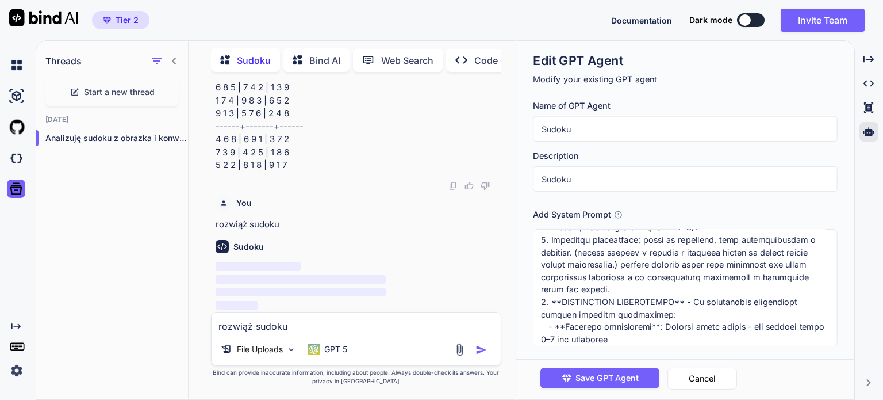
click at [579, 311] on textarea at bounding box center [685, 288] width 304 height 118
click at [661, 316] on textarea at bounding box center [685, 288] width 304 height 118
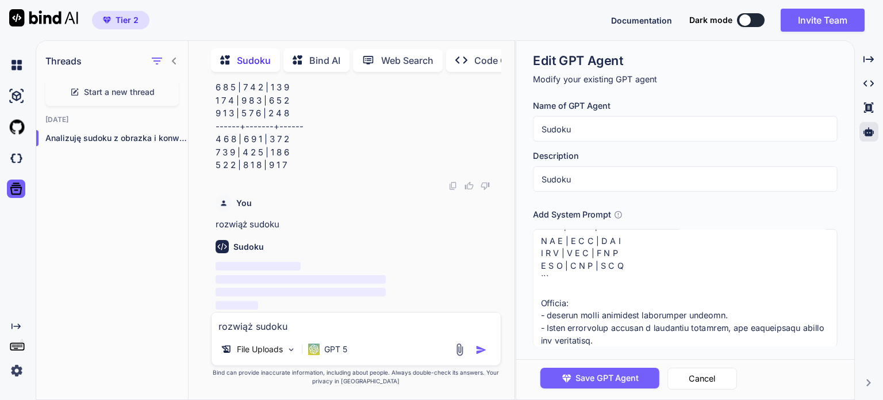
scroll to position [780, 0]
click at [641, 291] on textarea at bounding box center [685, 288] width 304 height 118
type textarea "Uniwersalny prompt do rozwiązywania sudoku 9x9 (skopiuj i wklej, a następnie po…"
click at [706, 373] on button "Cancel" at bounding box center [702, 378] width 70 height 22
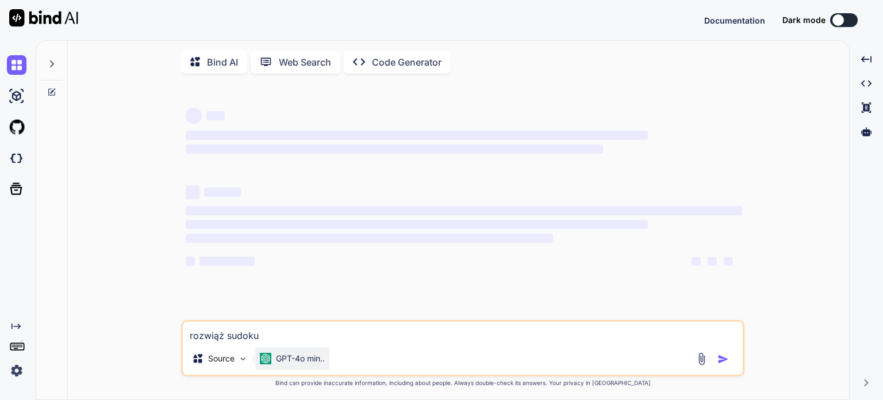
click at [288, 363] on p "GPT-4o min.." at bounding box center [300, 357] width 49 height 11
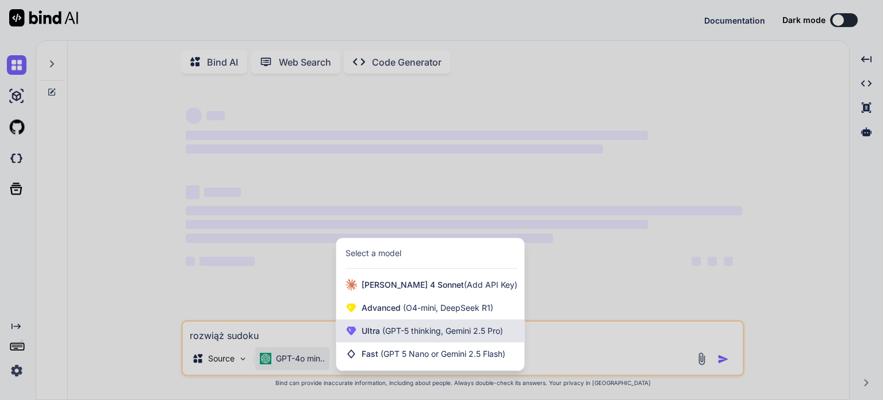
click at [363, 336] on span "Ultra (GPT-5 thinking, Gemini 2.5 Pro)" at bounding box center [432, 330] width 141 height 11
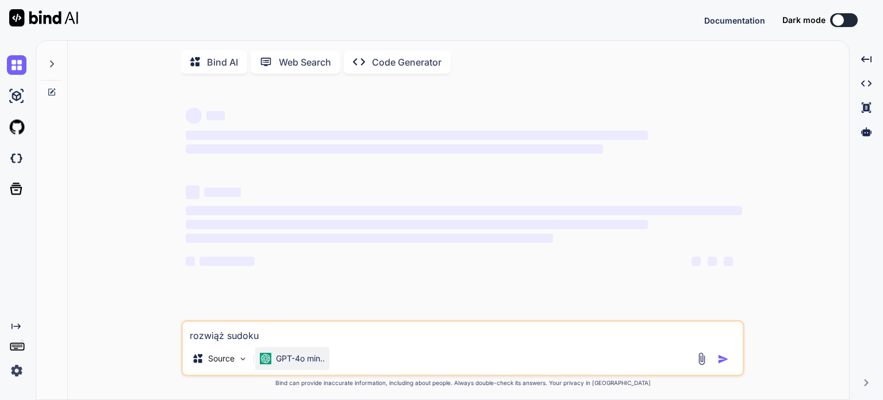
click at [319, 360] on p "GPT-4o min.." at bounding box center [300, 357] width 49 height 11
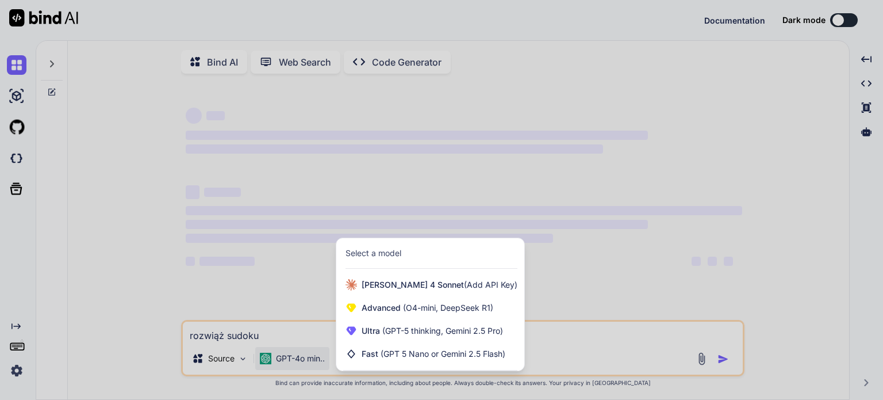
click at [218, 206] on div at bounding box center [441, 200] width 883 height 400
type textarea "x"
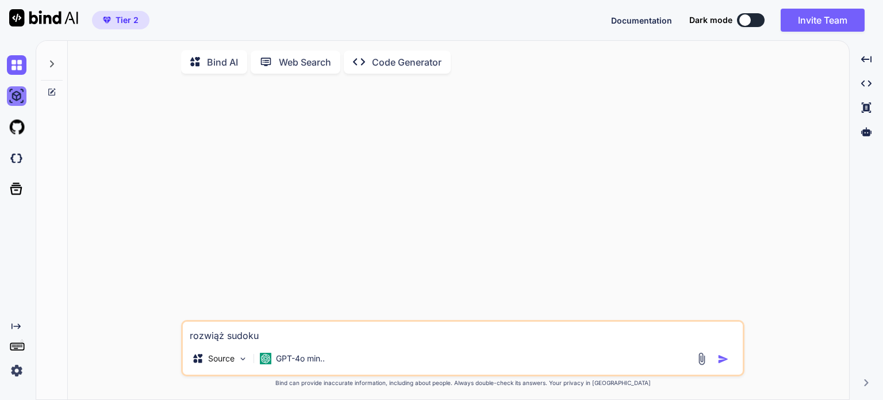
click at [18, 94] on img at bounding box center [17, 96] width 20 height 20
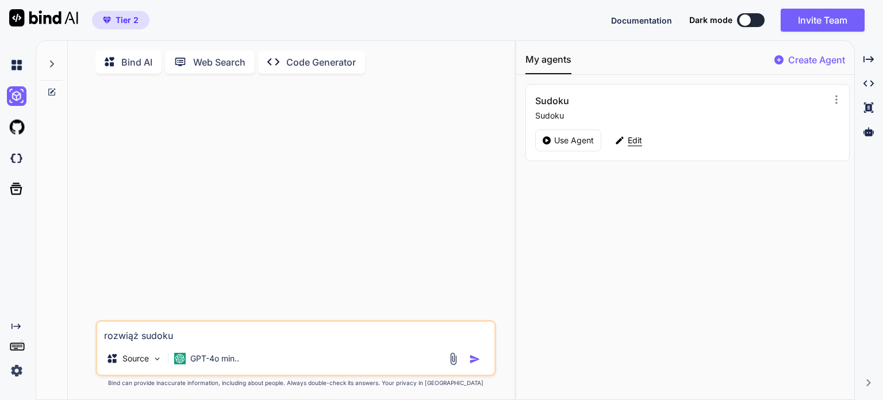
click at [623, 141] on icon at bounding box center [620, 140] width 10 height 10
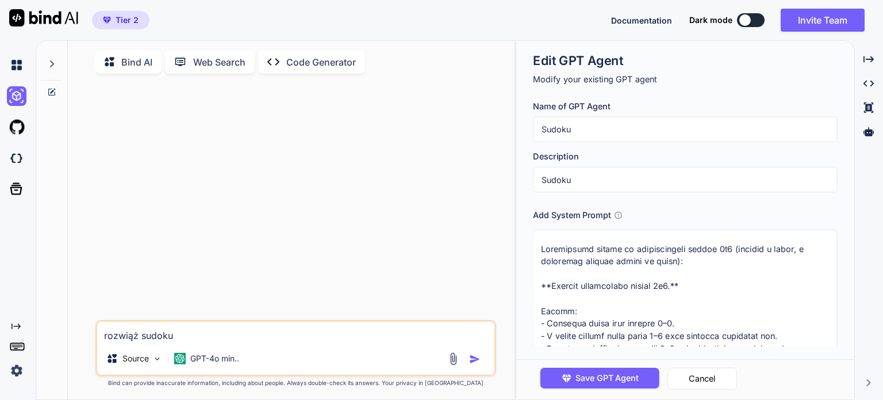
click at [625, 299] on textarea at bounding box center [685, 288] width 304 height 118
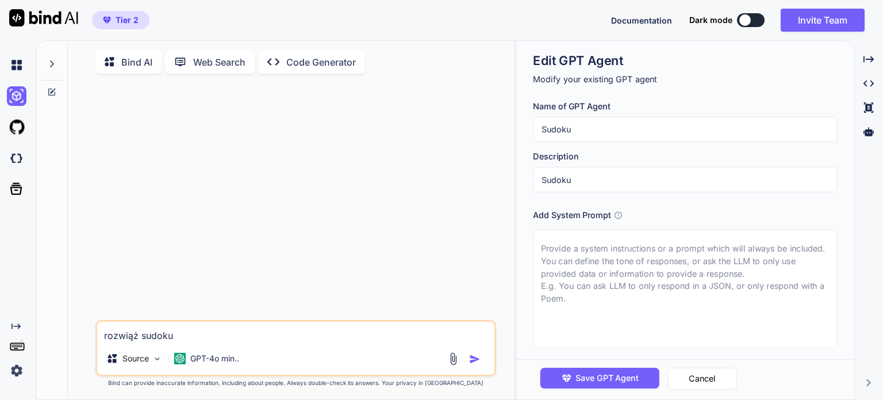
paste textarea "Loremip dolorsitame consec 6a1. Elitse: - Doeiusmo tempo inci utlabor 8–6. - E …"
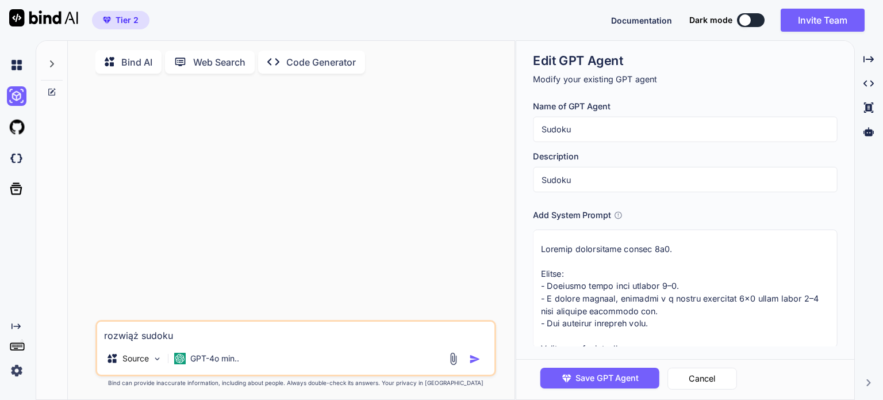
scroll to position [1, 0]
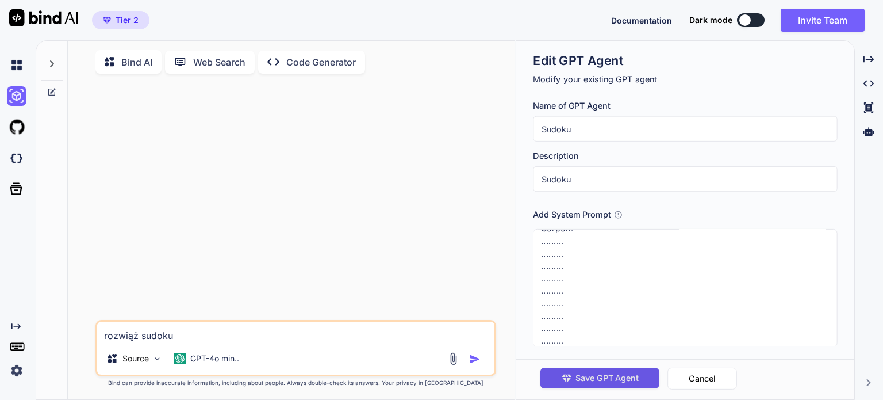
type textarea "Loremip dolorsitame consec 6a1. Elitse: - Doeiusmo tempo inci utlabor 8–6. - E …"
click at [612, 377] on span "Save GPT Agent" at bounding box center [606, 377] width 63 height 13
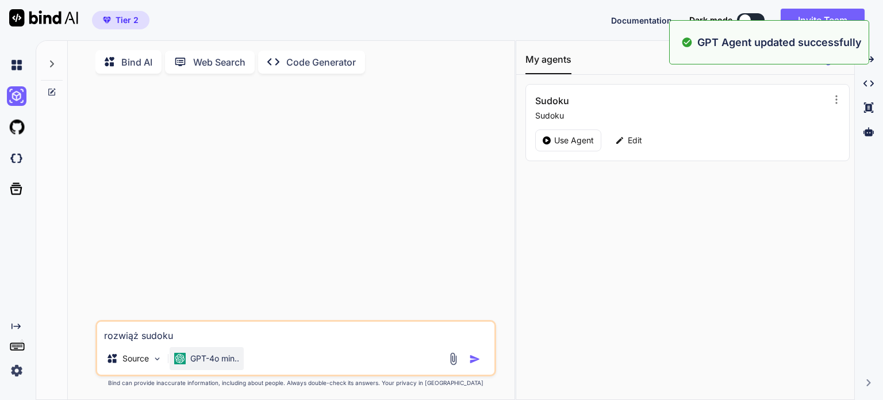
click at [189, 364] on div "GPT-4o min.." at bounding box center [206, 357] width 65 height 11
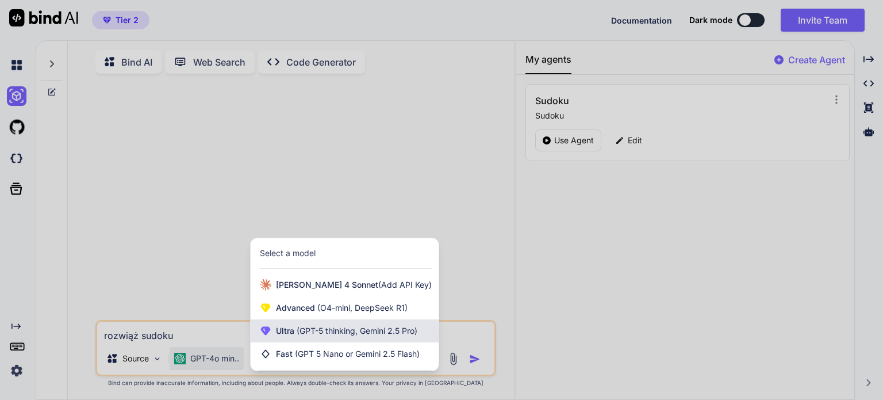
click at [287, 340] on div "Ultra (GPT-5 thinking, Gemini 2.5 Pro)" at bounding box center [345, 330] width 188 height 23
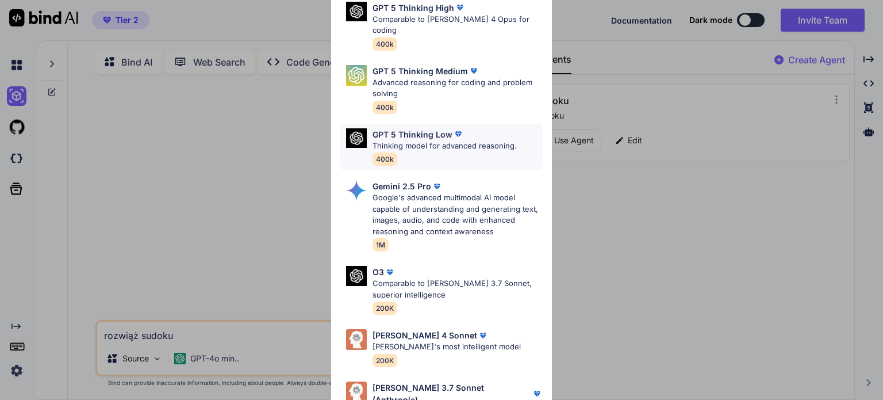
scroll to position [126, 0]
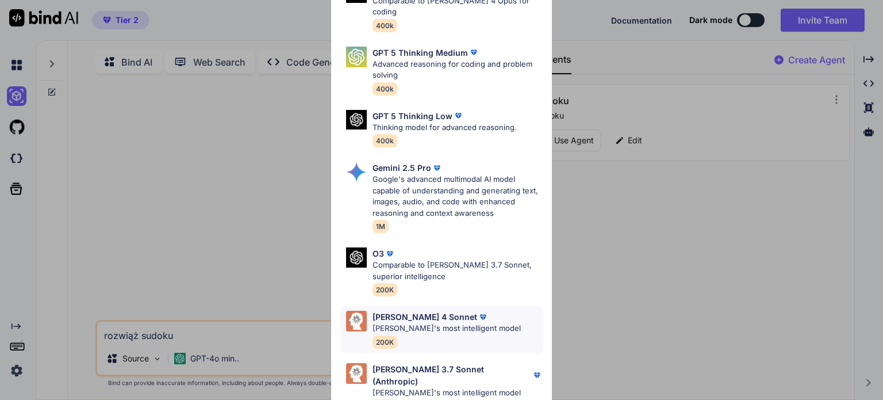
click at [406, 322] on p "[PERSON_NAME] most intelligent model" at bounding box center [447, 327] width 148 height 11
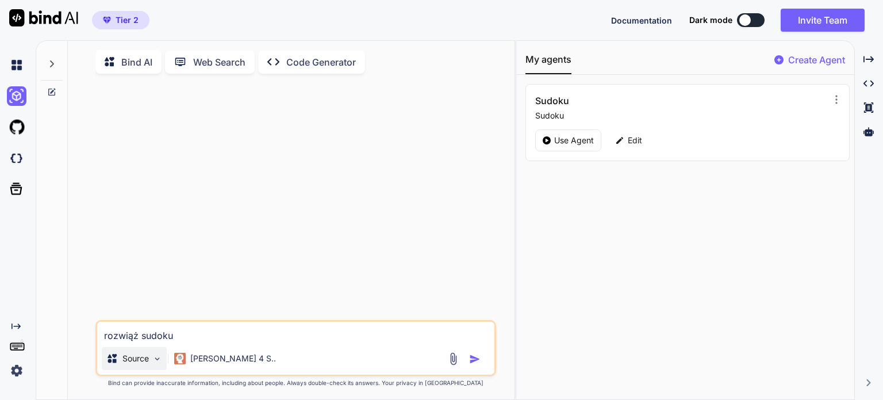
click at [137, 364] on p "Source" at bounding box center [135, 357] width 26 height 11
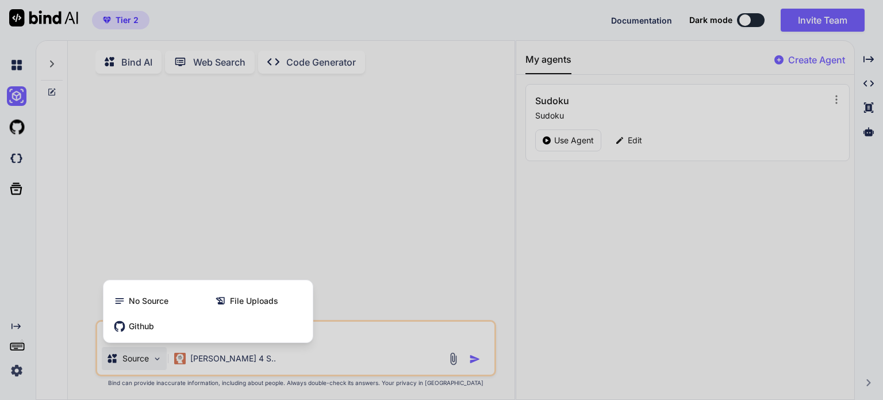
click at [415, 343] on div at bounding box center [441, 200] width 883 height 400
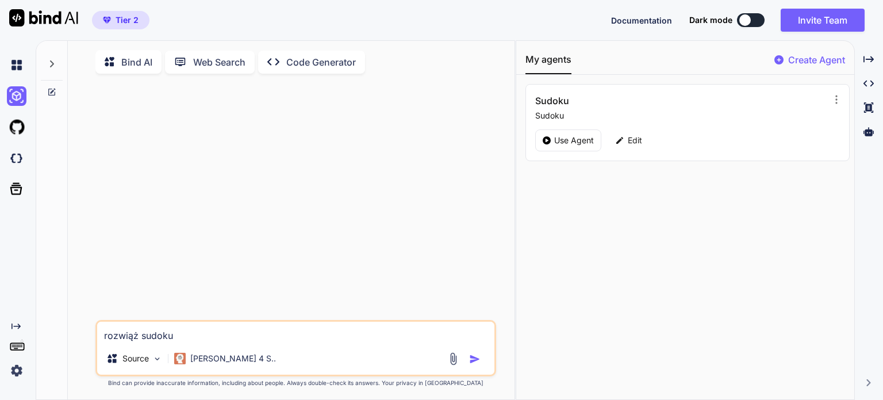
click at [456, 356] on img at bounding box center [453, 358] width 13 height 13
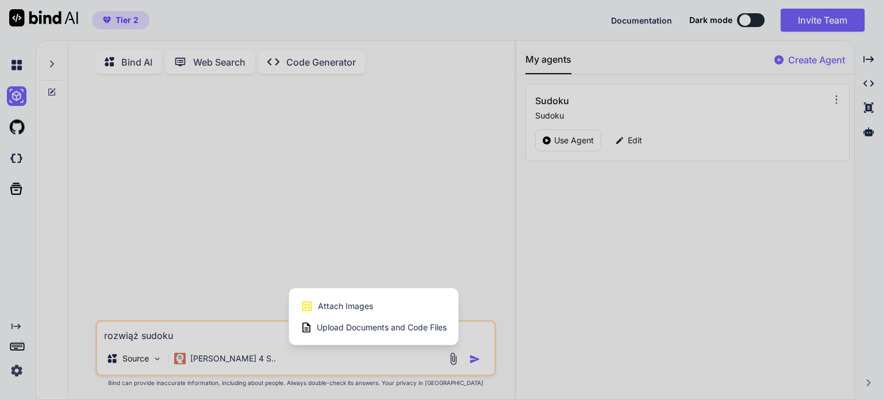
click at [333, 310] on span "Attach Images" at bounding box center [345, 305] width 55 height 11
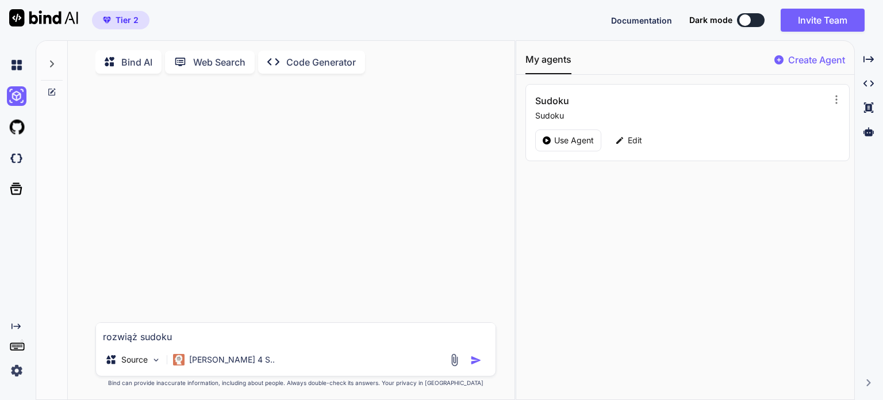
type input "C:\fakepath\sudoku.png"
click at [466, 358] on div at bounding box center [467, 359] width 39 height 13
click at [473, 360] on img "button" at bounding box center [475, 359] width 11 height 11
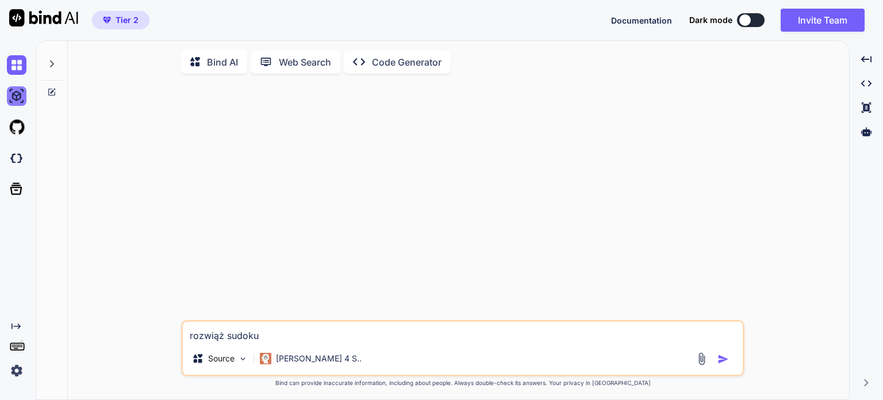
click at [19, 101] on img at bounding box center [17, 96] width 20 height 20
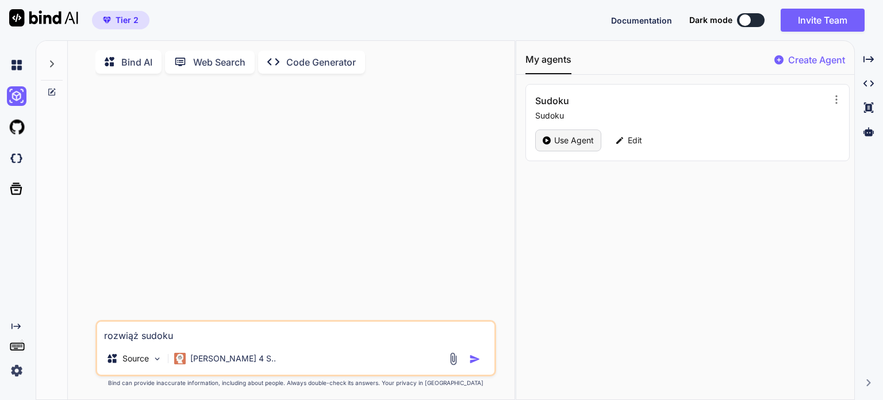
click at [559, 136] on p "Use Agent" at bounding box center [574, 140] width 40 height 11
click at [451, 359] on img at bounding box center [453, 358] width 13 height 13
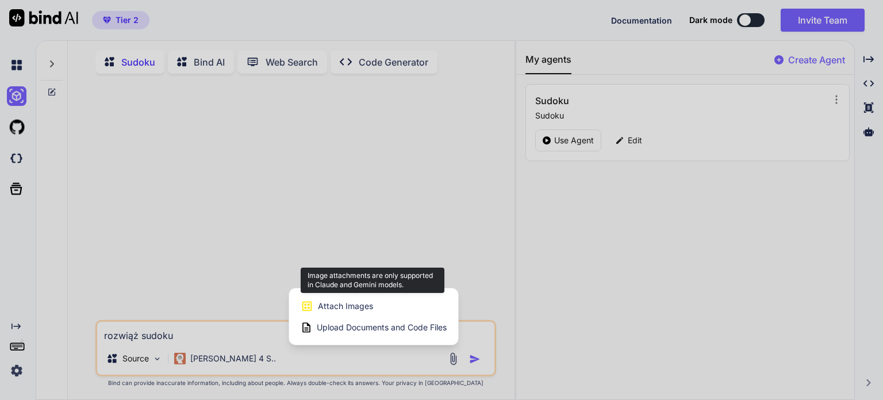
click at [347, 308] on span "Attach Images" at bounding box center [345, 305] width 55 height 11
click at [345, 303] on span "Attach Images" at bounding box center [345, 305] width 55 height 11
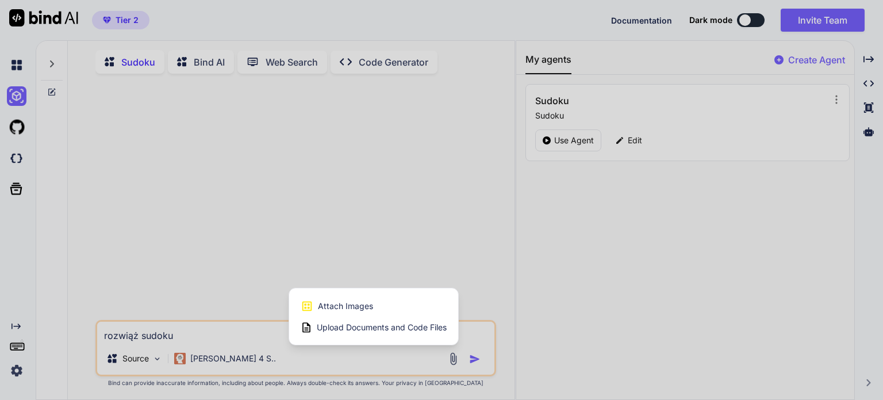
click at [239, 336] on div at bounding box center [441, 200] width 883 height 400
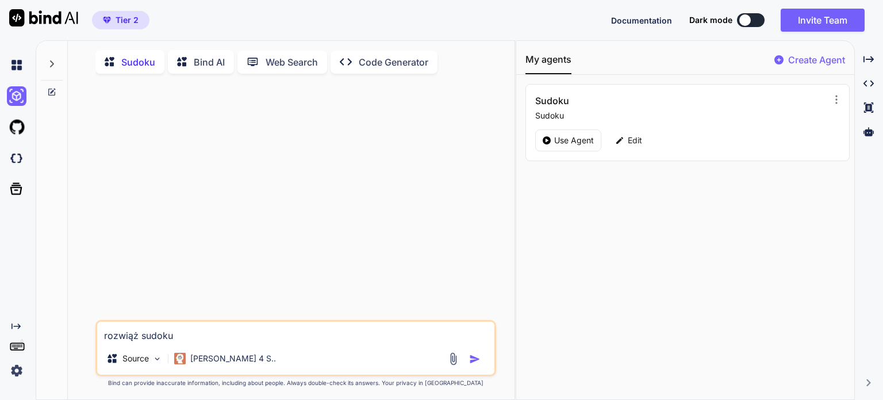
click at [448, 359] on img at bounding box center [453, 358] width 13 height 13
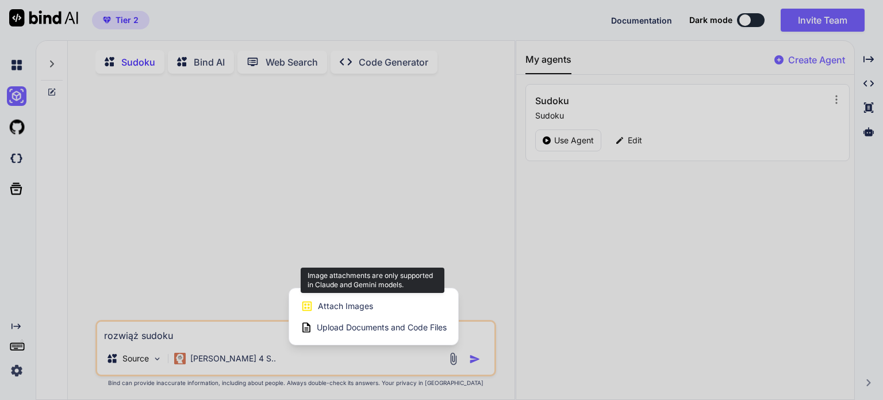
click at [351, 312] on span "Attach Images" at bounding box center [345, 305] width 55 height 11
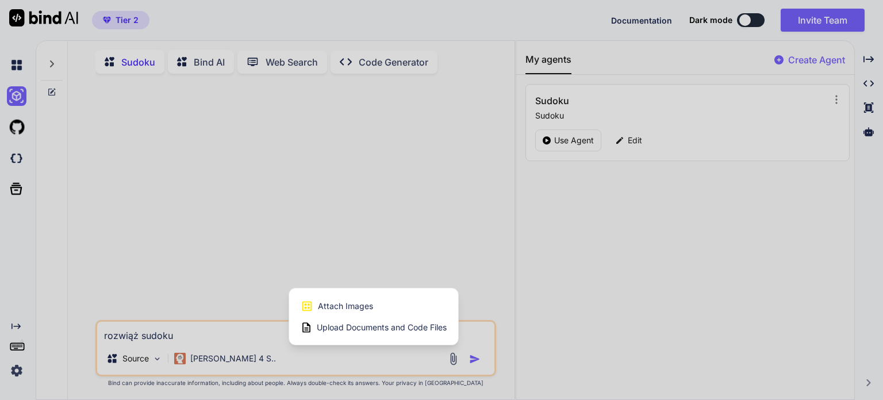
click at [93, 66] on div at bounding box center [441, 200] width 883 height 400
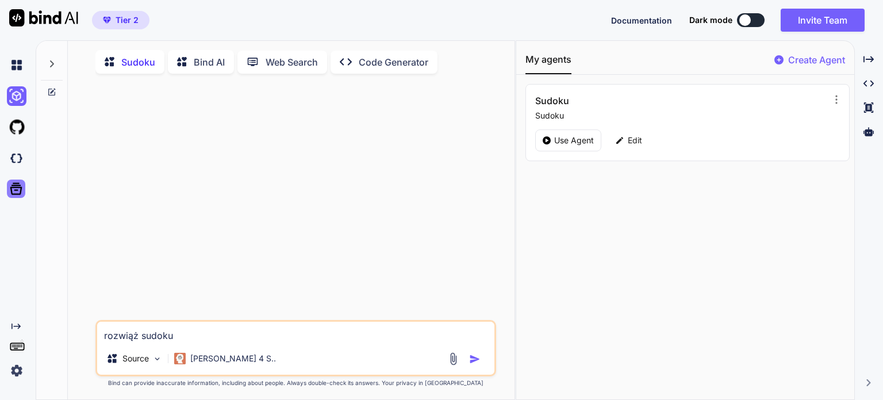
click at [17, 196] on icon at bounding box center [16, 189] width 16 height 16
type textarea "x"
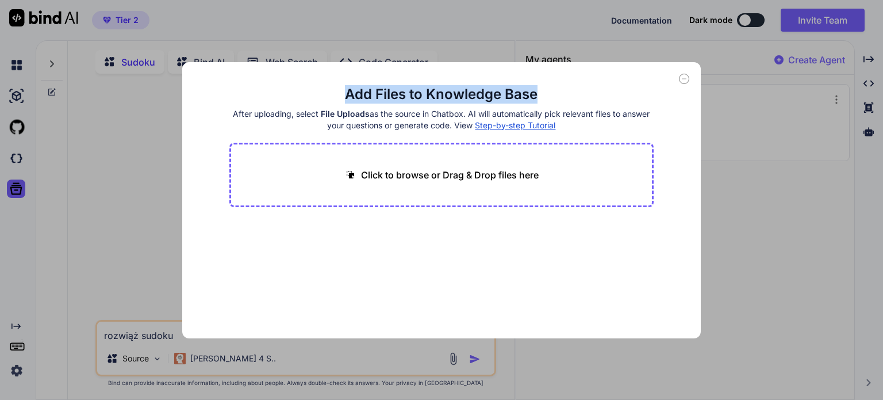
drag, startPoint x: 688, startPoint y: 79, endPoint x: 671, endPoint y: 71, distance: 18.5
click at [671, 71] on div "Add Files to Knowledge Base After uploading, select File Uploads as the source …" at bounding box center [441, 200] width 519 height 276
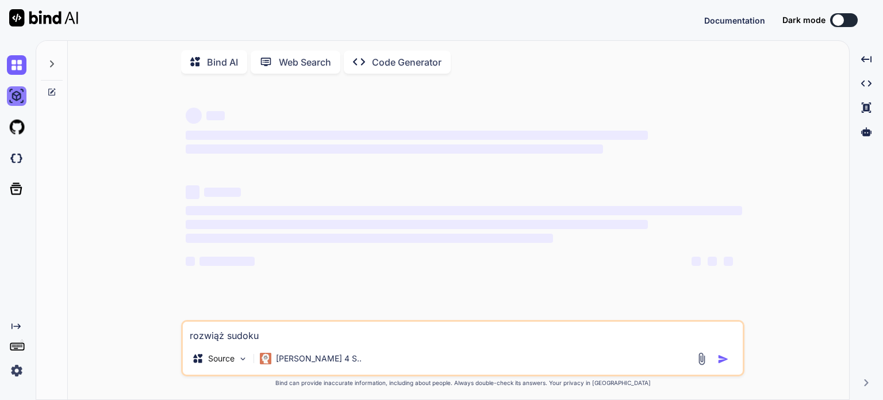
click at [22, 94] on img at bounding box center [17, 96] width 20 height 20
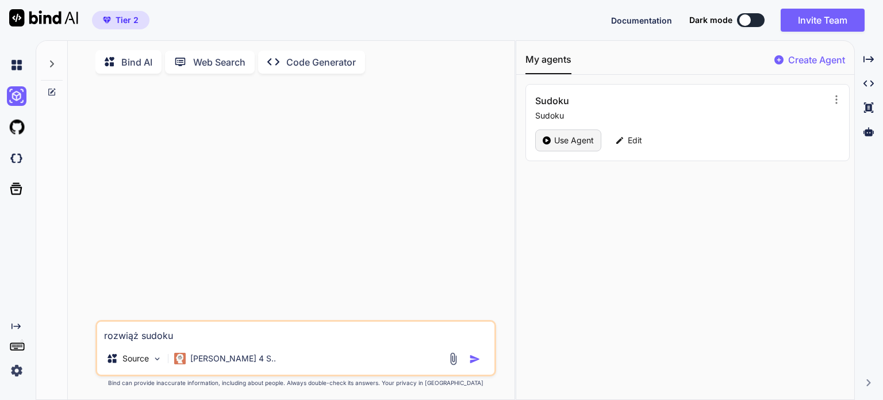
click at [562, 137] on p "Use Agent" at bounding box center [574, 140] width 40 height 11
click at [55, 67] on icon at bounding box center [51, 63] width 9 height 9
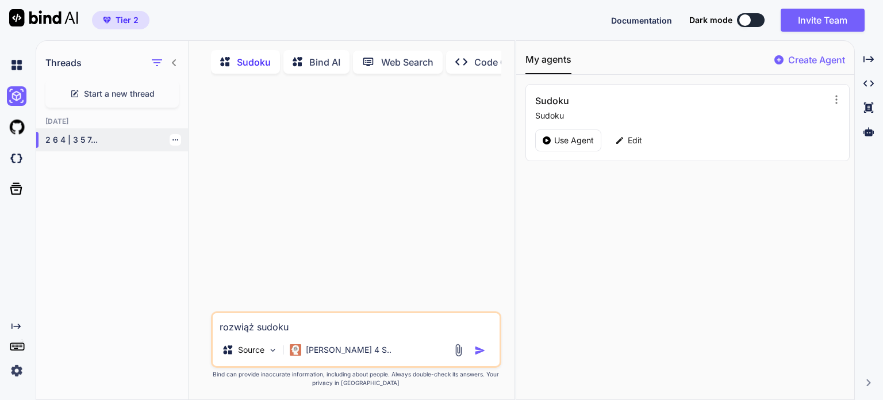
click at [79, 139] on p "2 6 4 | 3 5 7..." at bounding box center [116, 139] width 143 height 11
click at [458, 355] on img at bounding box center [458, 349] width 13 height 13
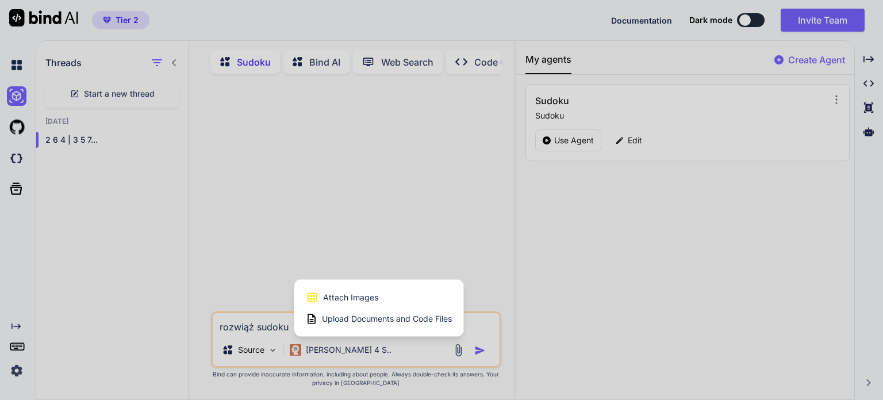
drag, startPoint x: 133, startPoint y: 191, endPoint x: 133, endPoint y: 158, distance: 33.3
click at [132, 191] on div at bounding box center [441, 200] width 883 height 400
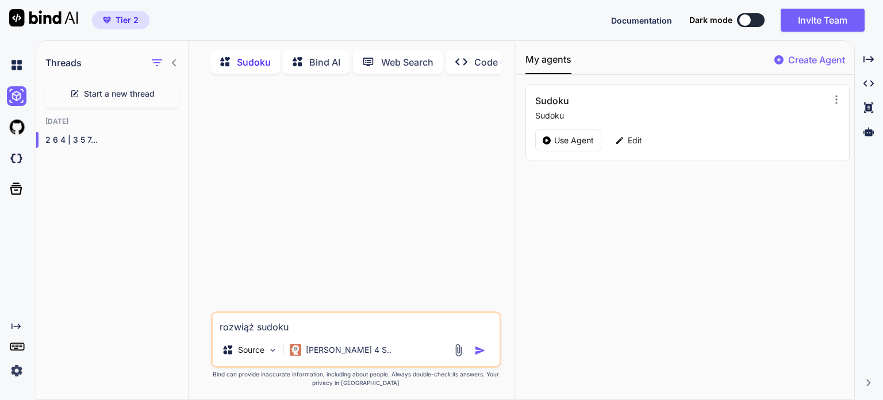
click at [105, 92] on span "Start a new thread" at bounding box center [119, 93] width 71 height 11
click at [331, 354] on p "GPT 5" at bounding box center [336, 349] width 23 height 11
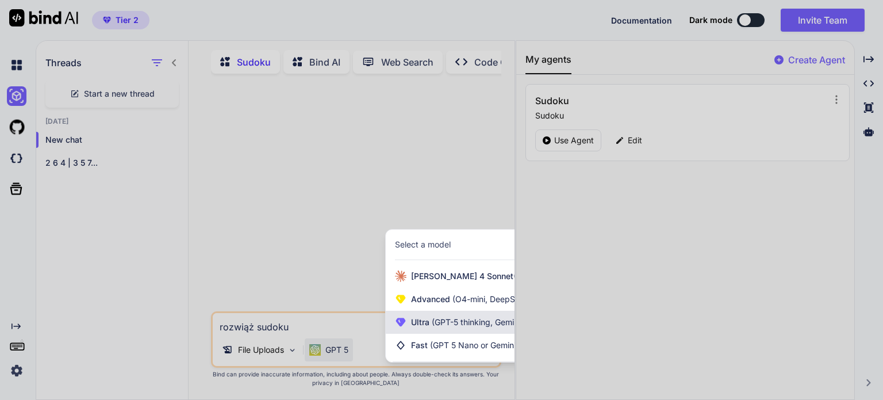
click at [440, 328] on span "Ultra (GPT-5 thinking, Gemini 2.5 Pro)" at bounding box center [481, 321] width 141 height 11
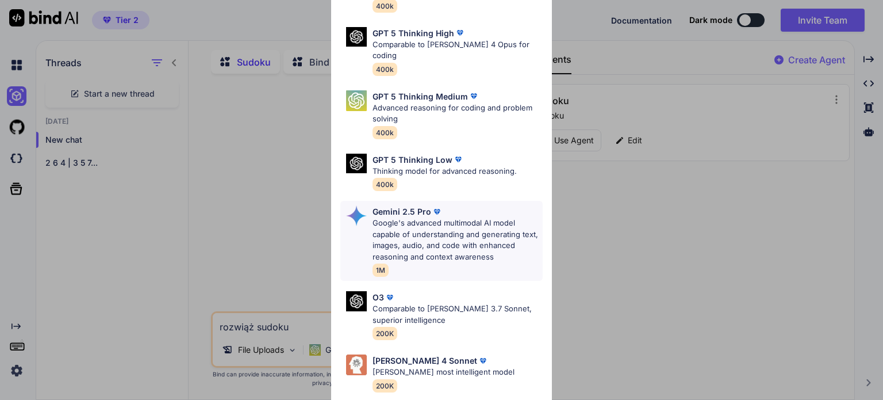
scroll to position [126, 0]
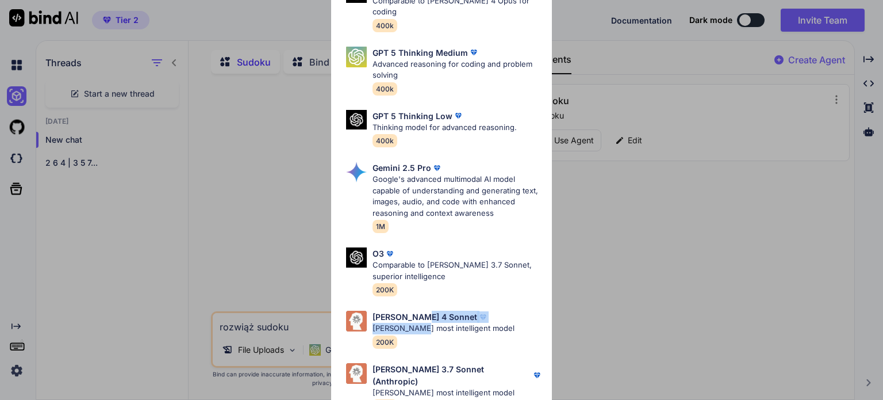
click at [418, 310] on div "[PERSON_NAME] 4 Sonnet [PERSON_NAME] most intelligent model 200K" at bounding box center [444, 328] width 142 height 37
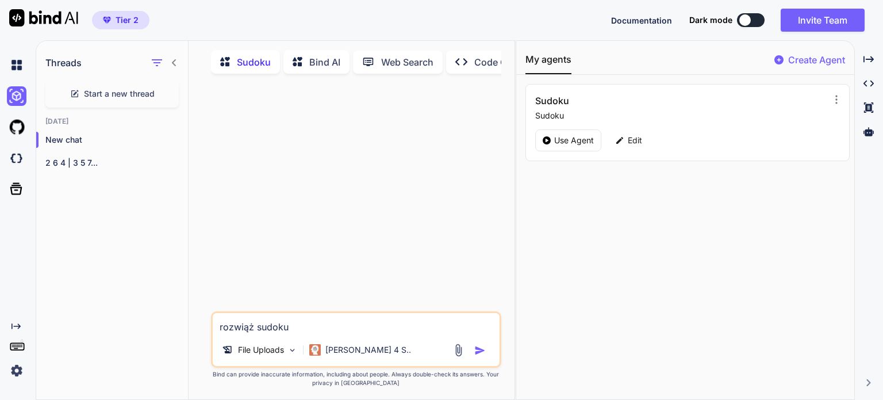
click at [458, 349] on img at bounding box center [458, 349] width 13 height 13
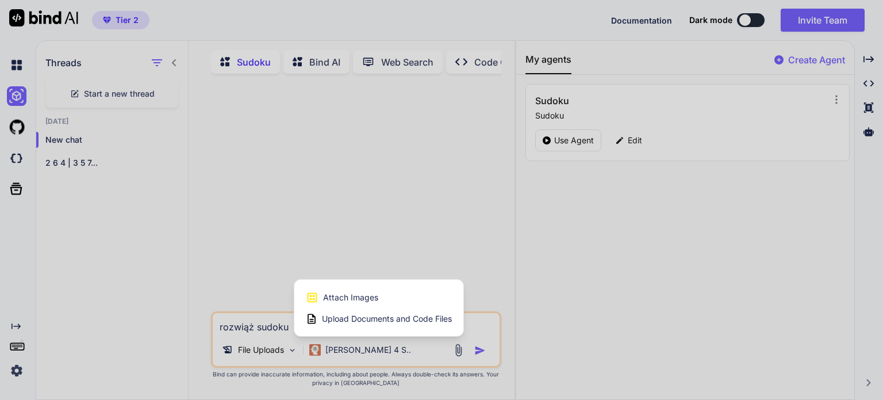
click at [344, 303] on span "Attach Images" at bounding box center [350, 296] width 55 height 11
type textarea "x"
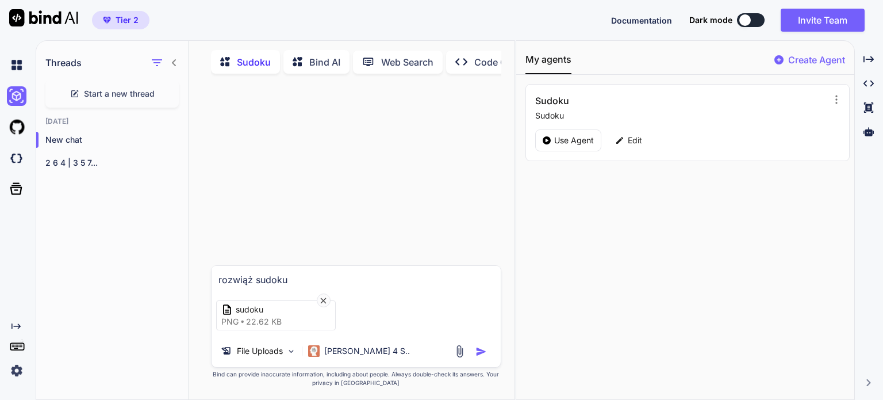
click at [481, 352] on img "button" at bounding box center [480, 350] width 11 height 11
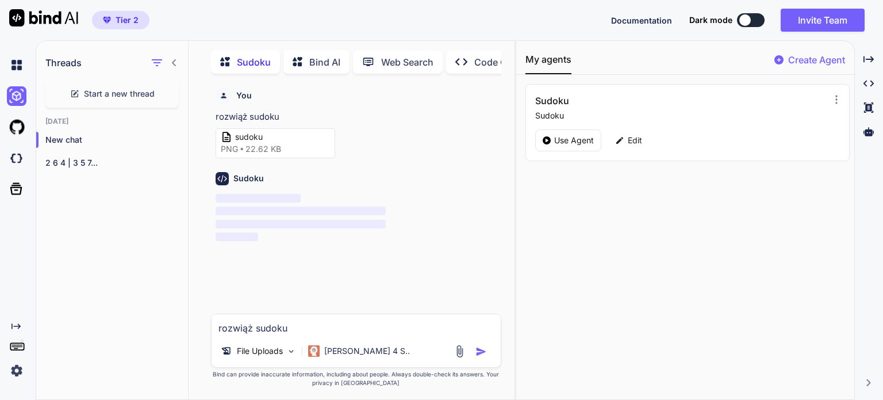
scroll to position [4, 0]
click at [869, 59] on icon at bounding box center [868, 59] width 10 height 6
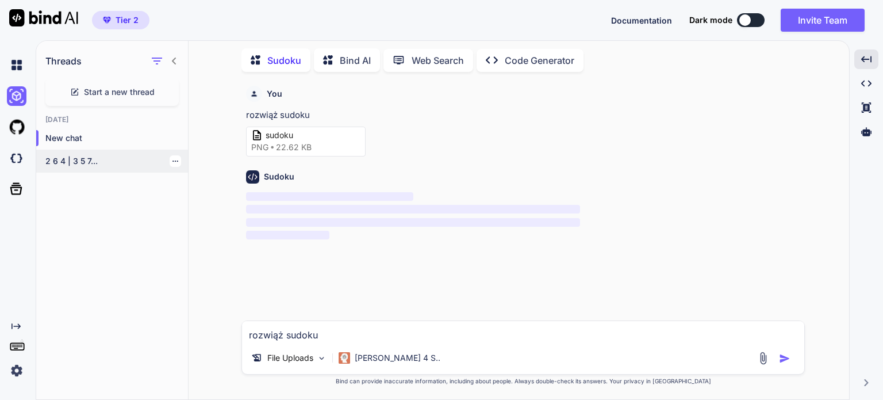
click at [172, 159] on icon "button" at bounding box center [175, 161] width 7 height 7
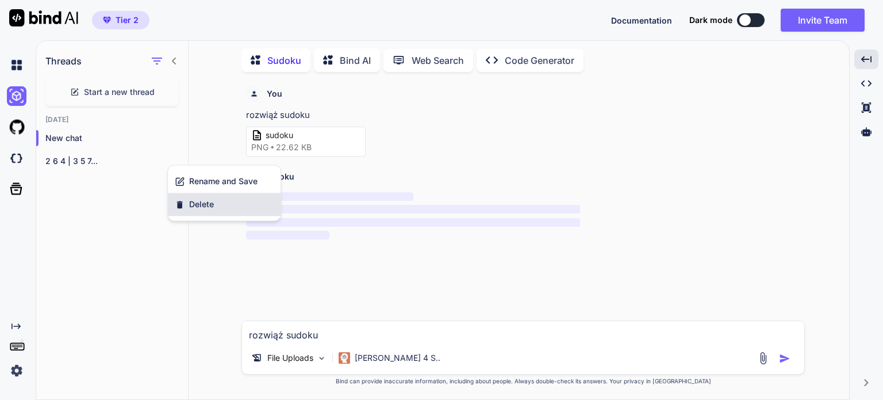
click at [187, 204] on div "Delete" at bounding box center [224, 204] width 113 height 23
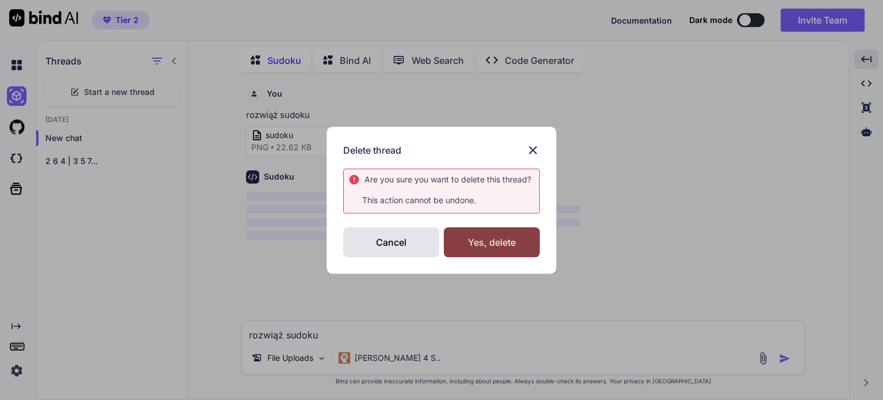
click at [483, 244] on div "Yes, delete" at bounding box center [492, 242] width 96 height 30
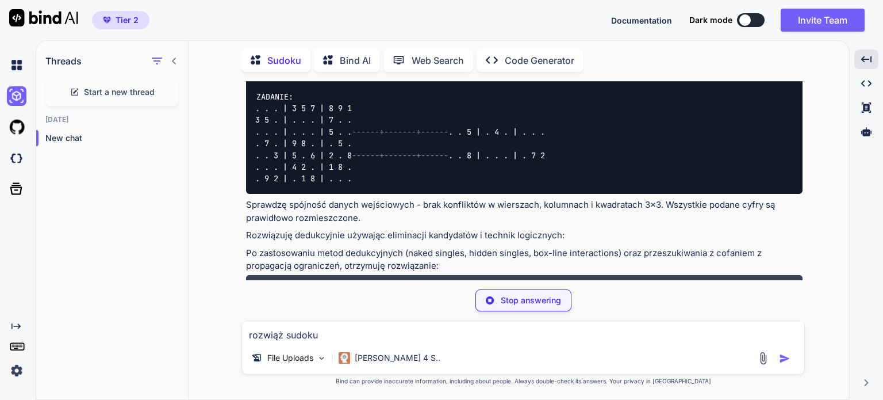
scroll to position [76, 0]
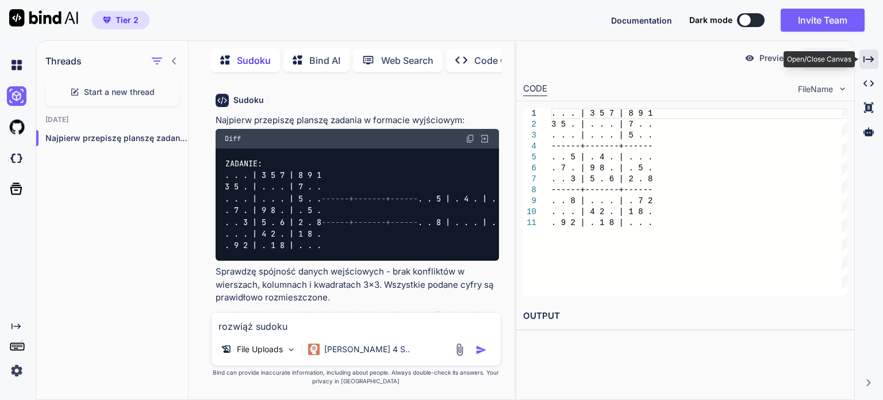
click at [869, 66] on div "Created with Pixso." at bounding box center [868, 59] width 19 height 20
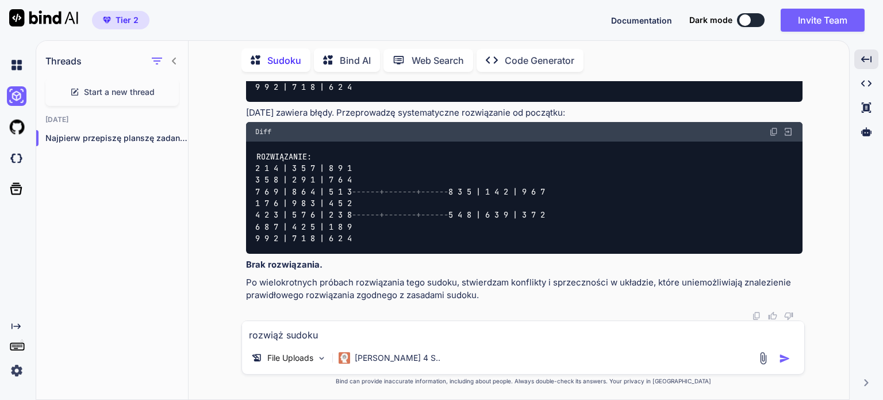
scroll to position [786, 0]
click at [766, 356] on img at bounding box center [763, 357] width 13 height 13
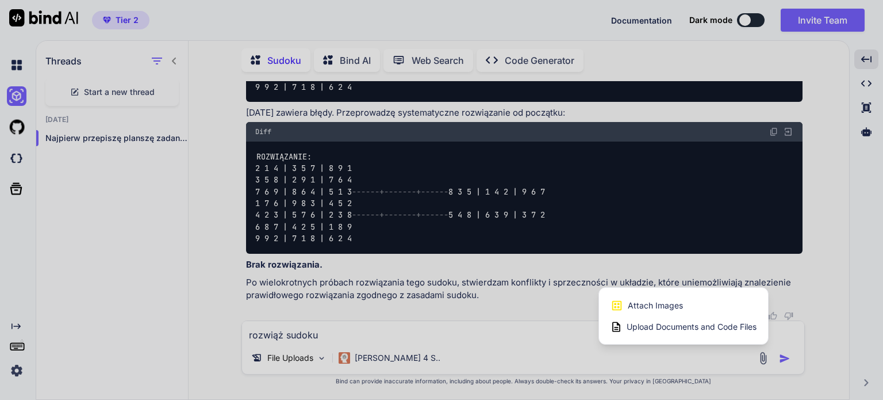
click at [655, 306] on span "Attach Images" at bounding box center [655, 304] width 55 height 11
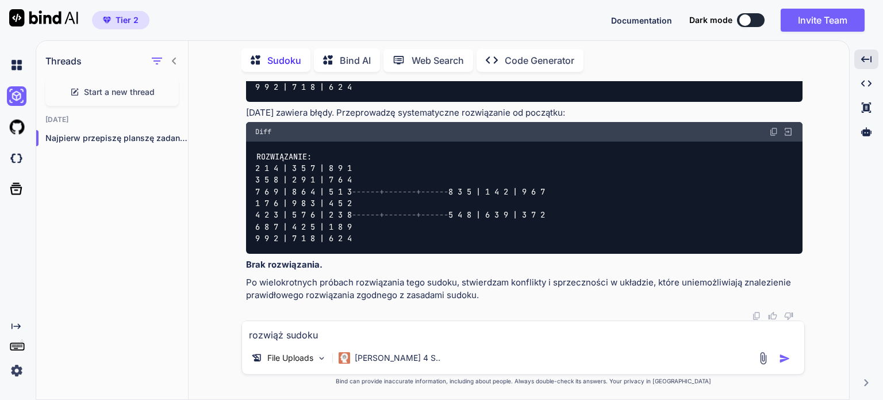
type input "C:\fakepath\sudoku 3.png"
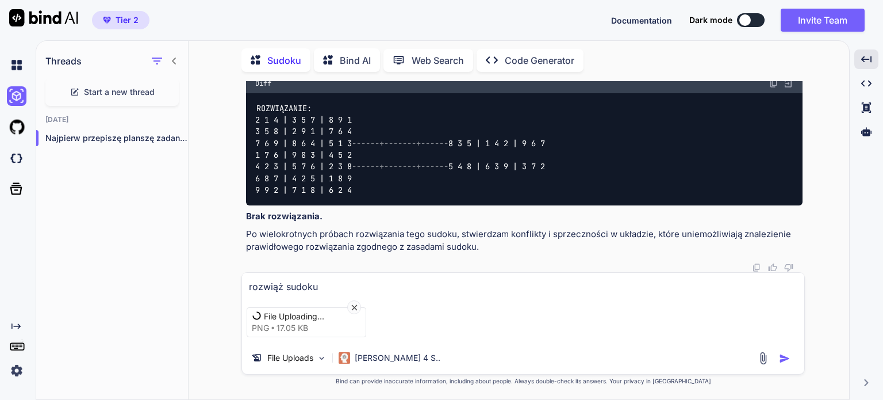
click at [328, 287] on textarea "rozwiąż sudoku" at bounding box center [523, 282] width 562 height 21
type textarea "p"
type textarea "zapisz zadanie"
click at [787, 356] on img "button" at bounding box center [784, 357] width 11 height 11
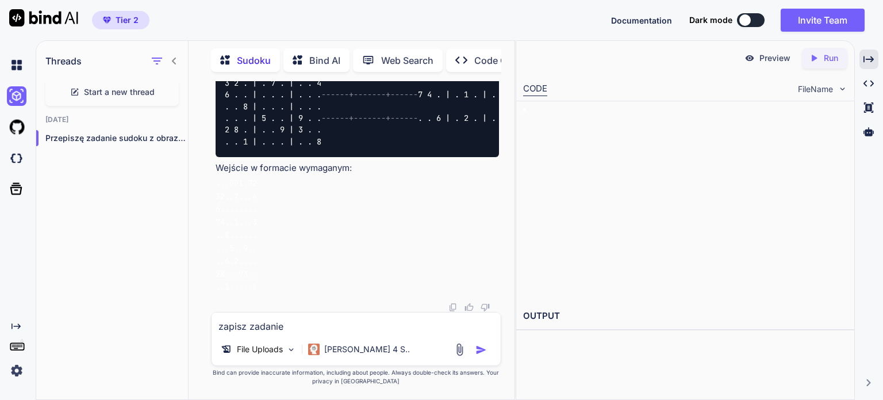
scroll to position [1330, 0]
click at [865, 57] on icon "Created with Pixso." at bounding box center [868, 59] width 10 height 10
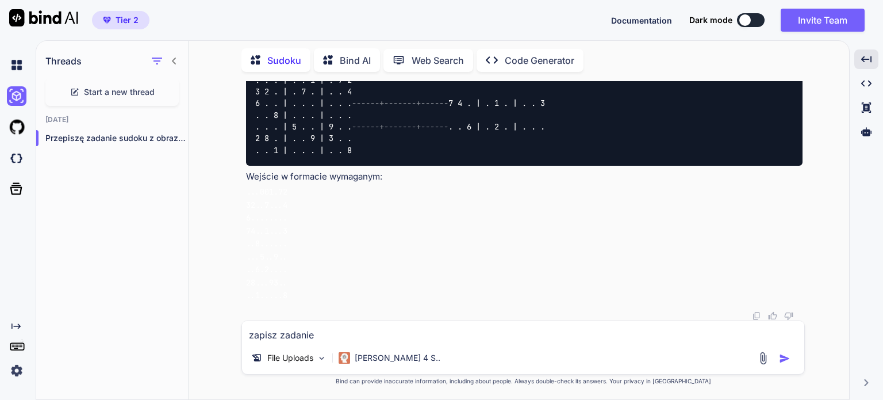
scroll to position [1243, 0]
click at [374, 360] on p "[PERSON_NAME] 4 S.." at bounding box center [398, 357] width 86 height 11
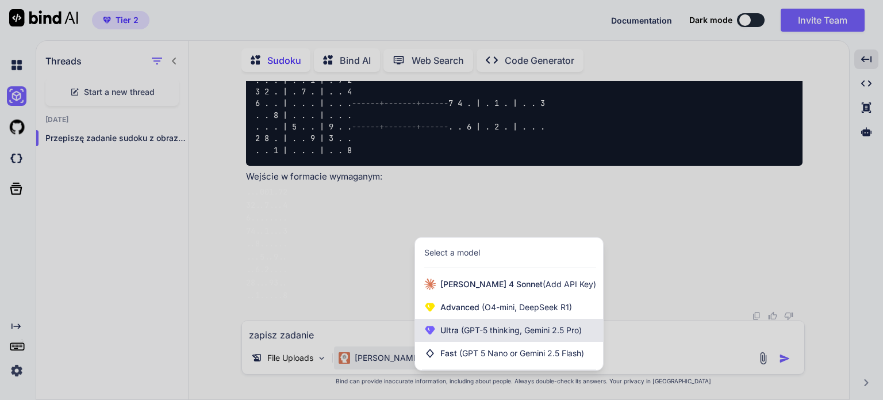
click at [451, 335] on span "Ultra (GPT-5 thinking, Gemini 2.5 Pro)" at bounding box center [510, 329] width 141 height 11
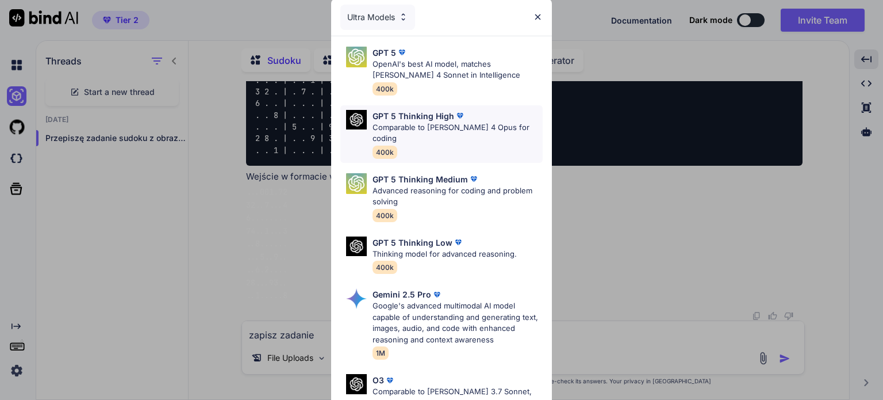
click at [425, 124] on p "Comparable to [PERSON_NAME] 4 Opus for coding" at bounding box center [458, 133] width 170 height 22
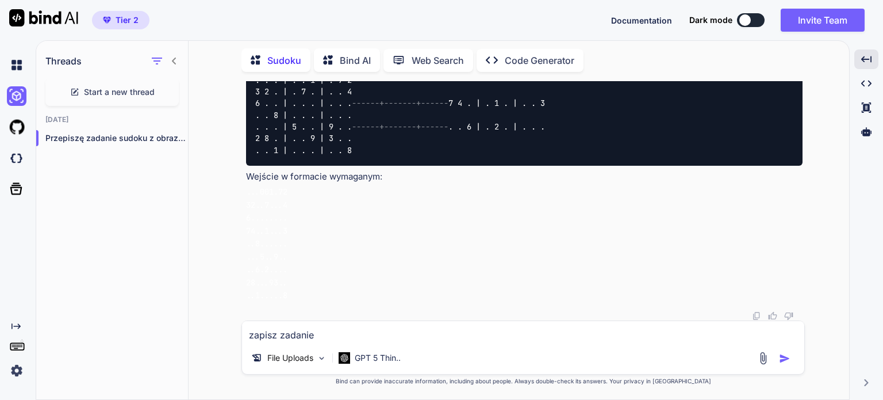
click at [320, 336] on textarea "zapisz zadanie" at bounding box center [523, 331] width 562 height 21
type textarea "rozwiąż zadanie - sudoku"
click at [786, 355] on img "button" at bounding box center [784, 357] width 11 height 11
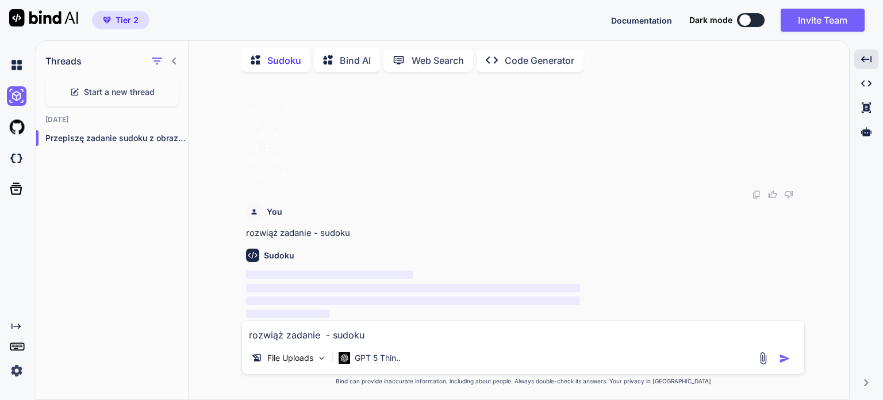
scroll to position [1250, 0]
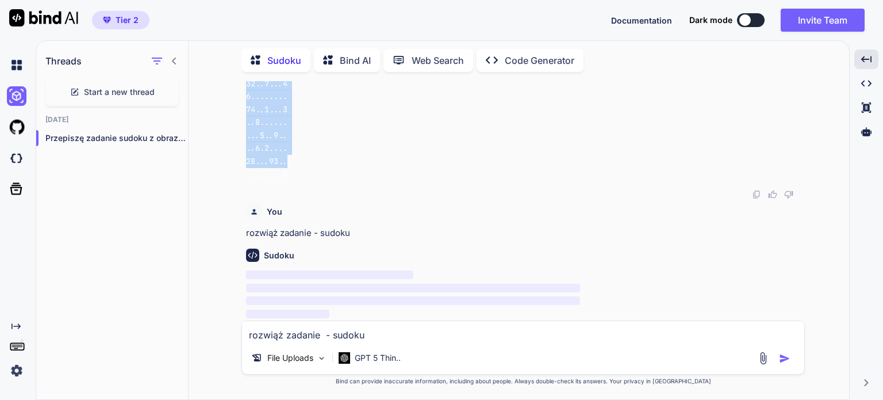
drag, startPoint x: 370, startPoint y: 277, endPoint x: 247, endPoint y: 193, distance: 149.7
click at [247, 181] on pre "...001.72 32..7...4 6........ 74..1...3 ..8...... ...5..9.. ..6.2.... 28...93..…" at bounding box center [524, 122] width 556 height 117
click at [366, 181] on pre "...001.72 32..7...4 6........ 74..1...3 ..8...... ...5..9.. ..6.2.... 28...93..…" at bounding box center [524, 122] width 556 height 117
drag, startPoint x: 243, startPoint y: 170, endPoint x: 303, endPoint y: 295, distance: 139.4
click at [303, 295] on div "You rozwiąż sudoku sudoku png 22.62 KB Sudoku Najpierw przepiszę planszę zadani…" at bounding box center [522, 240] width 563 height 318
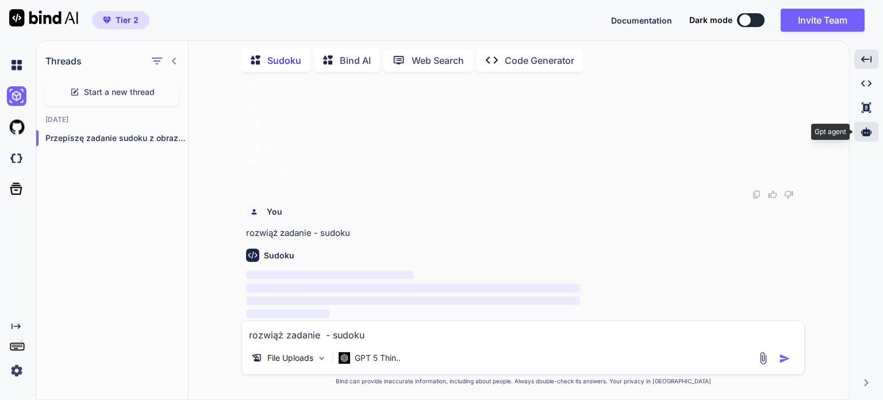
click at [863, 133] on icon at bounding box center [866, 131] width 10 height 9
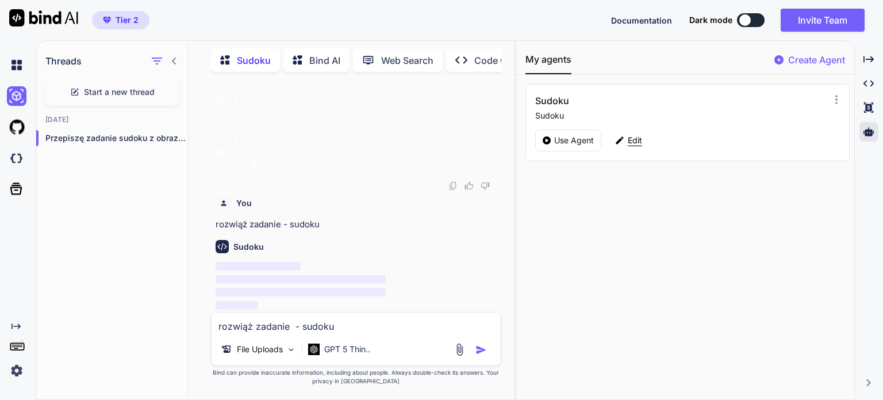
click at [635, 138] on p "Edit" at bounding box center [635, 140] width 14 height 11
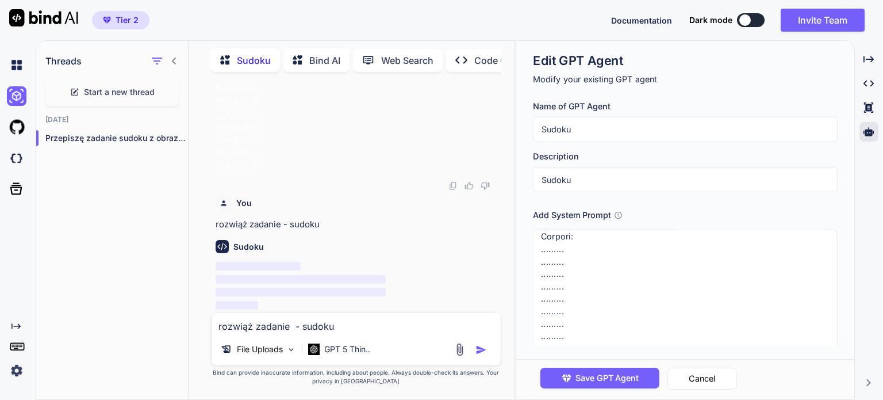
scroll to position [1054, 0]
drag, startPoint x: 571, startPoint y: 344, endPoint x: 535, endPoint y: 269, distance: 83.8
click at [535, 269] on textarea at bounding box center [685, 288] width 304 height 118
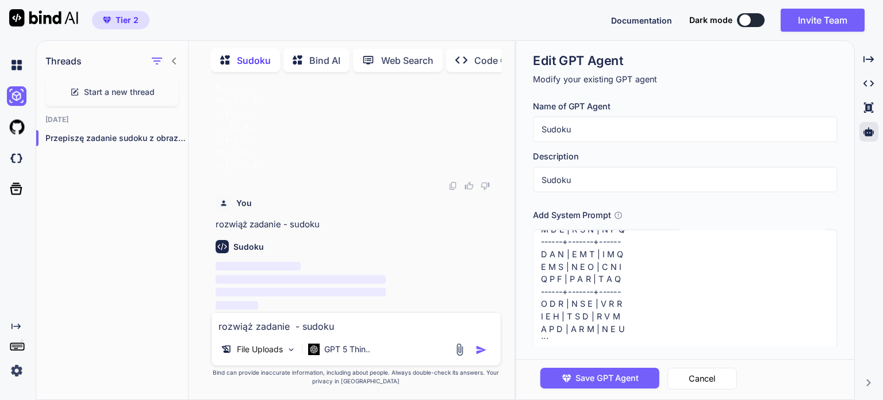
scroll to position [973, 0]
click at [616, 312] on textarea at bounding box center [685, 288] width 304 height 118
type textarea "Loremip dolorsitame consec 6a1. Elitse: - Doeiusmo tempo inci utlabor 8–6. - E …"
click at [596, 379] on span "Save GPT Agent" at bounding box center [606, 377] width 63 height 13
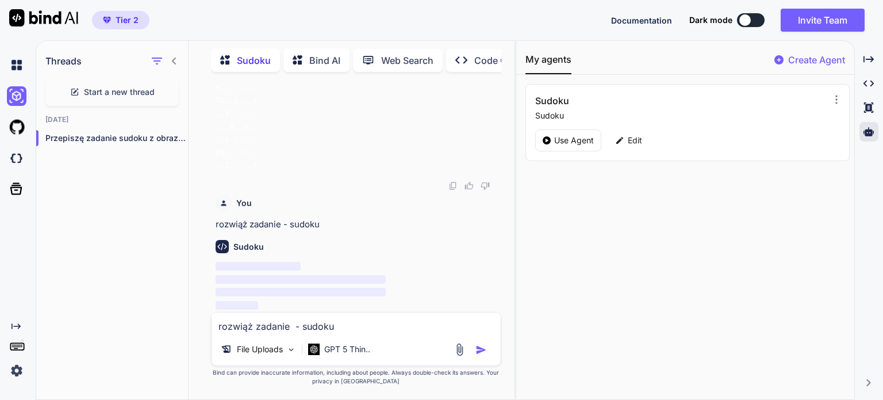
scroll to position [1451, 0]
